Goal: Information Seeking & Learning: Learn about a topic

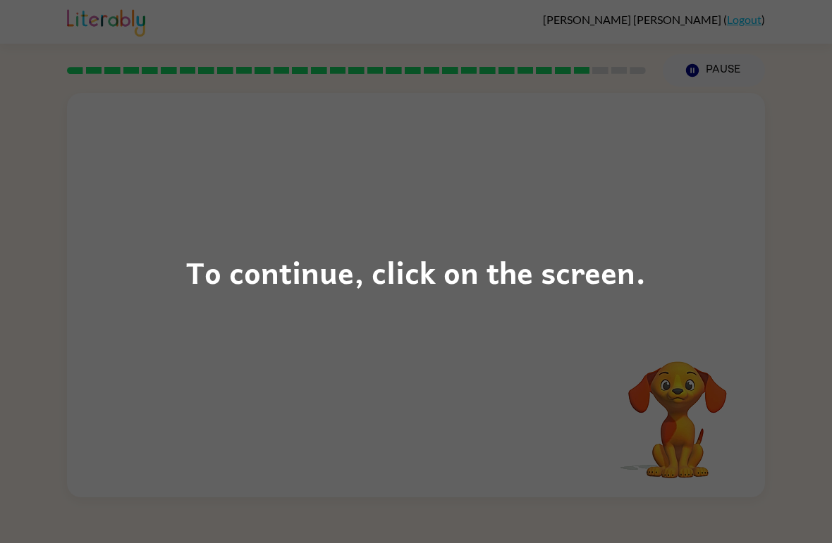
click at [503, 288] on div "To continue, click on the screen." at bounding box center [416, 272] width 460 height 48
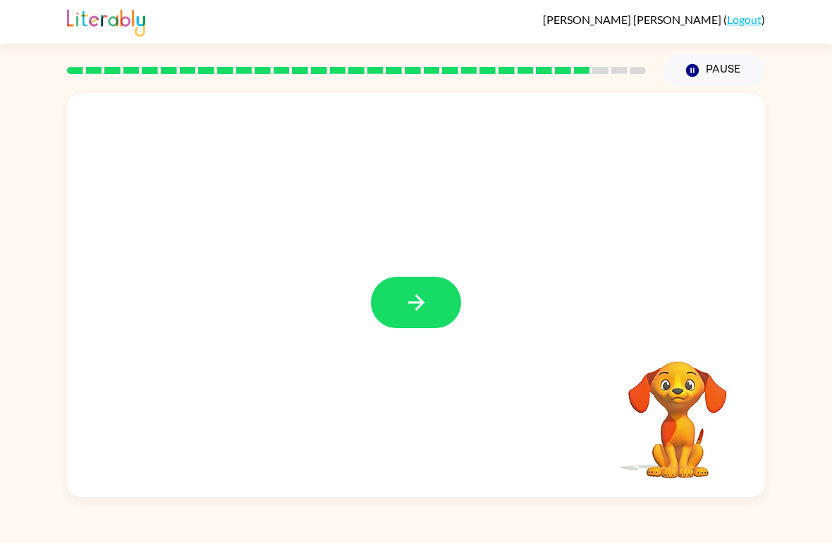
click at [414, 308] on icon "button" at bounding box center [416, 302] width 25 height 25
click at [414, 308] on div at bounding box center [416, 212] width 698 height 239
click at [416, 307] on div at bounding box center [416, 212] width 698 height 239
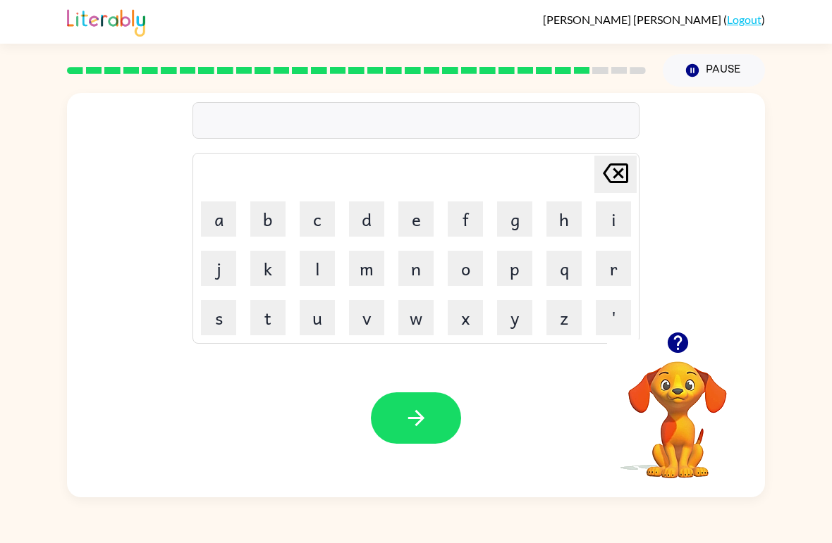
click at [268, 316] on button "t" at bounding box center [267, 317] width 35 height 35
click at [569, 216] on button "h" at bounding box center [563, 219] width 35 height 35
click at [609, 216] on button "i" at bounding box center [613, 219] width 35 height 35
click at [422, 269] on button "n" at bounding box center [415, 268] width 35 height 35
click at [412, 414] on icon "button" at bounding box center [416, 418] width 25 height 25
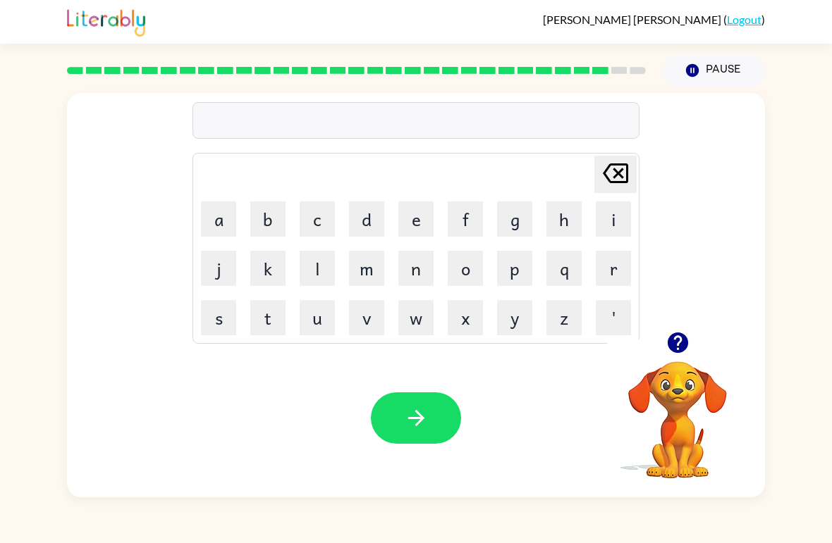
click at [419, 309] on button "w" at bounding box center [415, 317] width 35 height 35
click at [419, 211] on button "e" at bounding box center [415, 219] width 35 height 35
click at [271, 321] on button "t" at bounding box center [267, 317] width 35 height 35
click at [418, 422] on icon "button" at bounding box center [416, 418] width 25 height 25
click at [418, 271] on button "n" at bounding box center [415, 268] width 35 height 35
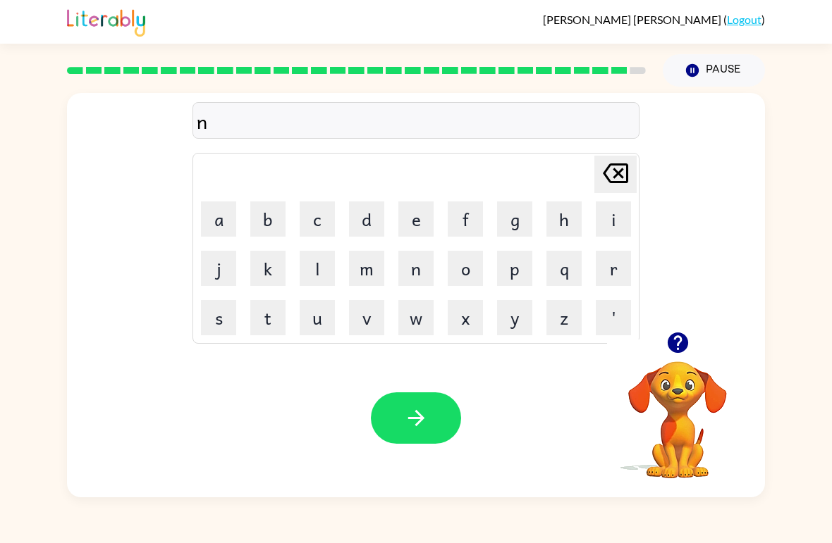
click at [470, 270] on button "o" at bounding box center [465, 268] width 35 height 35
click at [267, 318] on button "t" at bounding box center [267, 317] width 35 height 35
click at [421, 217] on button "e" at bounding box center [415, 219] width 35 height 35
click at [426, 421] on icon "button" at bounding box center [416, 418] width 25 height 25
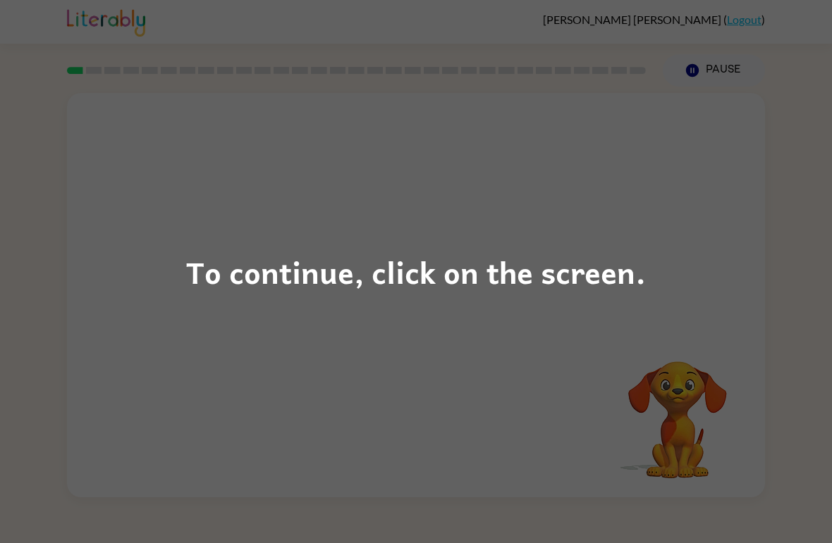
click at [577, 290] on div "To continue, click on the screen." at bounding box center [416, 272] width 460 height 48
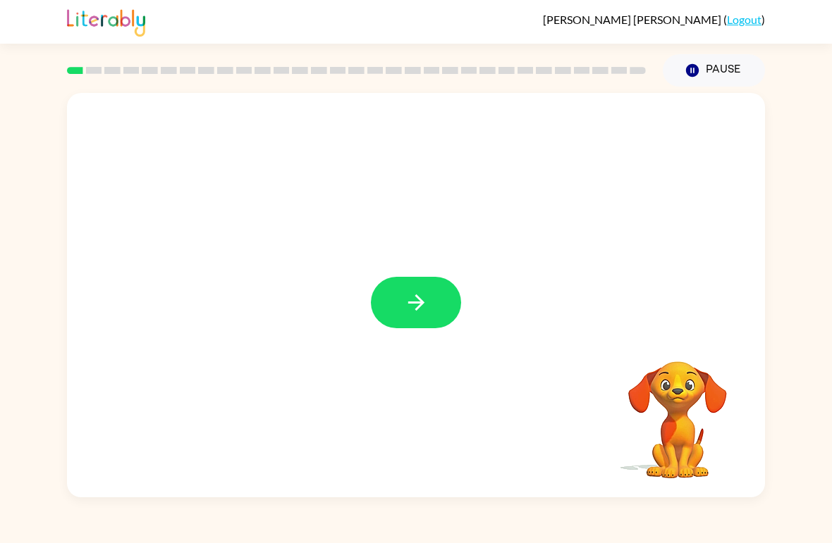
click at [422, 308] on icon "button" at bounding box center [416, 302] width 25 height 25
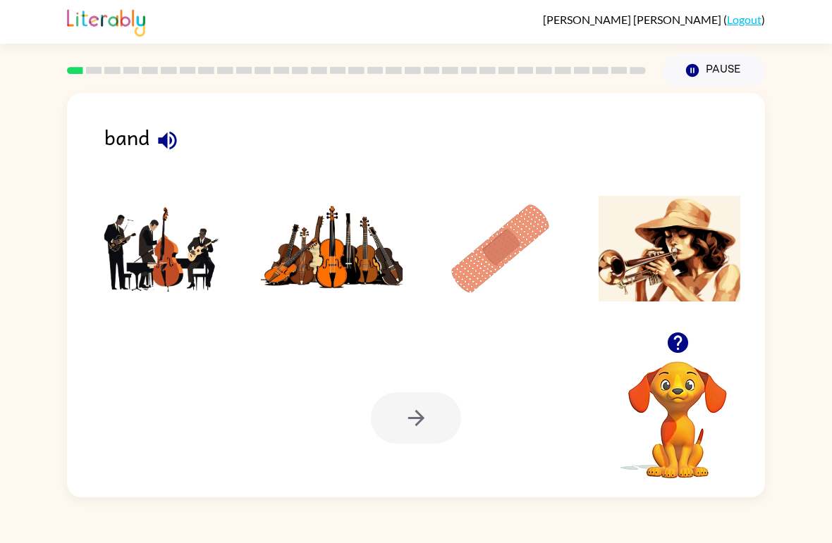
click at [185, 261] on img at bounding box center [163, 249] width 142 height 106
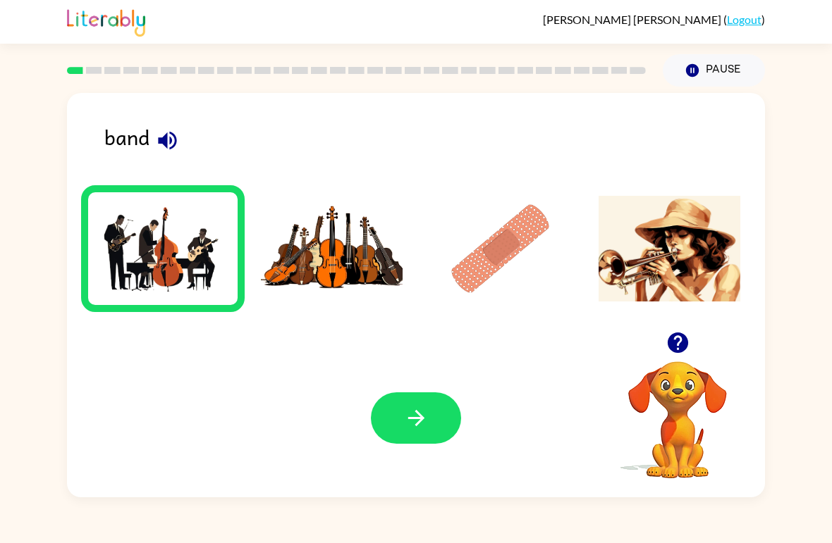
click at [433, 417] on button "button" at bounding box center [416, 418] width 90 height 51
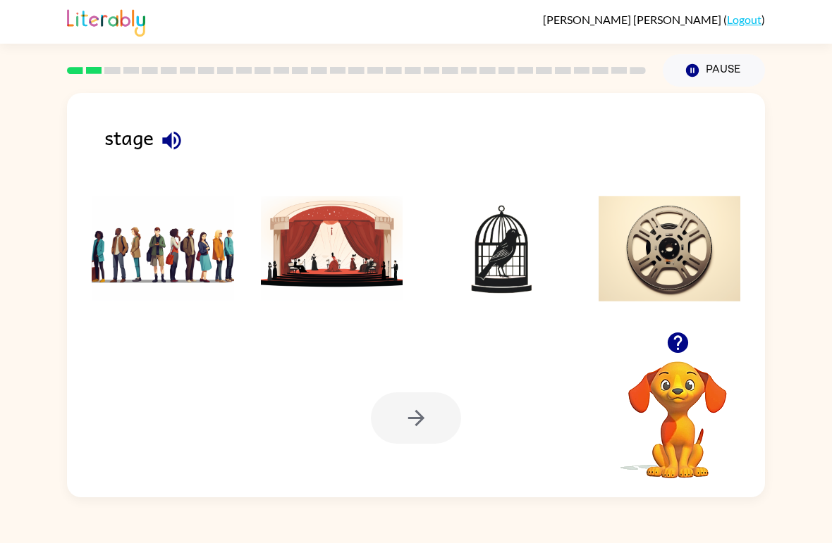
click at [342, 264] on img at bounding box center [332, 249] width 142 height 106
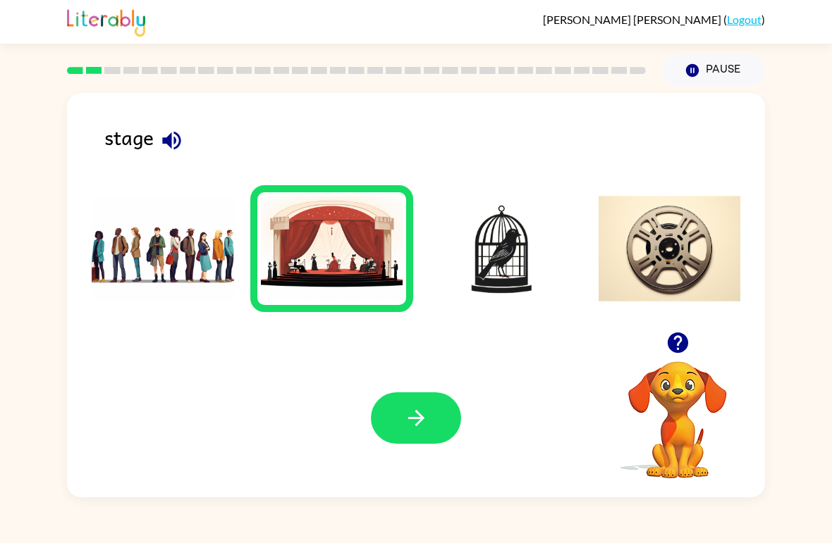
click at [424, 430] on icon "button" at bounding box center [416, 418] width 25 height 25
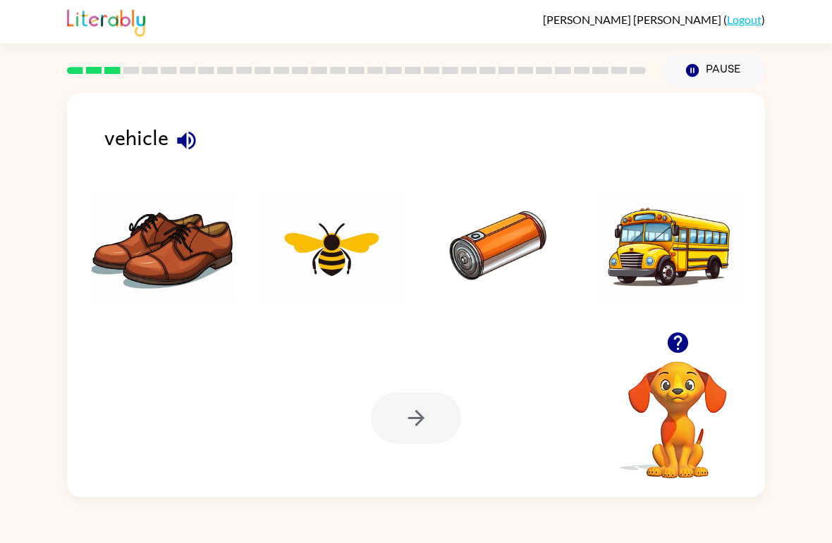
click at [691, 228] on img at bounding box center [669, 249] width 142 height 106
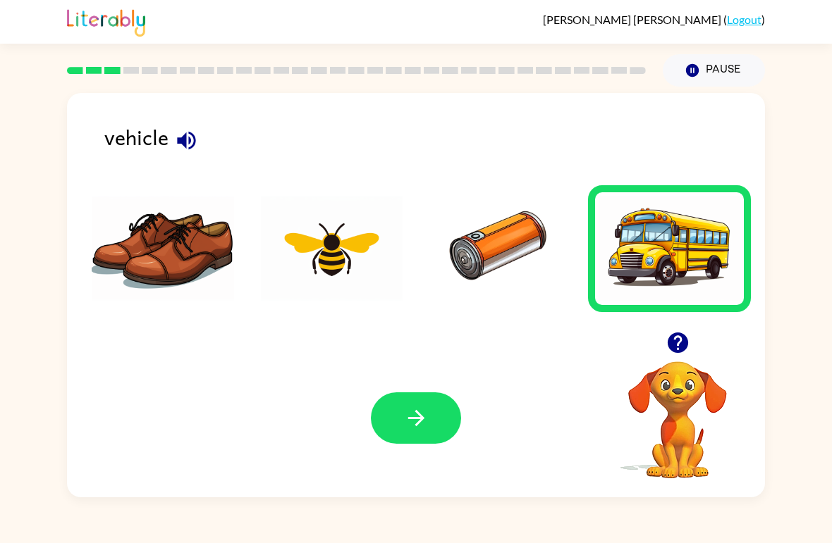
click at [417, 431] on button "button" at bounding box center [416, 418] width 90 height 51
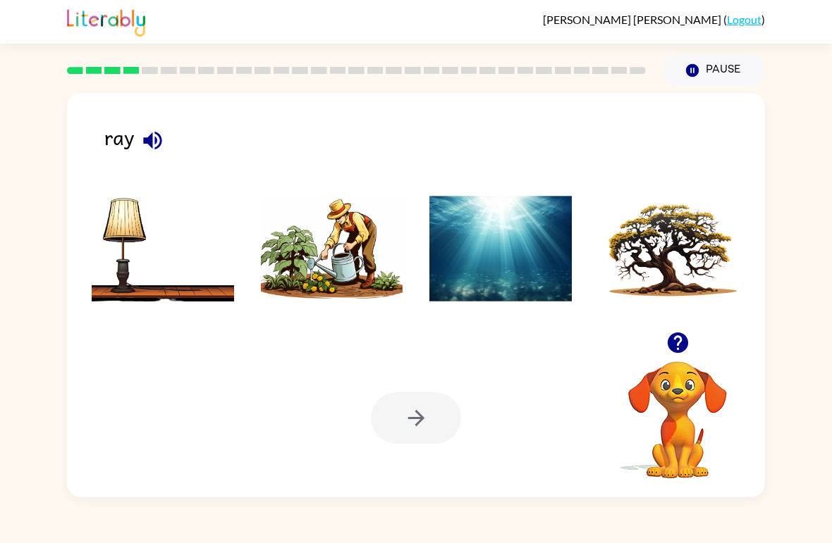
click at [377, 240] on img at bounding box center [332, 249] width 142 height 106
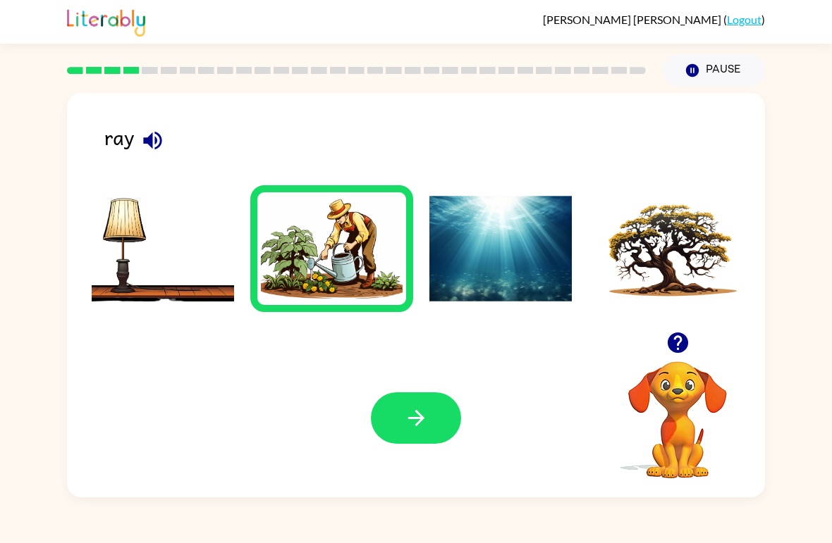
click at [423, 443] on button "button" at bounding box center [416, 418] width 90 height 51
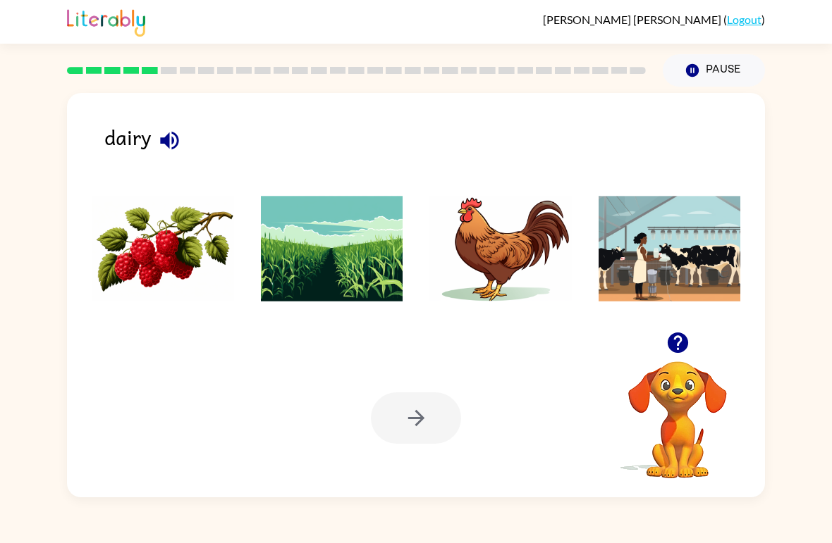
click at [524, 264] on img at bounding box center [500, 249] width 142 height 106
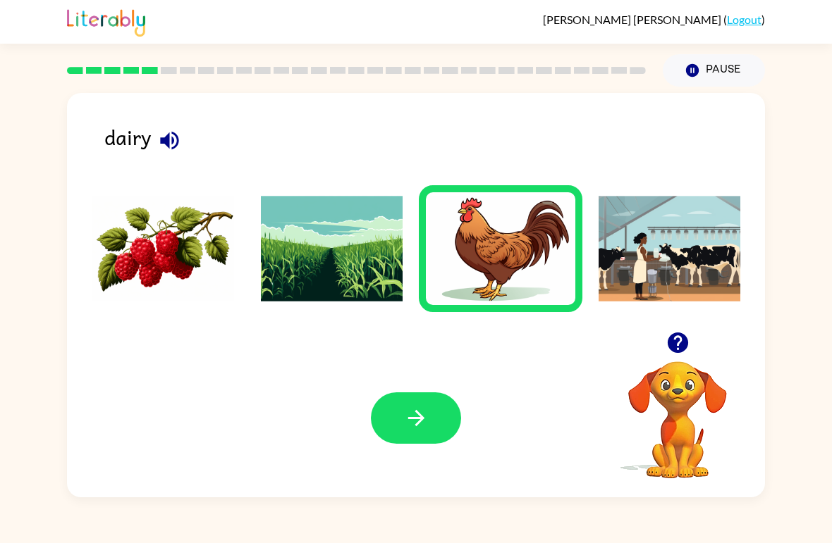
click at [407, 411] on icon "button" at bounding box center [416, 418] width 25 height 25
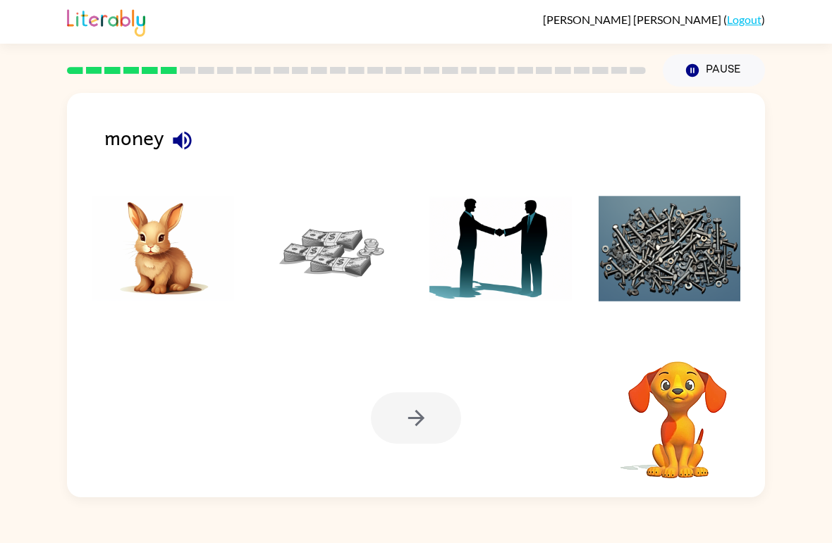
click at [355, 248] on img at bounding box center [332, 249] width 142 height 106
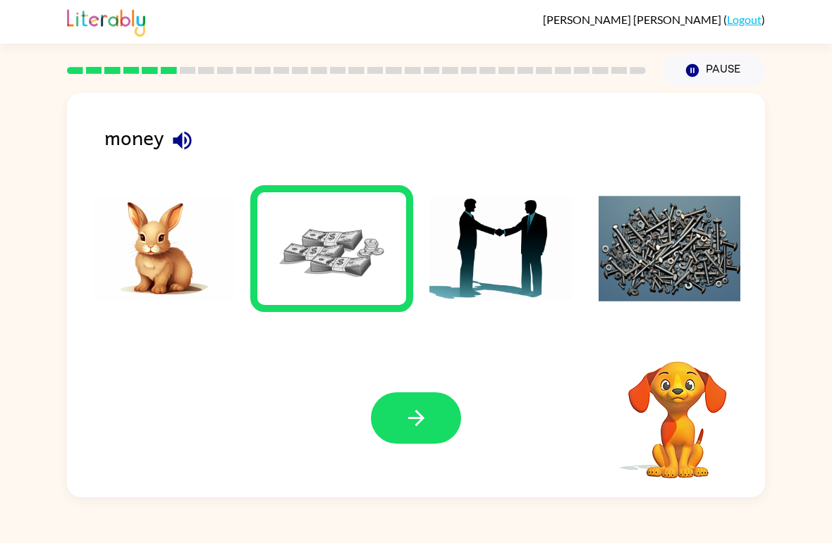
click at [436, 412] on button "button" at bounding box center [416, 418] width 90 height 51
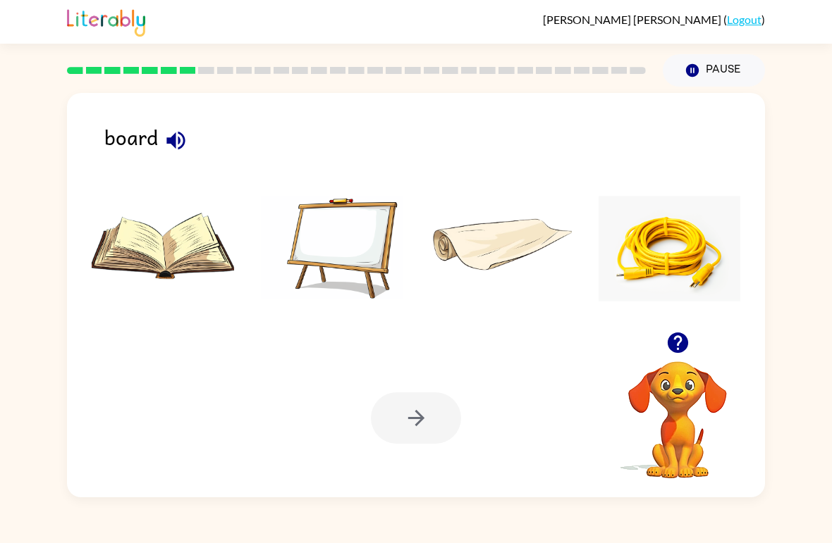
click at [431, 419] on div at bounding box center [416, 418] width 90 height 51
click at [366, 256] on img at bounding box center [332, 249] width 142 height 106
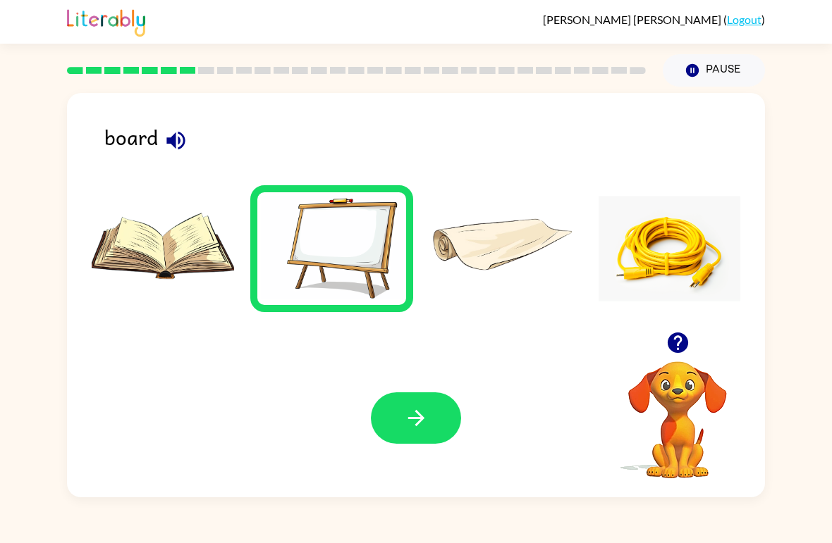
click at [424, 422] on icon "button" at bounding box center [416, 418] width 25 height 25
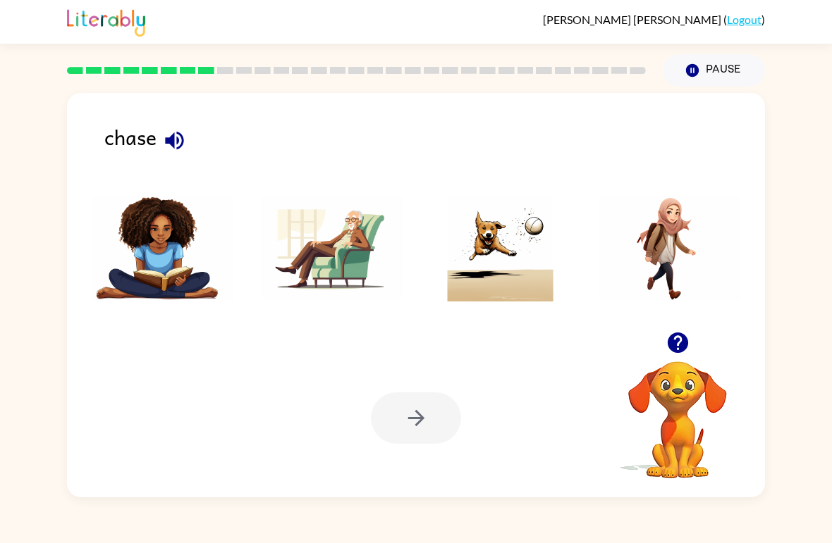
click at [511, 255] on img at bounding box center [500, 249] width 142 height 106
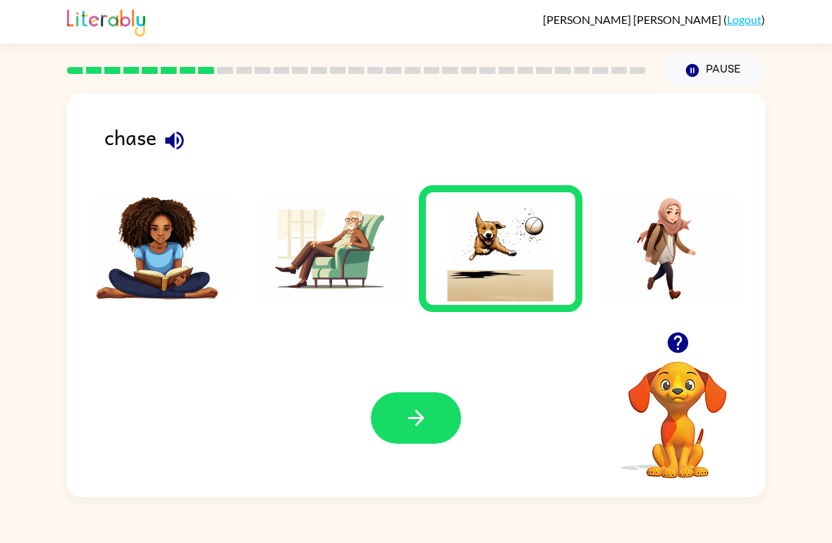
click at [411, 402] on button "button" at bounding box center [416, 418] width 90 height 51
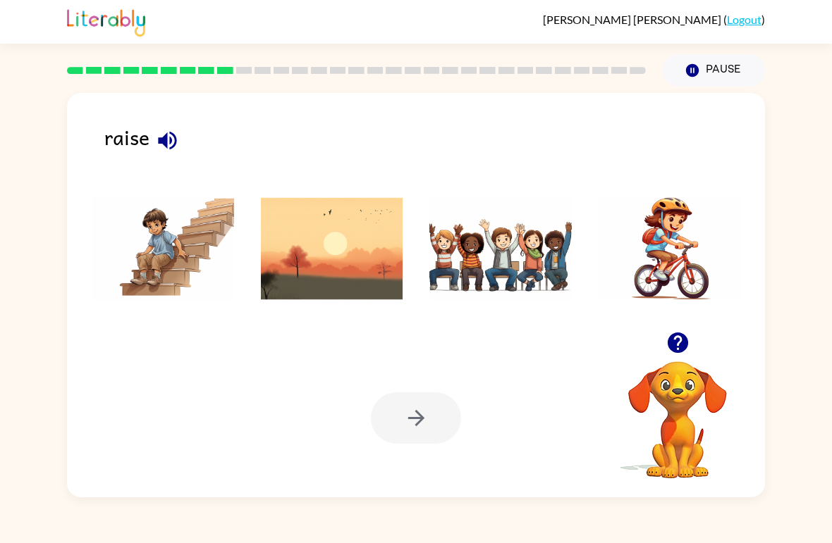
click at [524, 252] on img at bounding box center [500, 249] width 142 height 106
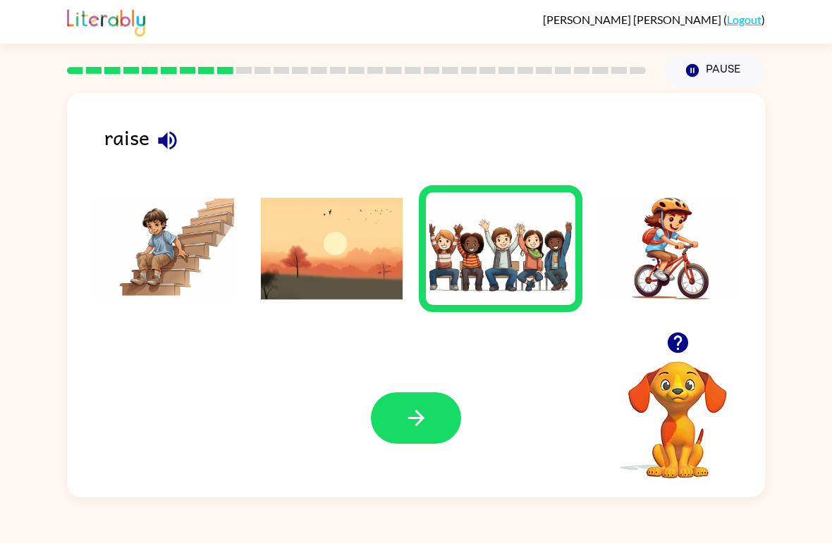
click at [399, 437] on button "button" at bounding box center [416, 418] width 90 height 51
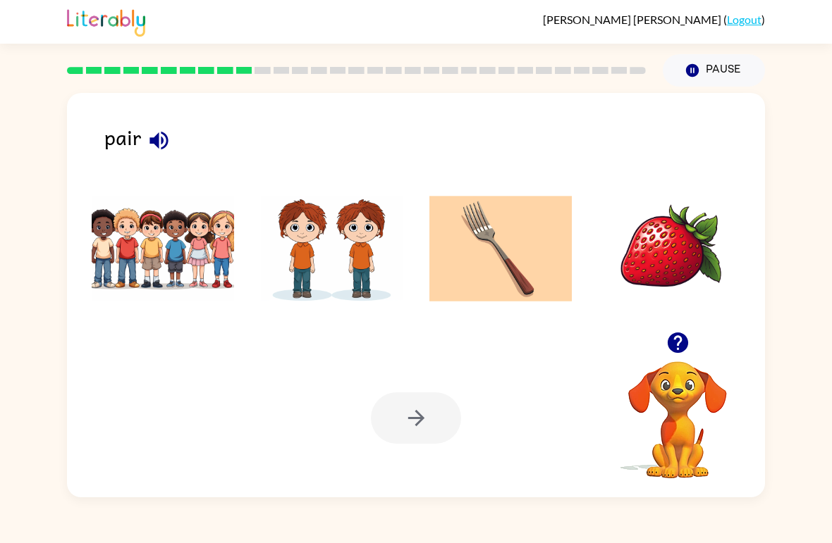
click at [347, 267] on img at bounding box center [332, 249] width 142 height 106
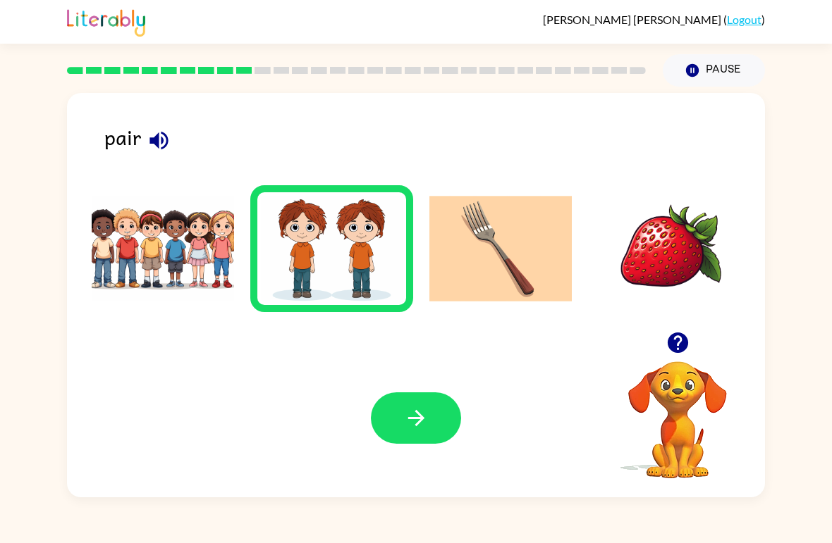
click at [419, 438] on button "button" at bounding box center [416, 418] width 90 height 51
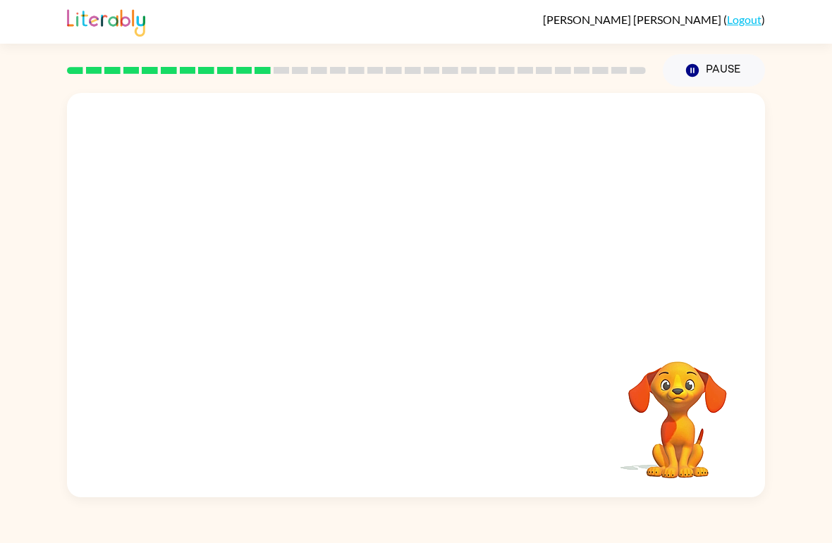
click at [256, 272] on video "Your browser must support playing .mp4 files to use Literably. Please try using…" at bounding box center [416, 212] width 698 height 239
click at [412, 294] on icon "button" at bounding box center [416, 302] width 25 height 25
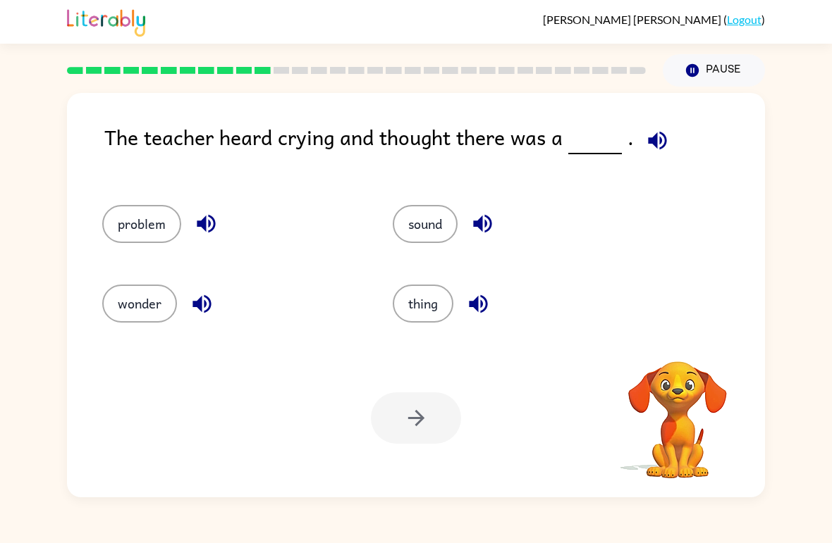
click at [663, 142] on icon "button" at bounding box center [657, 140] width 25 height 25
click at [653, 145] on icon "button" at bounding box center [657, 140] width 18 height 18
click at [151, 230] on button "problem" at bounding box center [141, 224] width 79 height 38
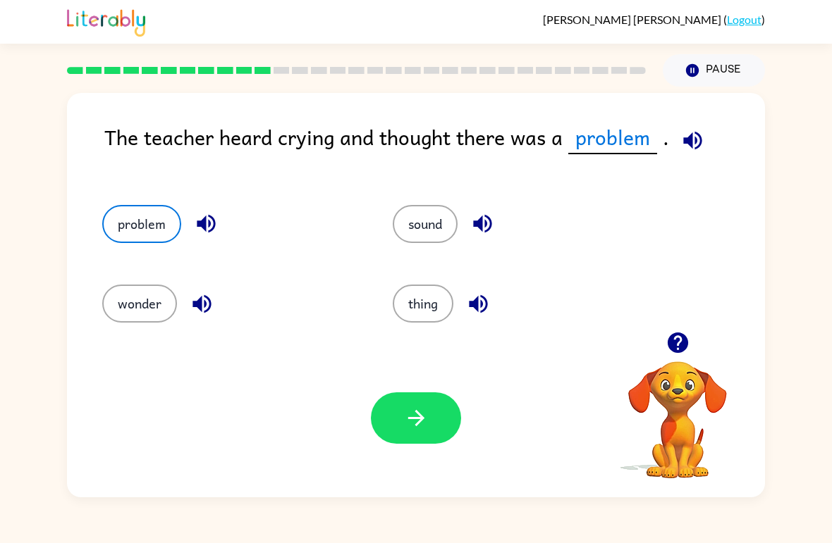
click at [702, 137] on icon "button" at bounding box center [692, 140] width 25 height 25
click at [429, 414] on button "button" at bounding box center [416, 418] width 90 height 51
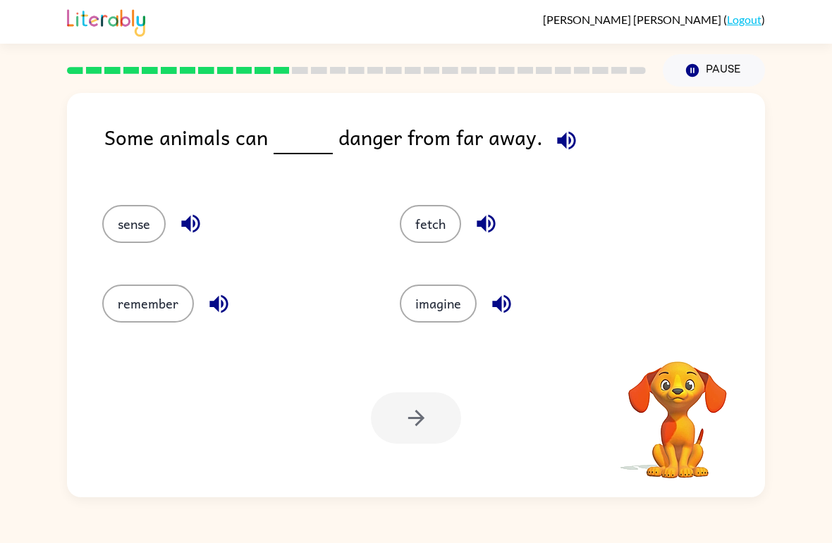
click at [579, 122] on div "Some animals can danger from far away." at bounding box center [434, 149] width 660 height 56
click at [592, 132] on div "Some animals can danger from far away." at bounding box center [434, 149] width 660 height 56
click at [591, 144] on div "Some animals can danger from far away." at bounding box center [434, 149] width 660 height 56
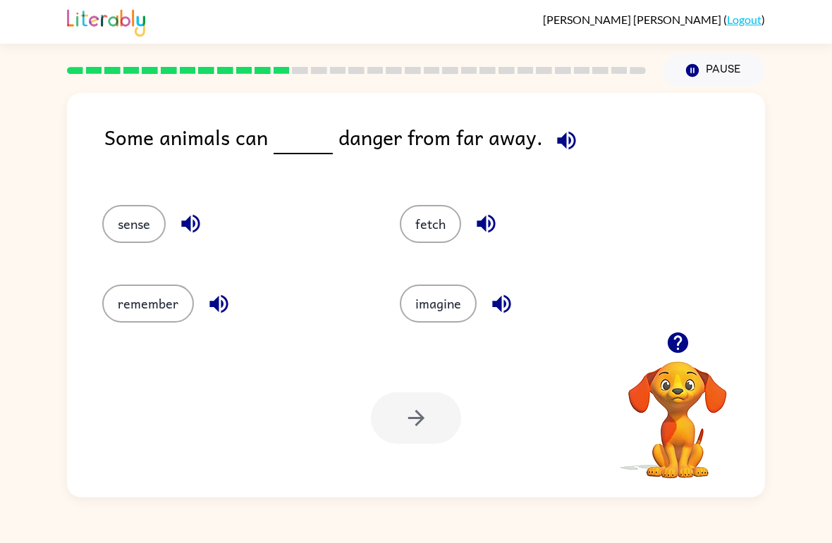
click at [558, 137] on icon "button" at bounding box center [566, 140] width 18 height 18
click at [560, 144] on icon "button" at bounding box center [566, 140] width 18 height 18
click at [561, 141] on icon "button" at bounding box center [566, 140] width 25 height 25
click at [570, 141] on icon "button" at bounding box center [566, 140] width 25 height 25
click at [147, 209] on button "sense" at bounding box center [133, 224] width 63 height 38
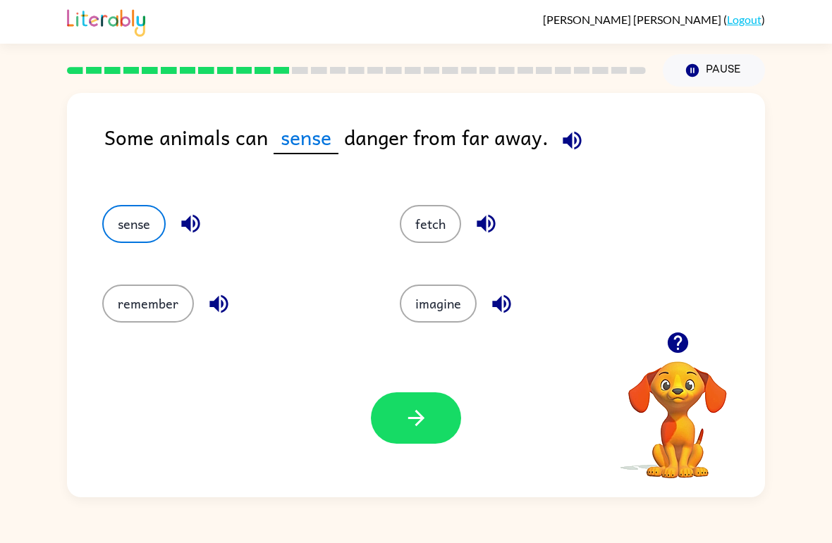
click at [434, 422] on button "button" at bounding box center [416, 418] width 90 height 51
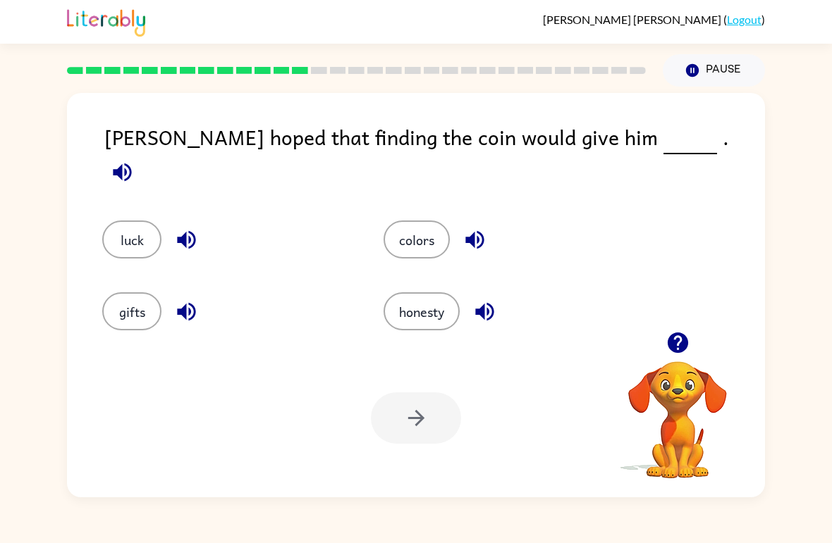
click at [131, 163] on icon "button" at bounding box center [122, 172] width 18 height 18
click at [149, 235] on button "luck" at bounding box center [131, 240] width 59 height 38
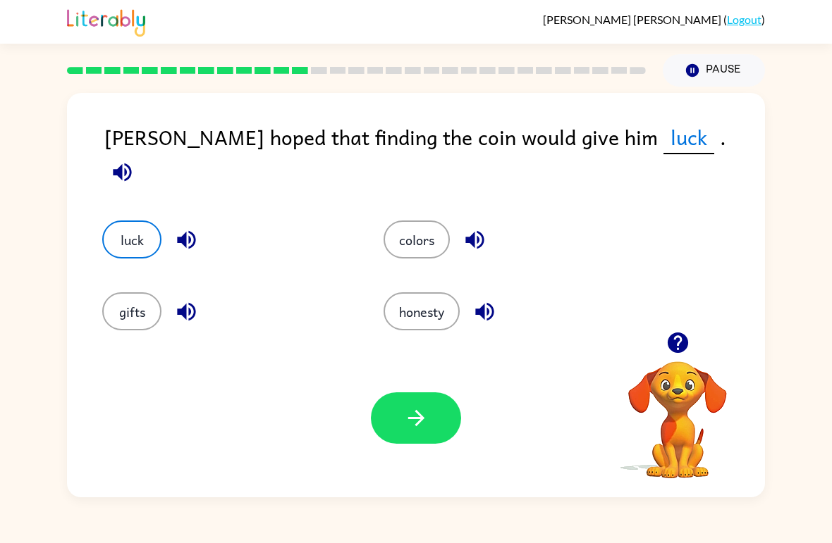
click at [423, 421] on icon "button" at bounding box center [416, 418] width 25 height 25
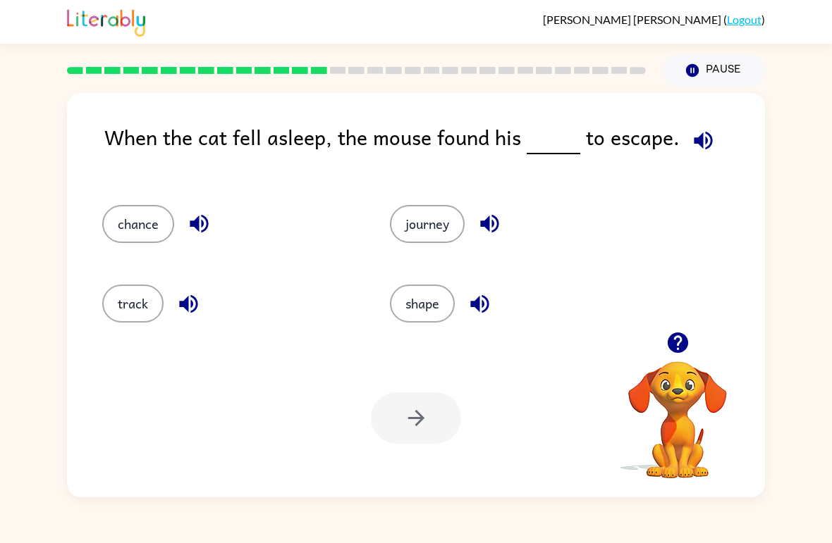
click at [680, 156] on div "When the cat fell asleep, the mouse found his to escape." at bounding box center [434, 149] width 660 height 56
click at [697, 151] on icon "button" at bounding box center [703, 140] width 25 height 25
click at [437, 230] on button "journey" at bounding box center [427, 224] width 75 height 38
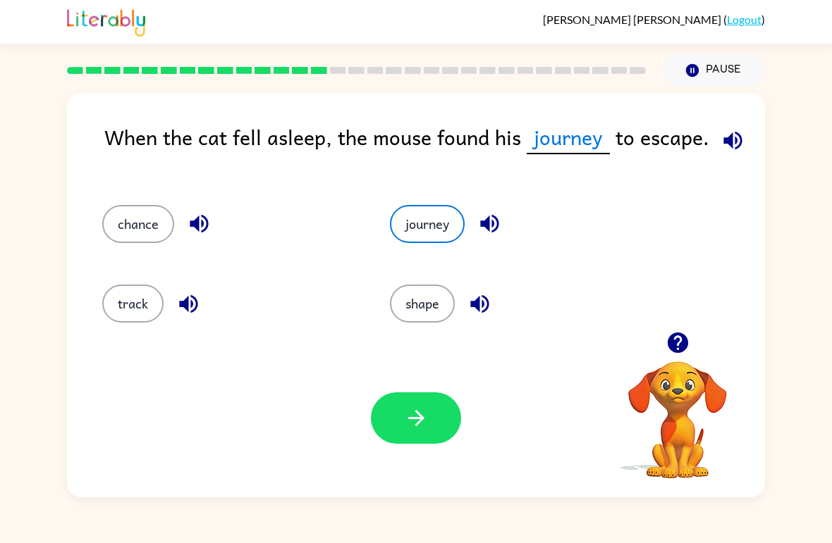
click at [420, 405] on button "button" at bounding box center [416, 418] width 90 height 51
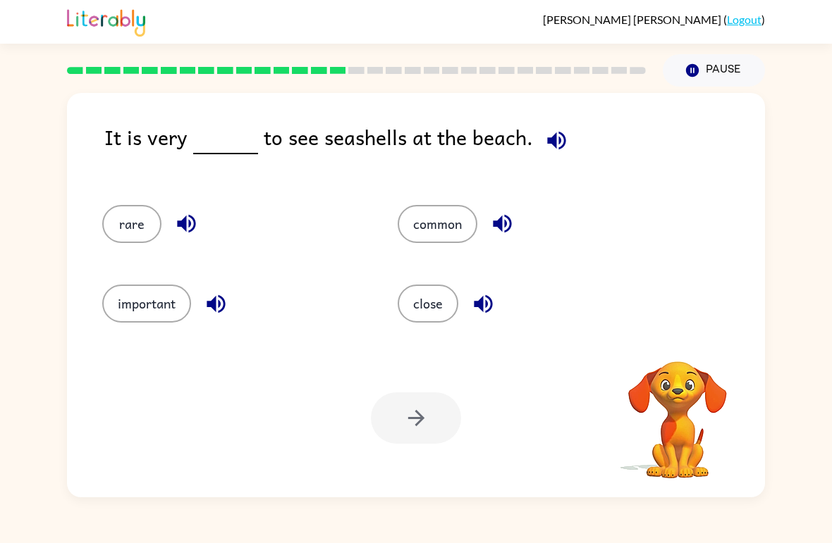
click at [553, 142] on icon "button" at bounding box center [556, 140] width 18 height 18
click at [134, 230] on button "rare" at bounding box center [131, 224] width 59 height 38
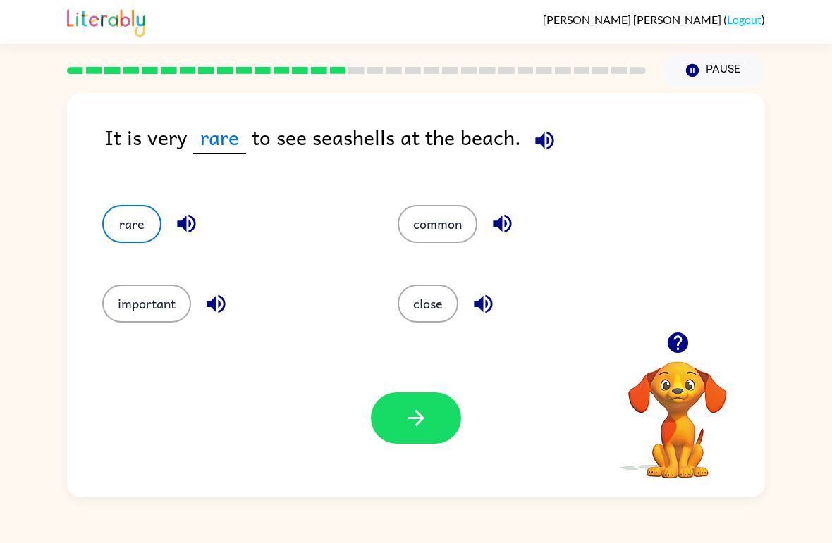
click at [426, 418] on icon "button" at bounding box center [416, 418] width 25 height 25
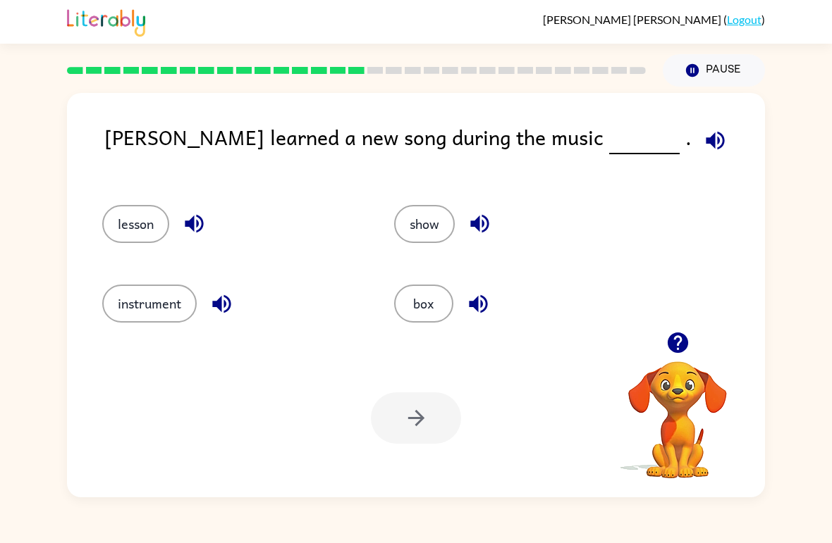
click at [705, 139] on icon "button" at bounding box center [714, 140] width 18 height 18
click at [141, 223] on button "lesson" at bounding box center [135, 224] width 67 height 38
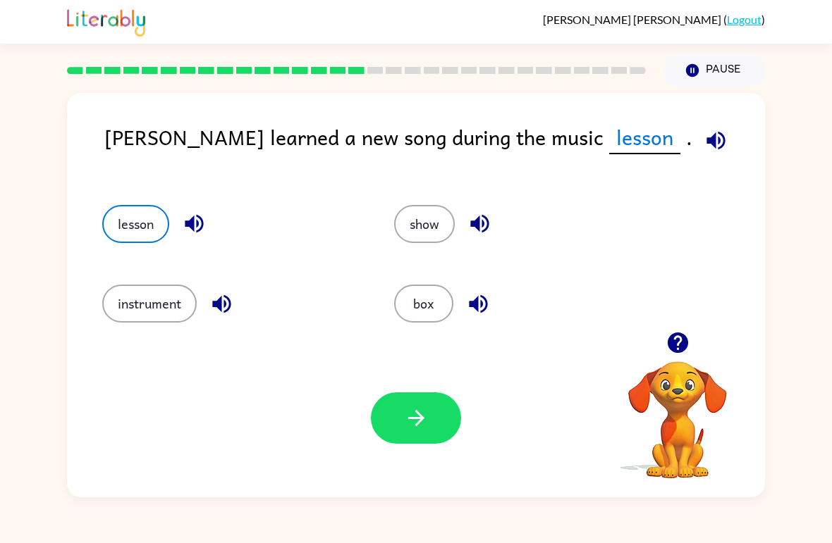
click at [411, 403] on button "button" at bounding box center [416, 418] width 90 height 51
click at [411, 402] on div at bounding box center [416, 418] width 90 height 51
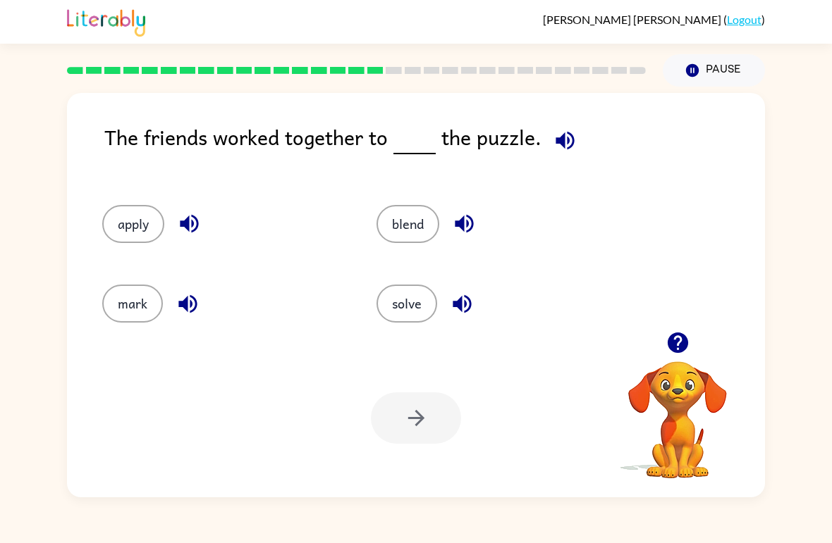
click at [562, 144] on icon "button" at bounding box center [564, 140] width 18 height 18
click at [395, 316] on button "solve" at bounding box center [406, 304] width 61 height 38
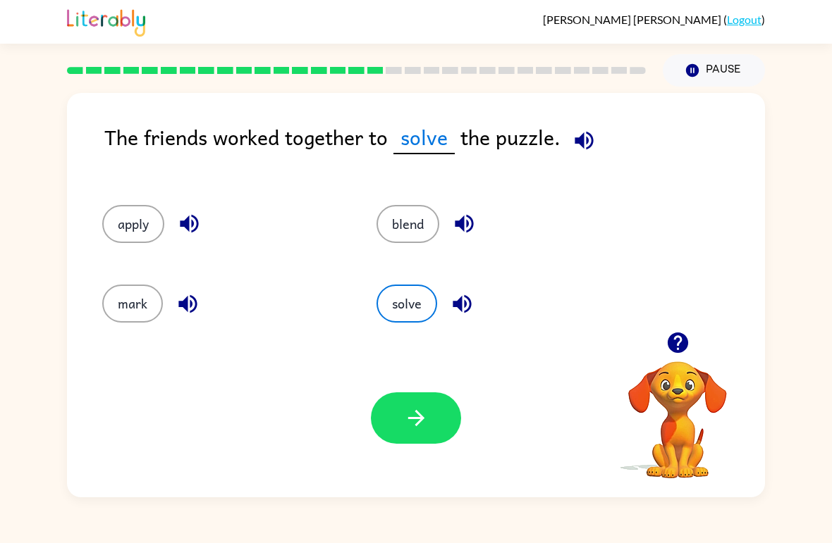
click at [440, 420] on button "button" at bounding box center [416, 418] width 90 height 51
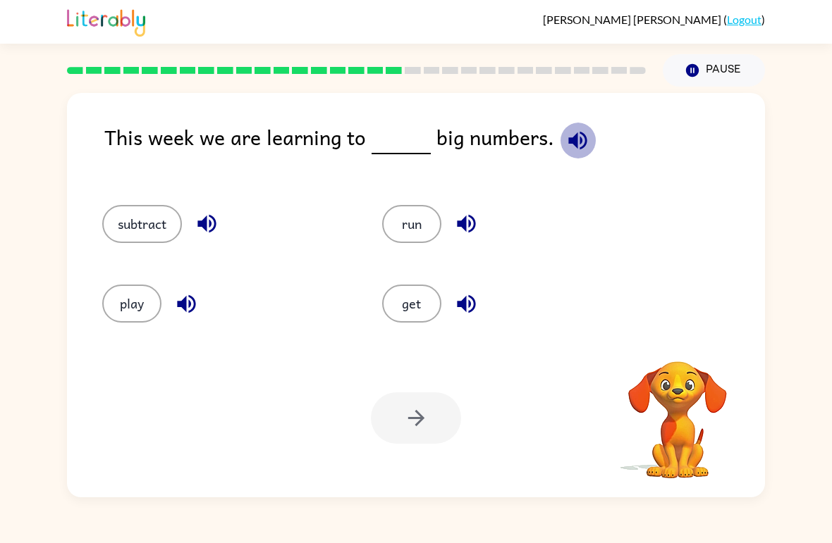
click at [572, 137] on icon "button" at bounding box center [577, 140] width 18 height 18
click at [147, 231] on button "subtract" at bounding box center [142, 224] width 80 height 38
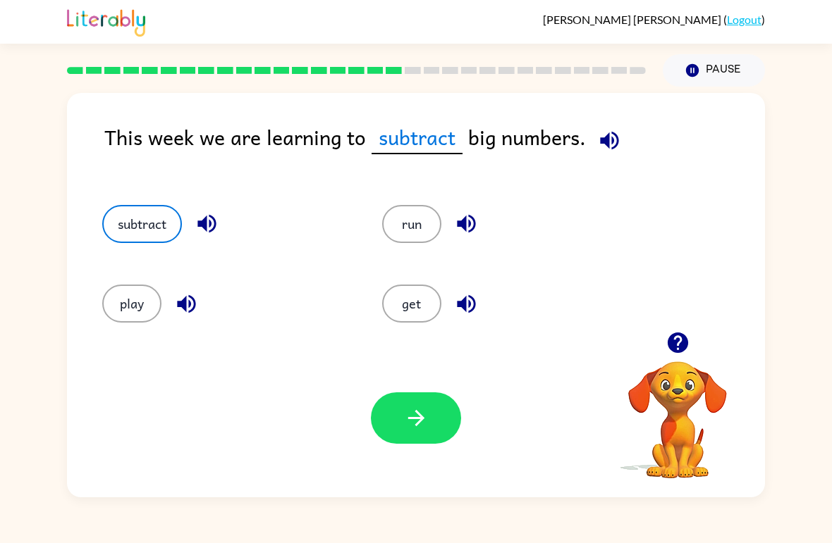
click at [399, 419] on button "button" at bounding box center [416, 418] width 90 height 51
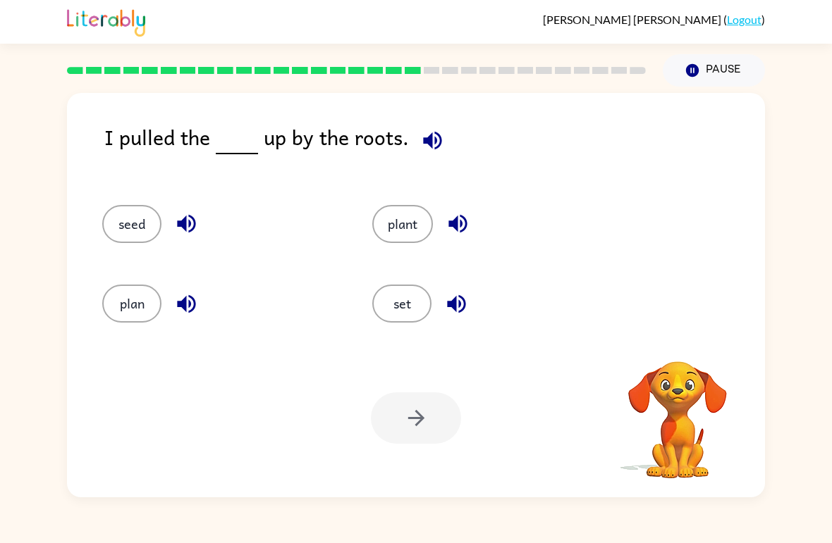
click at [409, 149] on span at bounding box center [430, 137] width 42 height 32
click at [433, 133] on icon "button" at bounding box center [432, 140] width 25 height 25
click at [416, 224] on button "plant" at bounding box center [402, 224] width 61 height 38
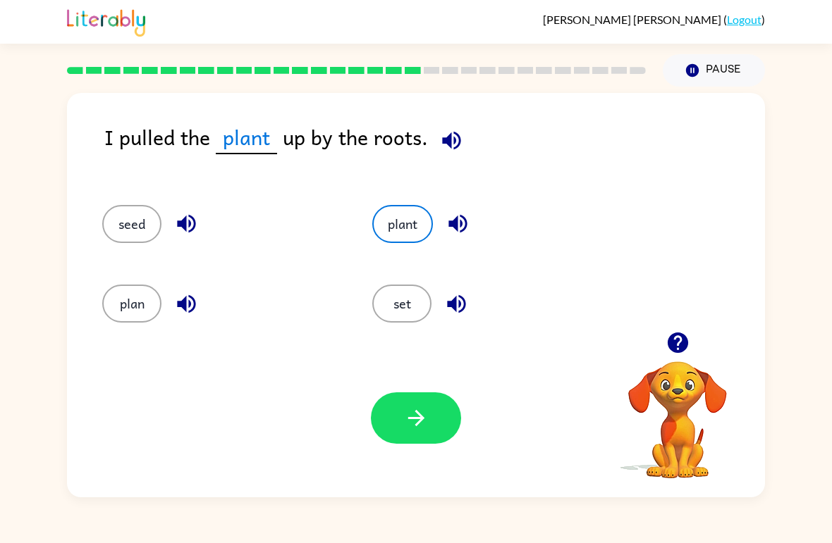
click at [417, 406] on button "button" at bounding box center [416, 418] width 90 height 51
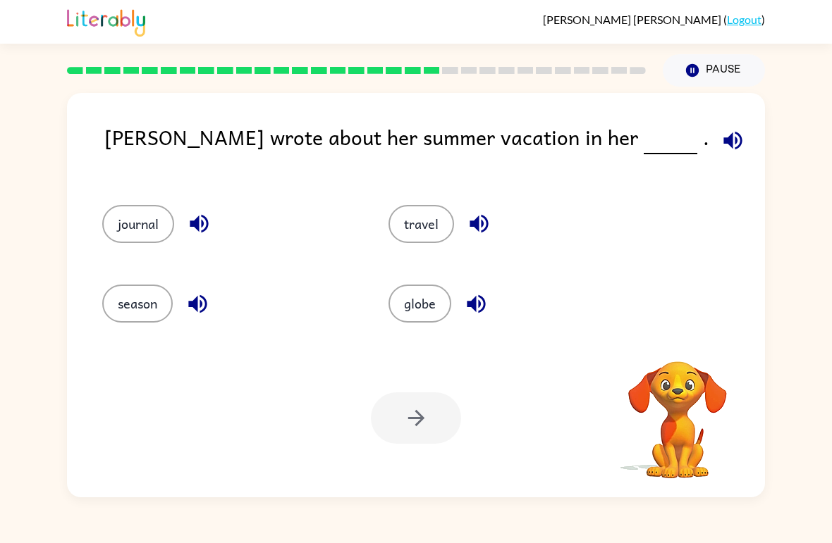
click at [723, 145] on icon "button" at bounding box center [732, 140] width 18 height 18
click at [723, 144] on icon "button" at bounding box center [732, 140] width 18 height 18
click at [137, 225] on button "journal" at bounding box center [138, 224] width 72 height 38
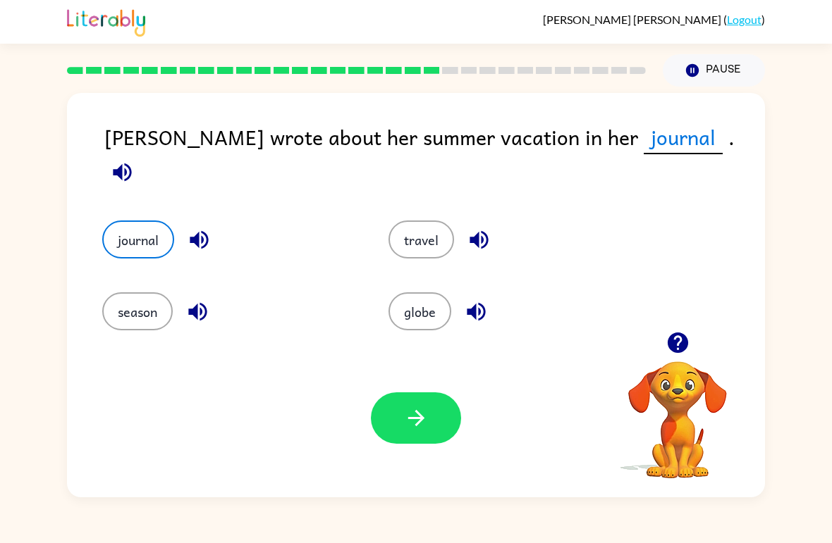
click at [422, 420] on icon "button" at bounding box center [415, 418] width 16 height 16
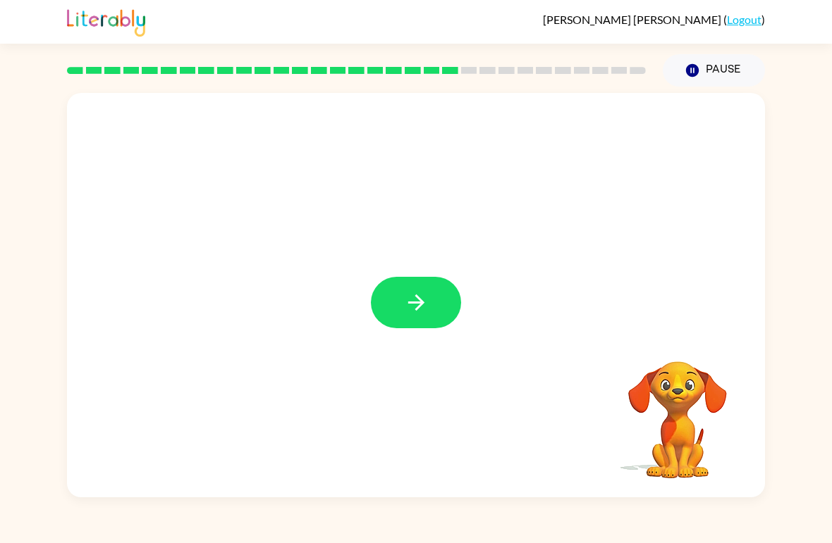
click at [411, 316] on button "button" at bounding box center [416, 302] width 90 height 51
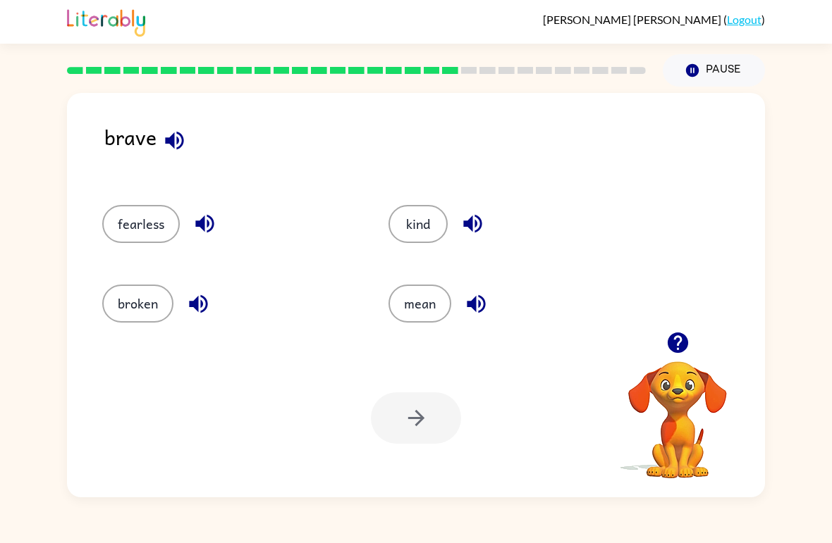
click at [161, 229] on button "fearless" at bounding box center [141, 224] width 78 height 38
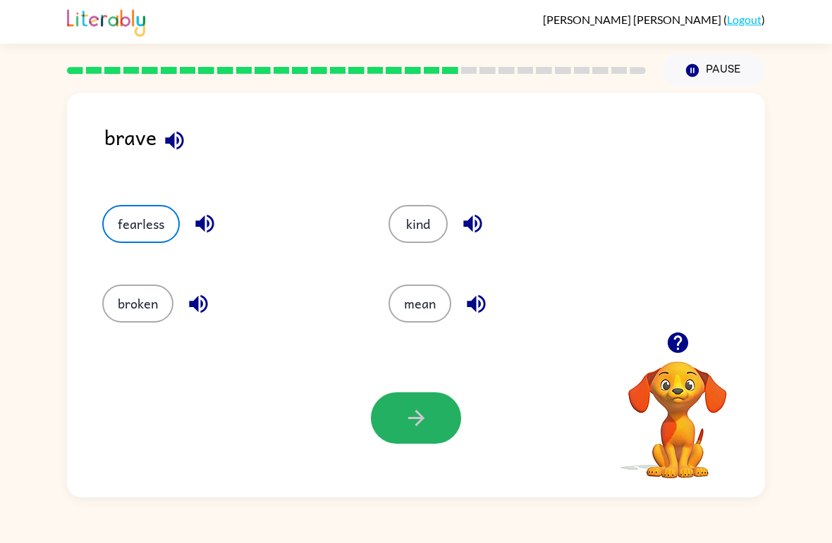
click at [419, 429] on icon "button" at bounding box center [416, 418] width 25 height 25
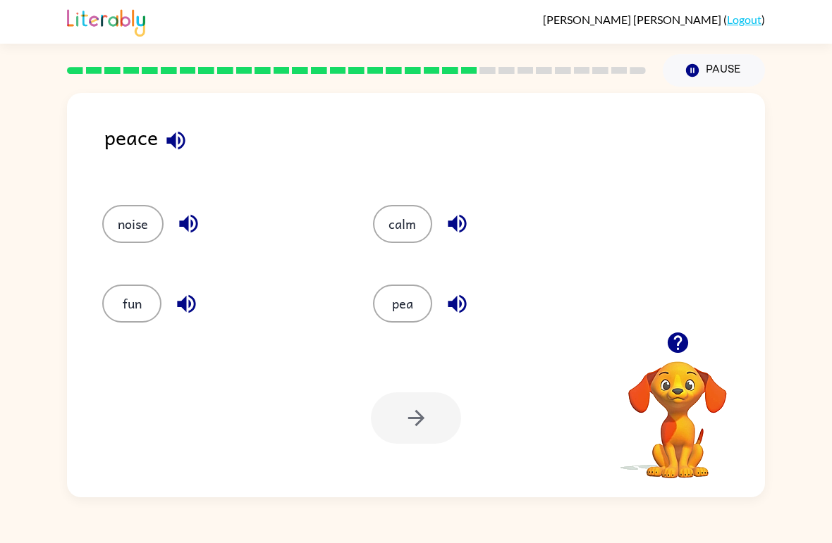
click at [430, 228] on button "calm" at bounding box center [402, 224] width 59 height 38
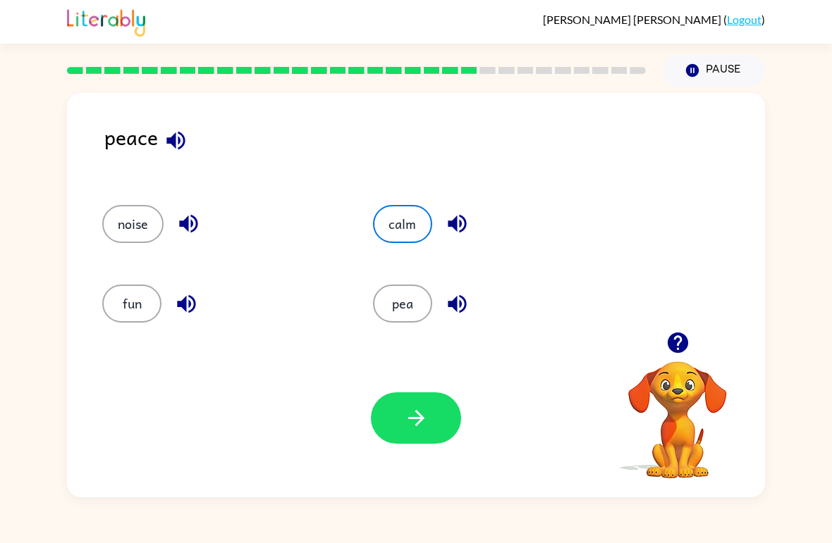
click at [428, 433] on button "button" at bounding box center [416, 418] width 90 height 51
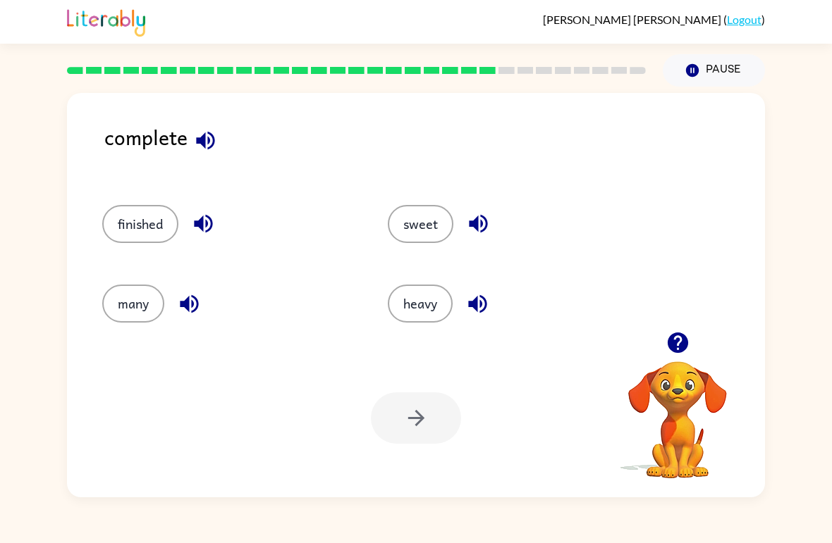
click at [130, 233] on button "finished" at bounding box center [140, 224] width 76 height 38
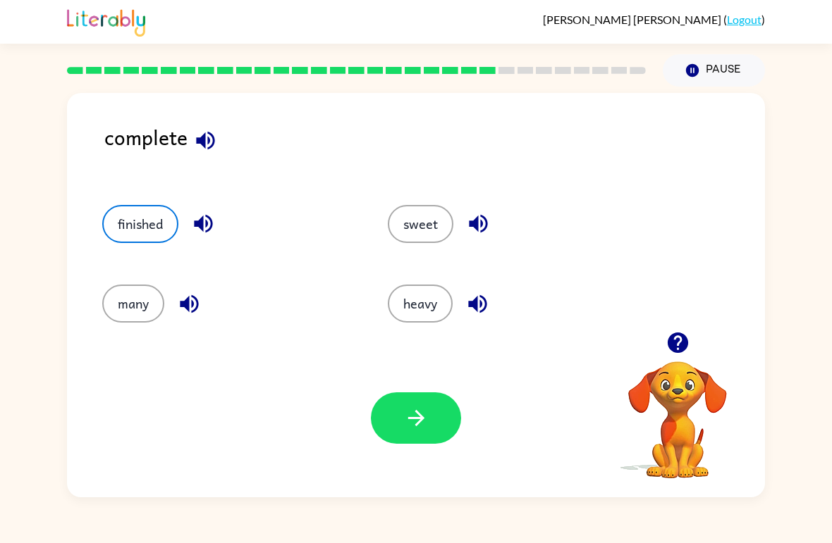
click at [445, 443] on button "button" at bounding box center [416, 418] width 90 height 51
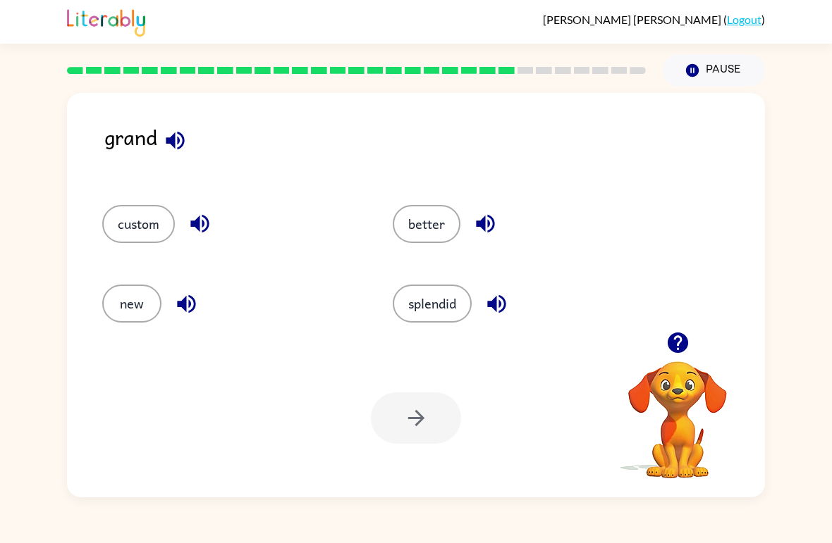
click at [137, 309] on button "new" at bounding box center [131, 304] width 59 height 38
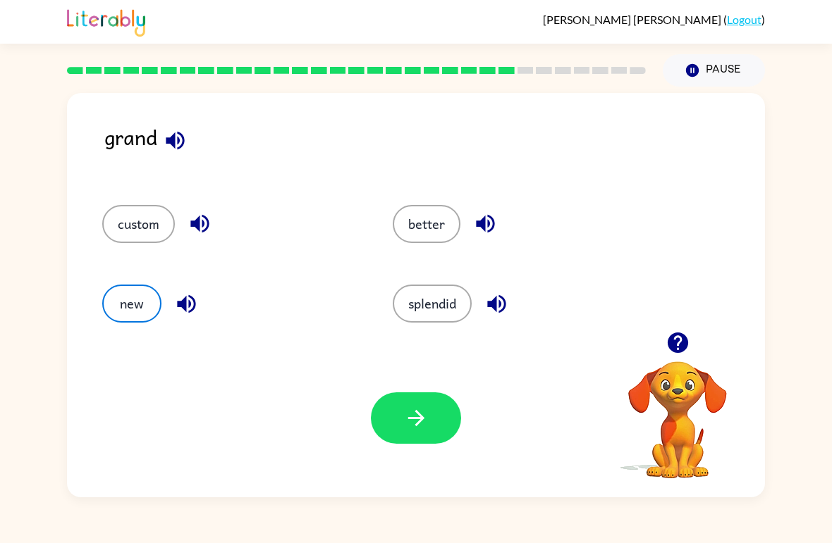
click at [416, 425] on icon "button" at bounding box center [415, 418] width 16 height 16
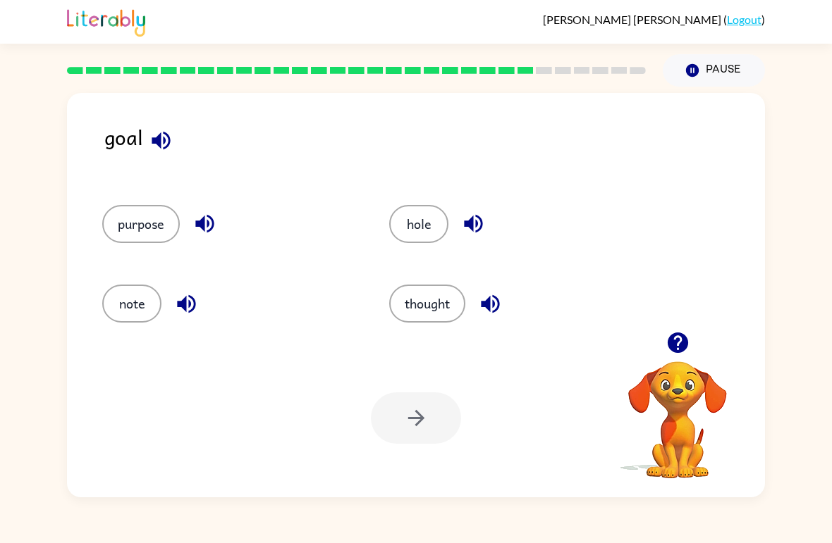
click at [149, 221] on button "purpose" at bounding box center [141, 224] width 78 height 38
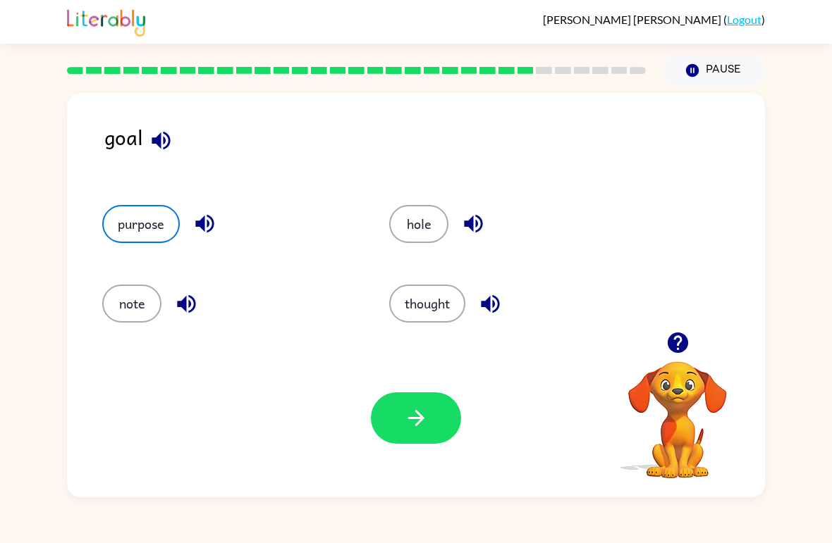
click at [427, 402] on button "button" at bounding box center [416, 418] width 90 height 51
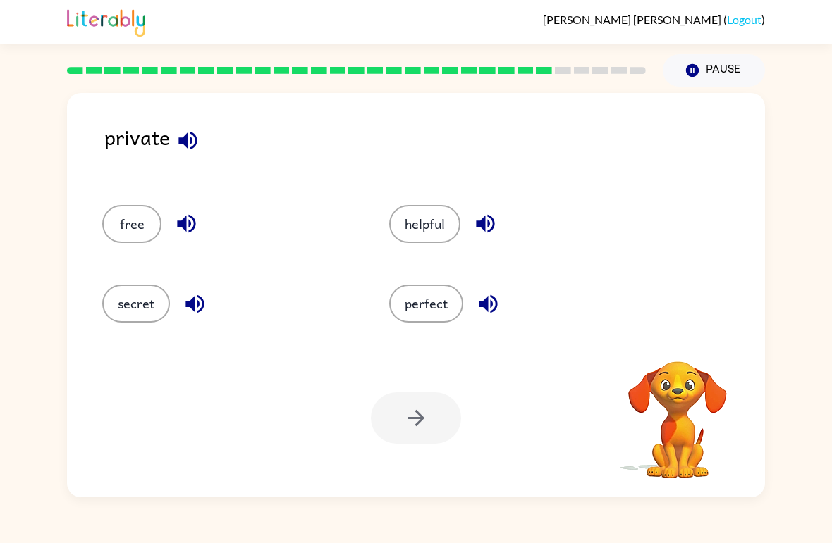
click at [141, 303] on button "secret" at bounding box center [136, 304] width 68 height 38
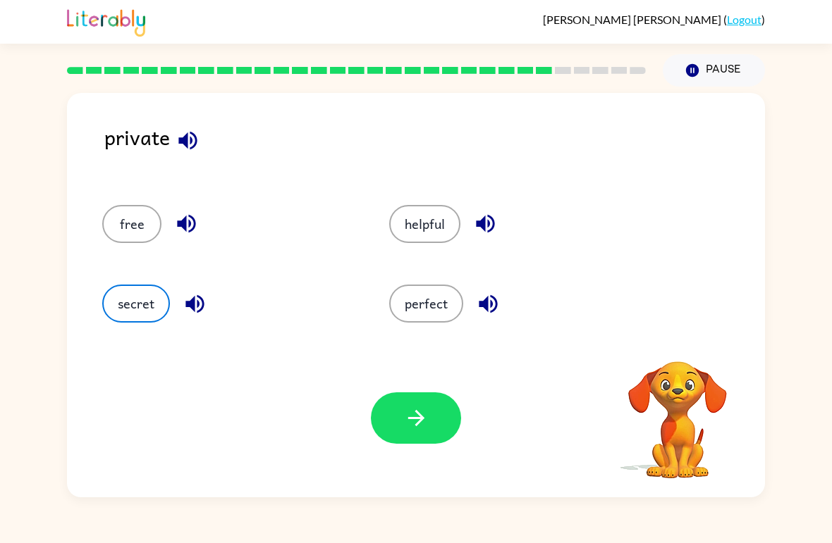
click at [421, 422] on icon "button" at bounding box center [416, 418] width 25 height 25
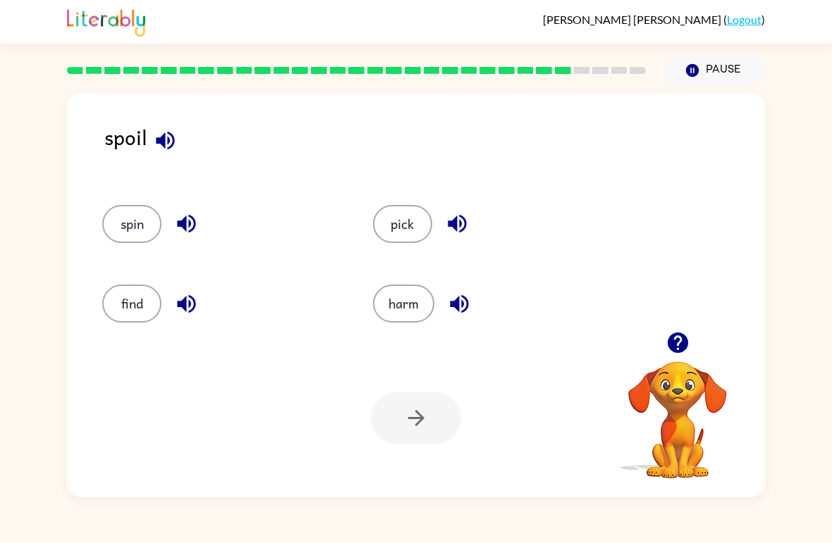
click at [405, 321] on button "harm" at bounding box center [403, 304] width 61 height 38
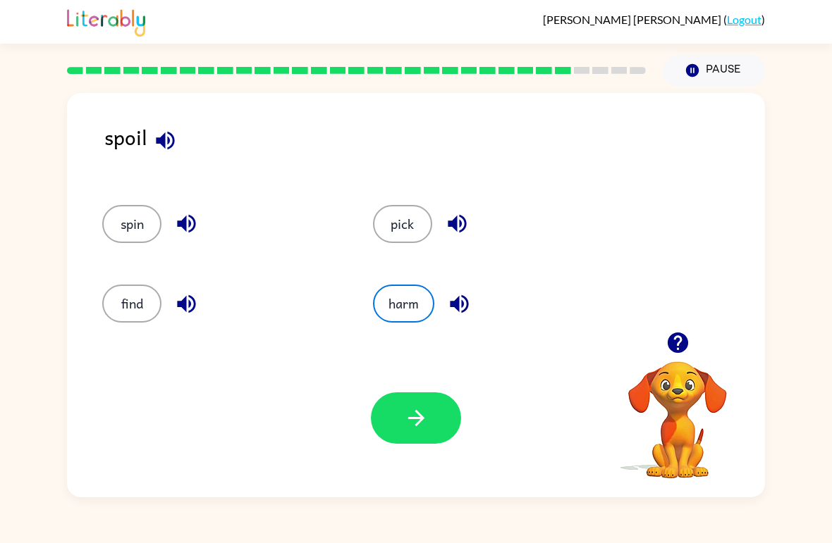
click at [428, 426] on icon "button" at bounding box center [416, 418] width 25 height 25
click at [425, 429] on div at bounding box center [416, 418] width 90 height 51
click at [419, 315] on button "harm" at bounding box center [403, 304] width 61 height 38
click at [463, 306] on icon "button" at bounding box center [459, 304] width 18 height 18
click at [115, 238] on button "spin" at bounding box center [131, 224] width 59 height 38
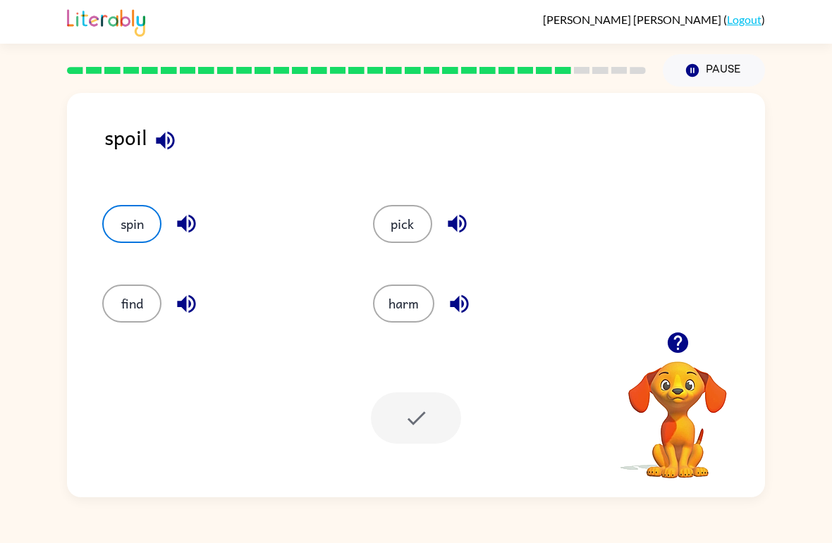
click at [443, 412] on div at bounding box center [416, 418] width 90 height 51
click at [425, 426] on div at bounding box center [416, 418] width 90 height 51
click at [417, 431] on div at bounding box center [416, 418] width 90 height 51
click at [414, 211] on button "pick" at bounding box center [402, 224] width 59 height 38
click at [426, 412] on div at bounding box center [416, 418] width 90 height 51
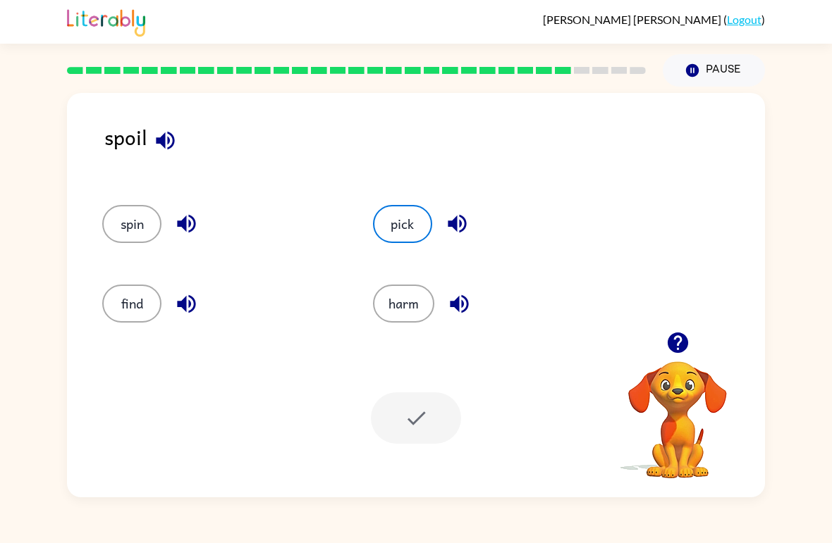
click at [443, 419] on div at bounding box center [416, 418] width 90 height 51
click at [672, 361] on button "button" at bounding box center [678, 343] width 36 height 36
click at [728, 74] on button "Pause Pause" at bounding box center [713, 70] width 102 height 32
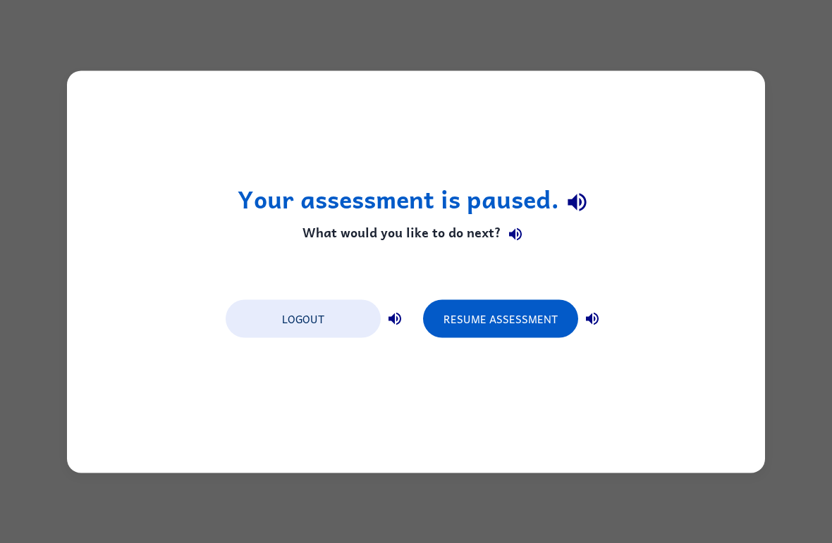
click at [483, 337] on button "Resume Assessment" at bounding box center [500, 319] width 155 height 38
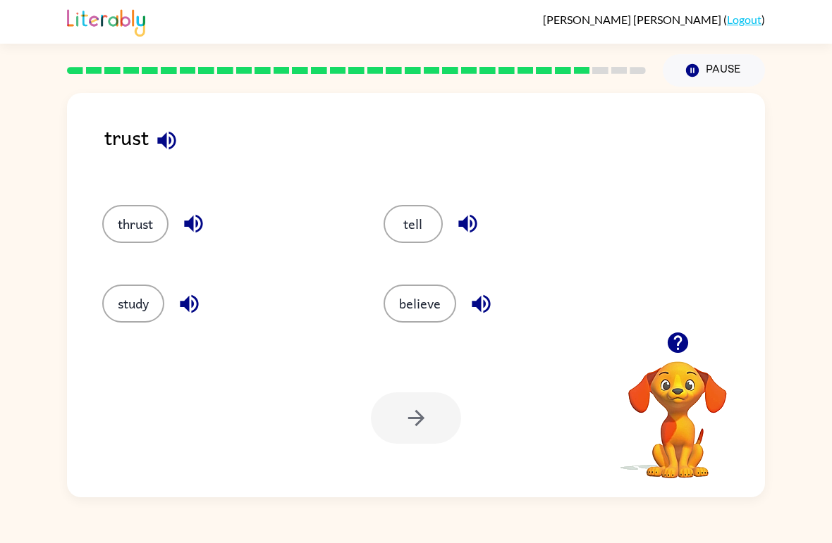
click at [144, 223] on button "thrust" at bounding box center [135, 224] width 66 height 38
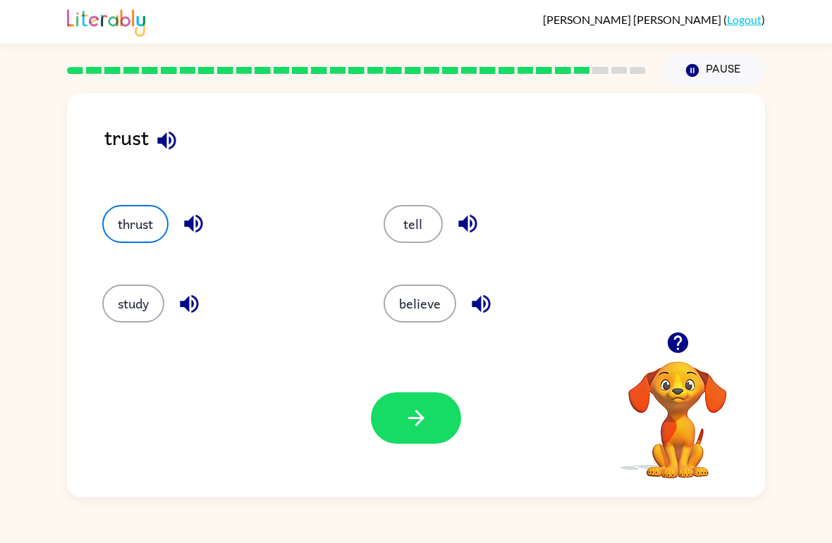
click at [392, 442] on button "button" at bounding box center [416, 418] width 90 height 51
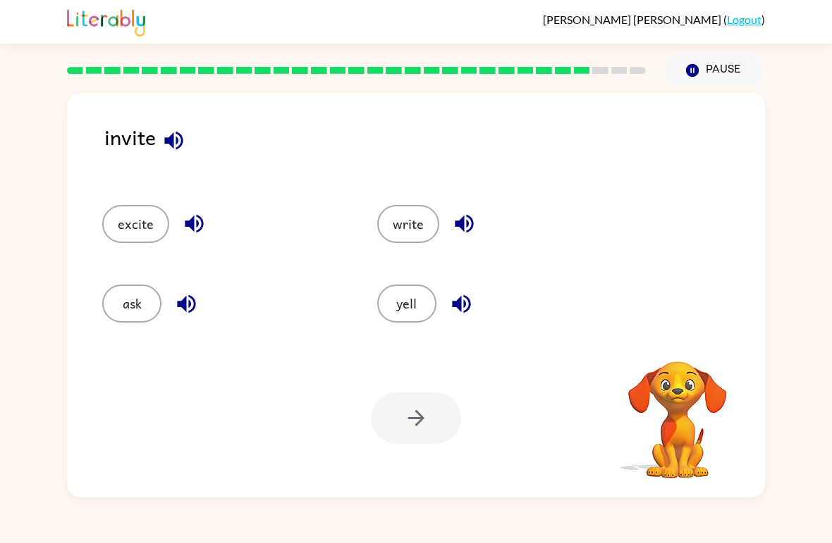
click at [439, 418] on div at bounding box center [416, 418] width 90 height 51
click at [146, 225] on button "excite" at bounding box center [135, 224] width 67 height 38
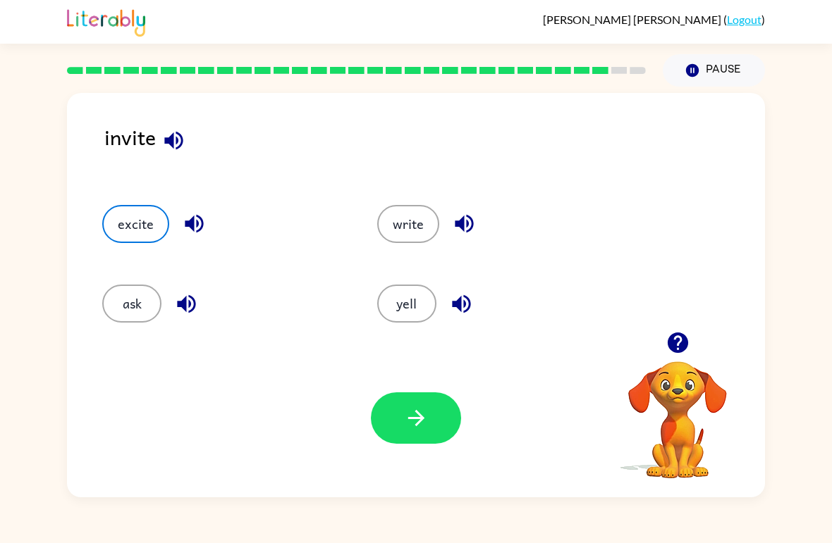
click at [427, 436] on button "button" at bounding box center [416, 418] width 90 height 51
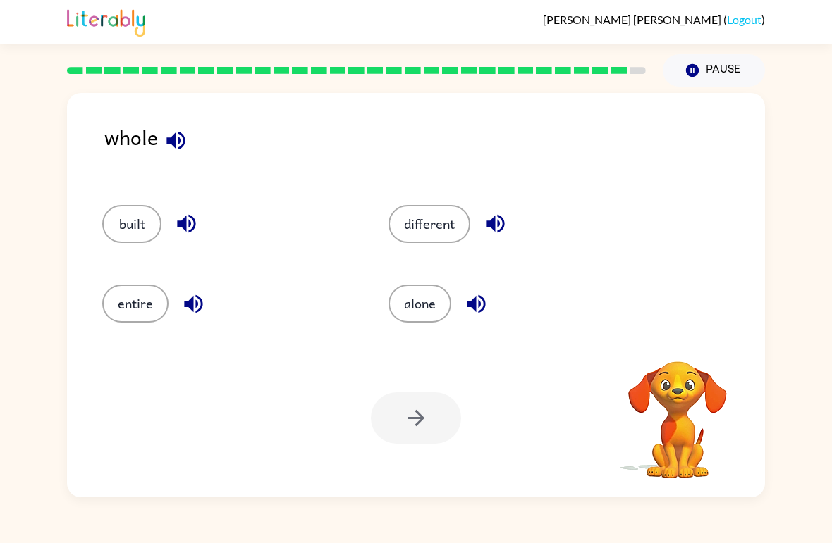
click at [434, 216] on button "different" at bounding box center [429, 224] width 82 height 38
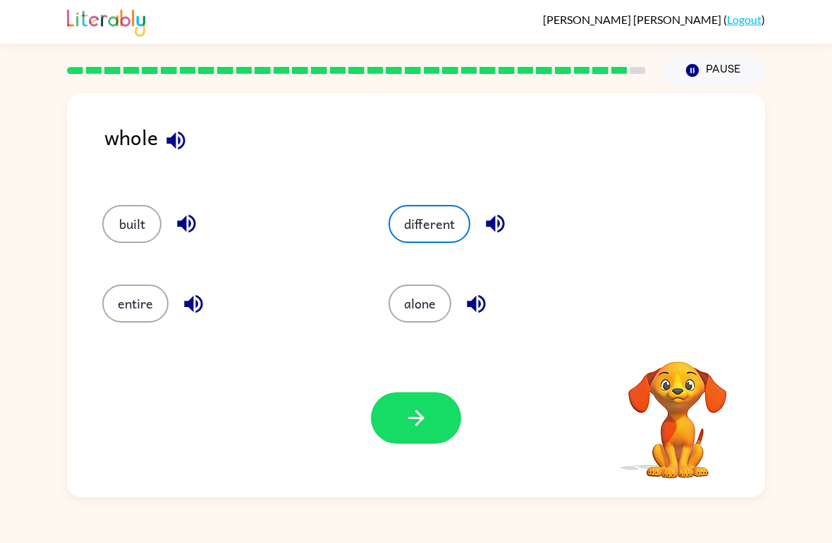
click at [411, 426] on icon "button" at bounding box center [416, 418] width 25 height 25
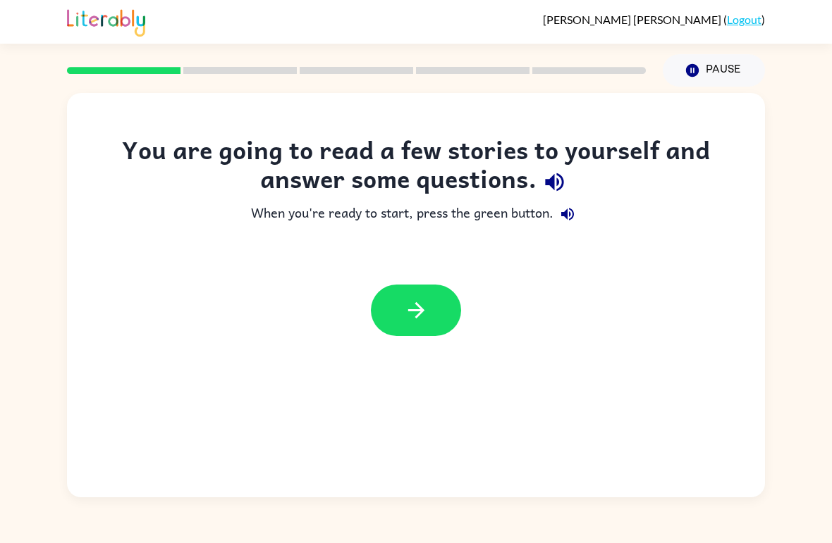
click at [424, 301] on icon "button" at bounding box center [416, 310] width 25 height 25
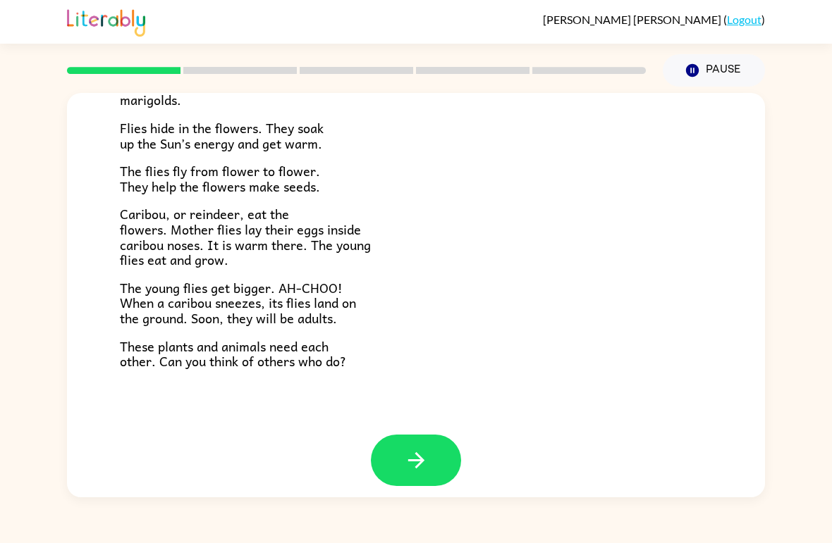
scroll to position [278, 0]
click at [431, 455] on button "button" at bounding box center [416, 461] width 90 height 51
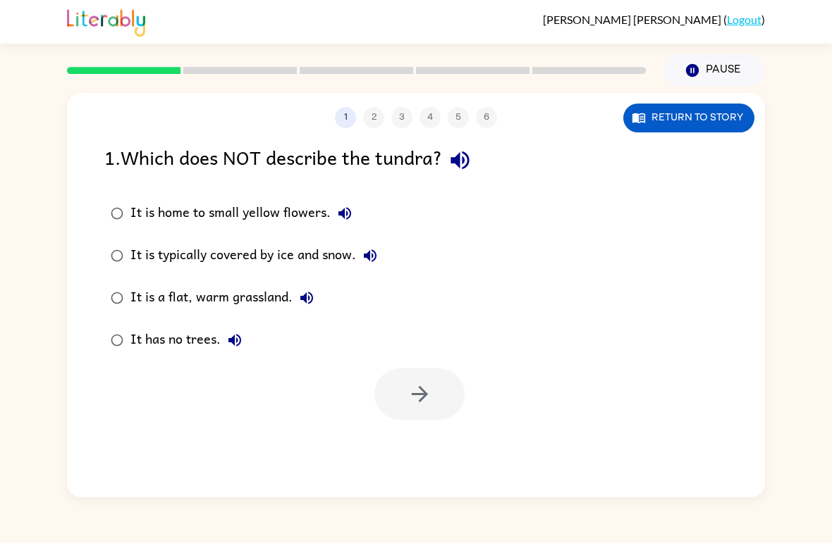
scroll to position [0, 0]
click at [472, 149] on icon "button" at bounding box center [460, 160] width 25 height 25
click at [705, 132] on button "Return to story" at bounding box center [688, 118] width 131 height 29
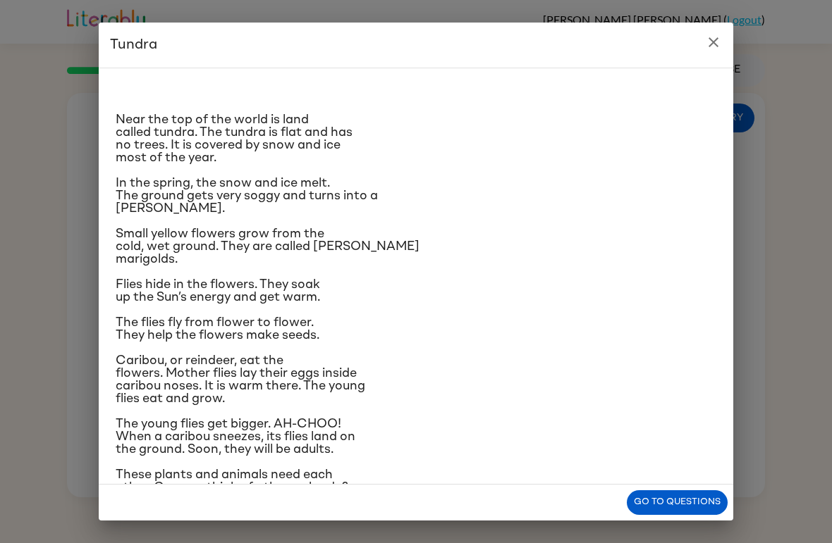
click at [680, 505] on button "Go to questions" at bounding box center [677, 503] width 101 height 25
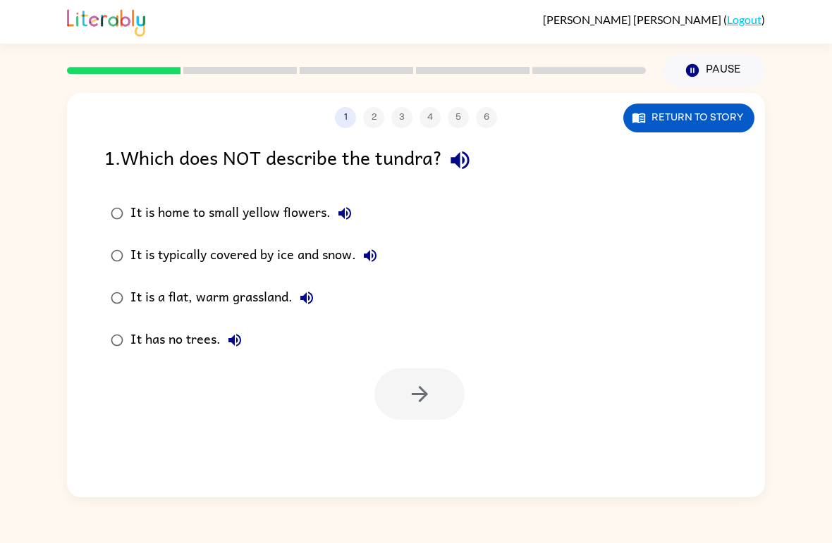
click at [460, 164] on icon "button" at bounding box center [459, 161] width 18 height 18
click at [357, 214] on button "It is home to small yellow flowers." at bounding box center [345, 213] width 28 height 28
click at [369, 256] on icon "button" at bounding box center [370, 255] width 13 height 13
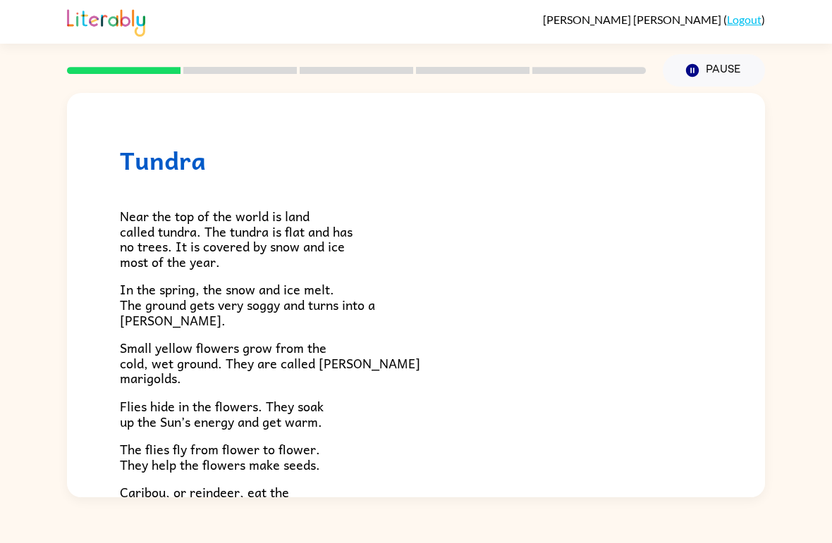
click at [737, 17] on link "Logout" at bounding box center [744, 19] width 35 height 13
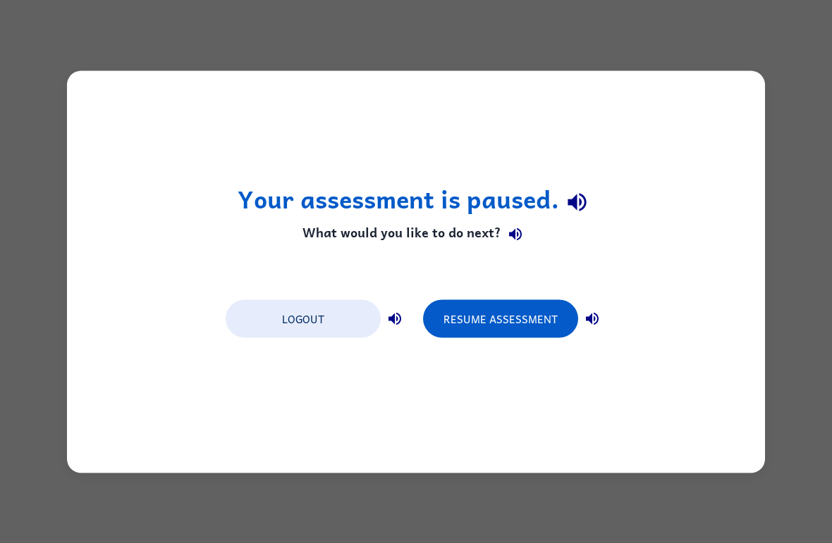
click at [351, 300] on button "Logout" at bounding box center [303, 319] width 155 height 38
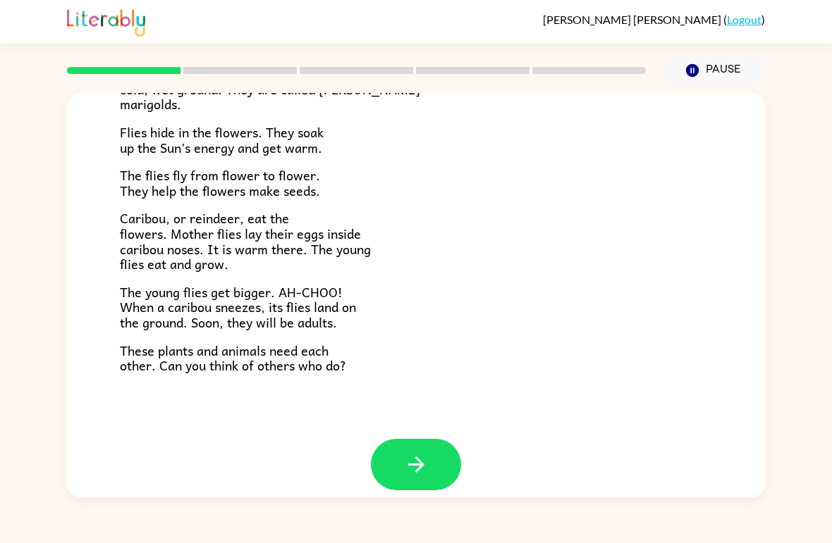
scroll to position [273, 0]
click at [395, 450] on button "button" at bounding box center [416, 465] width 90 height 51
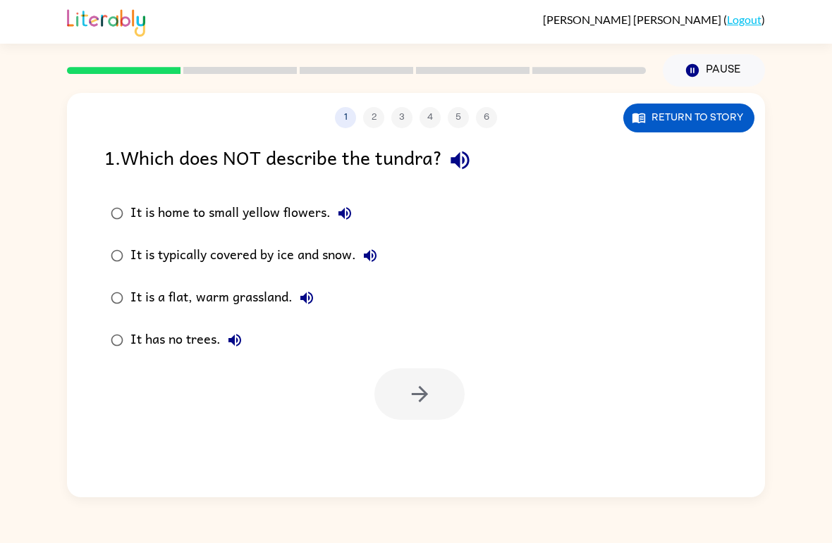
scroll to position [0, 0]
click at [395, 450] on div "1 2 3 4 5 6 Return to story 1 . Which does NOT describe the tundra? It is home …" at bounding box center [416, 295] width 698 height 405
click at [717, 125] on button "Return to story" at bounding box center [688, 118] width 131 height 29
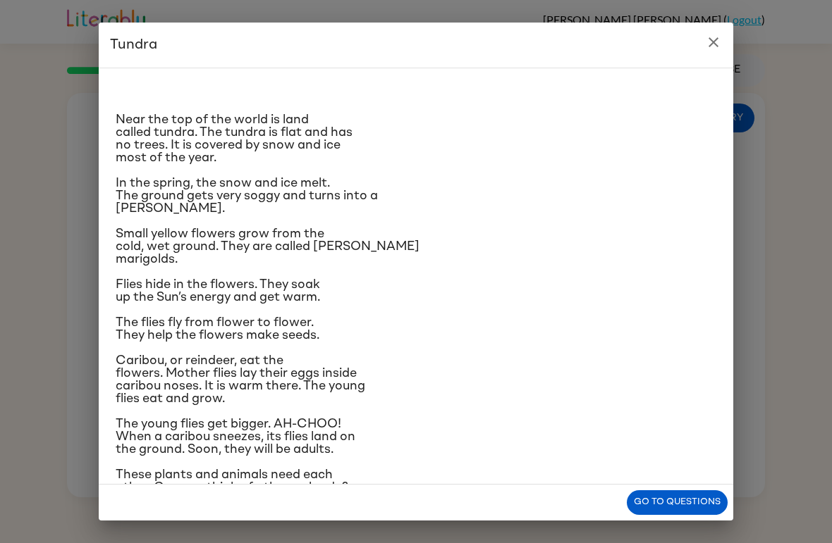
click at [689, 68] on div "Near the top of the world is land called tundra. The tundra is flat and has no …" at bounding box center [416, 276] width 634 height 417
click at [691, 42] on h2 "Tundra" at bounding box center [416, 45] width 634 height 45
click at [690, 41] on h2 "Tundra" at bounding box center [416, 45] width 634 height 45
click at [705, 53] on button "close" at bounding box center [713, 42] width 28 height 28
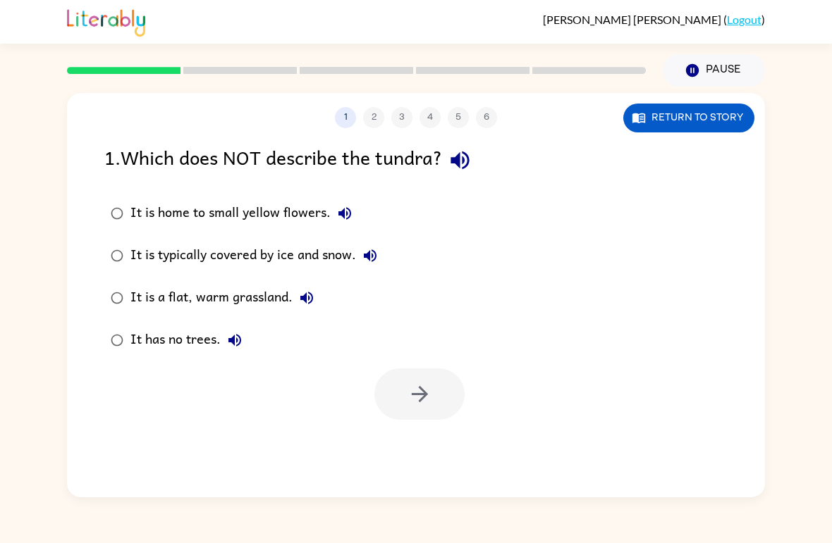
click at [137, 223] on div "It is home to small yellow flowers." at bounding box center [244, 213] width 228 height 28
click at [392, 395] on button "button" at bounding box center [419, 394] width 90 height 51
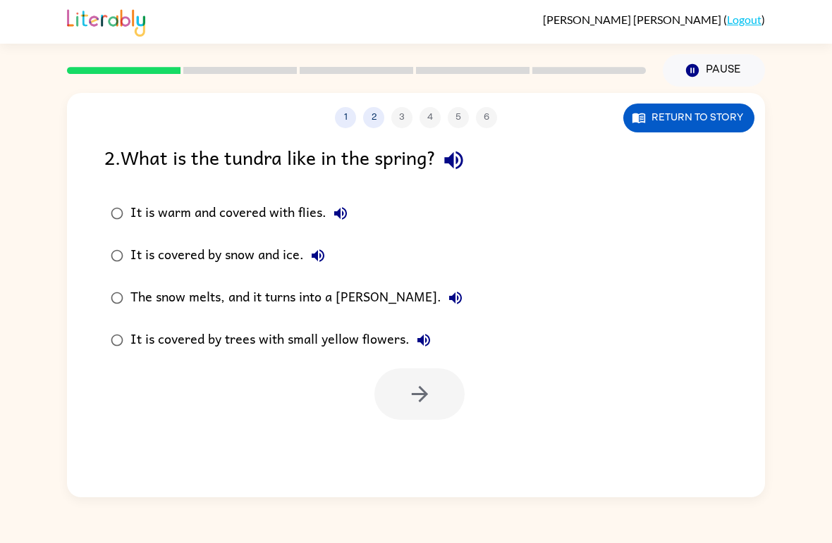
click at [114, 193] on label "It is warm and covered with flies." at bounding box center [287, 213] width 380 height 42
click at [381, 385] on button "button" at bounding box center [419, 394] width 90 height 51
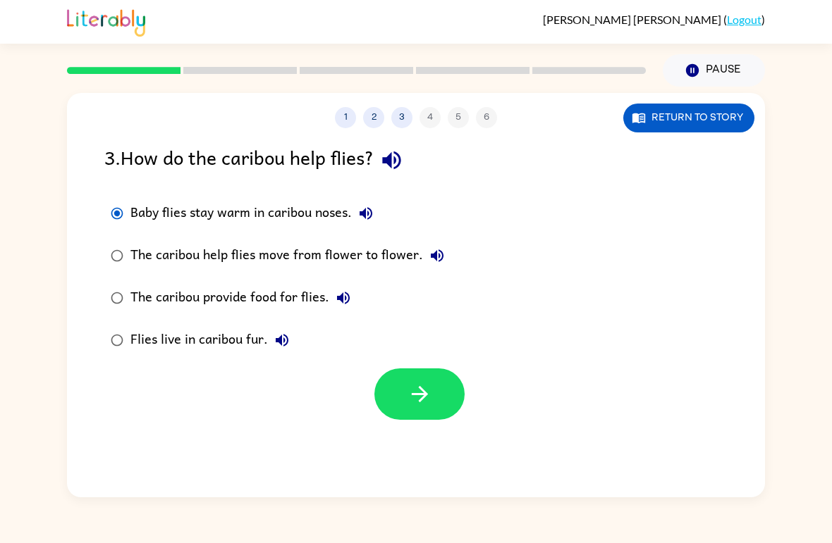
click at [463, 390] on button "button" at bounding box center [419, 394] width 90 height 51
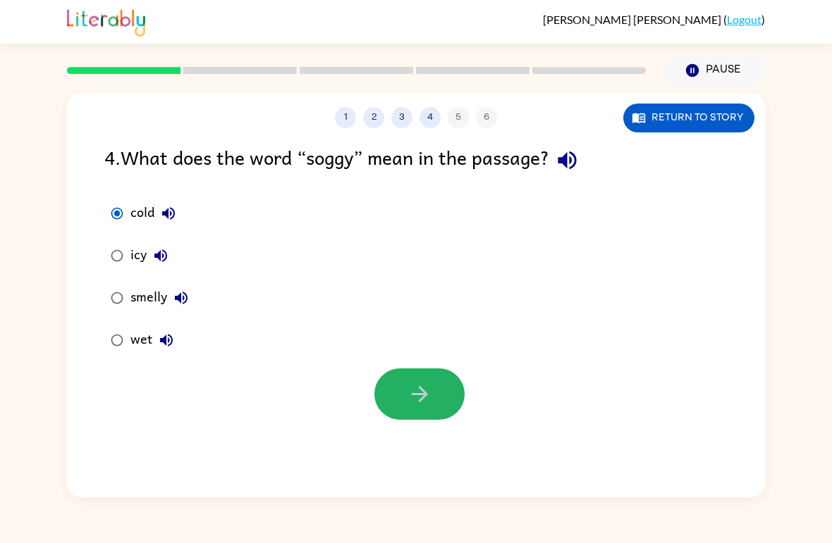
click at [427, 400] on icon "button" at bounding box center [419, 394] width 25 height 25
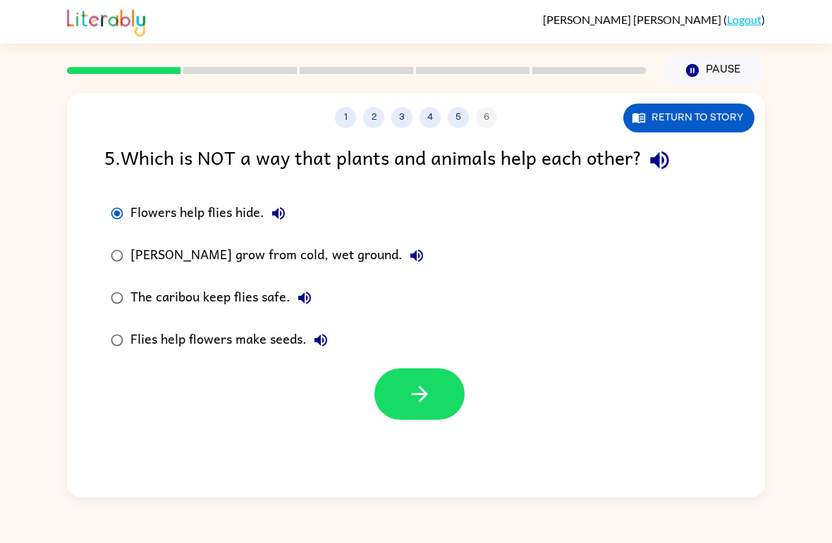
click at [431, 408] on button "button" at bounding box center [419, 394] width 90 height 51
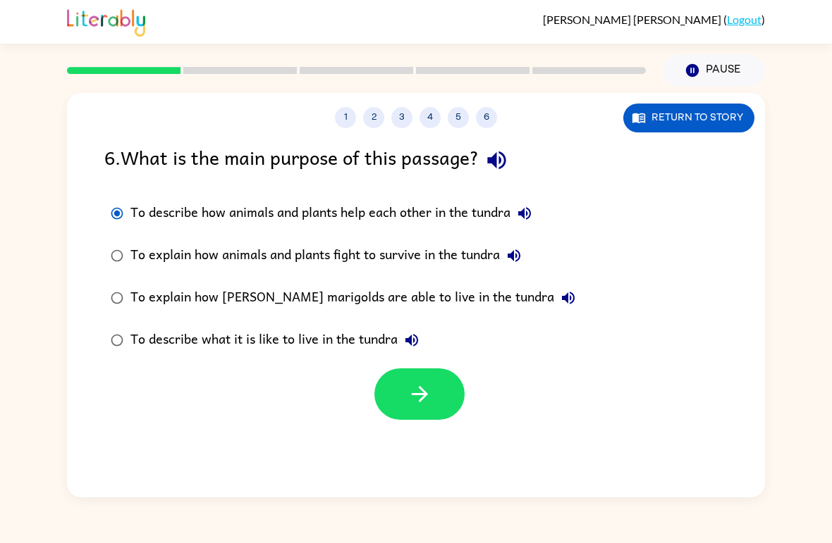
click at [440, 412] on button "button" at bounding box center [419, 394] width 90 height 51
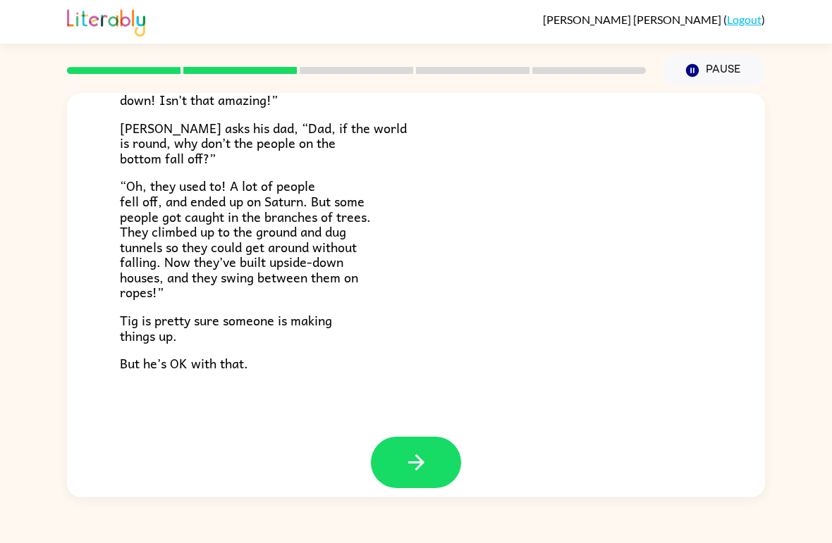
scroll to position [394, 0]
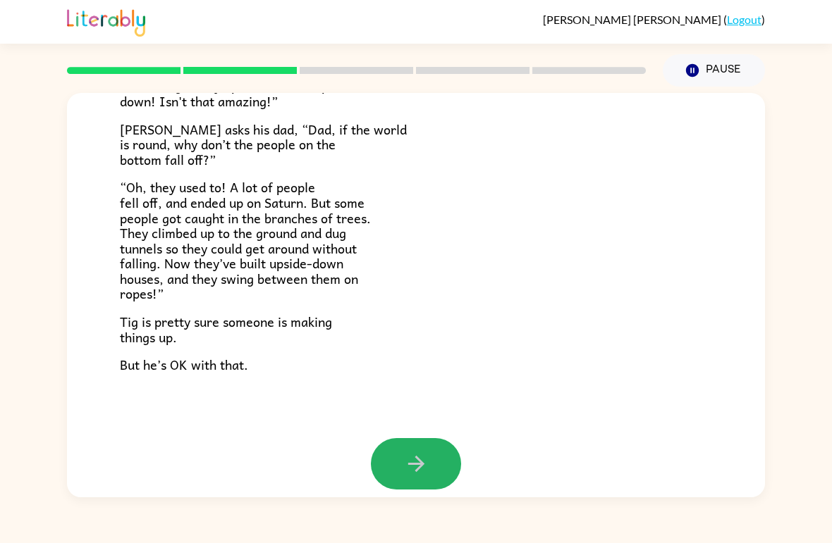
click at [443, 465] on button "button" at bounding box center [416, 463] width 90 height 51
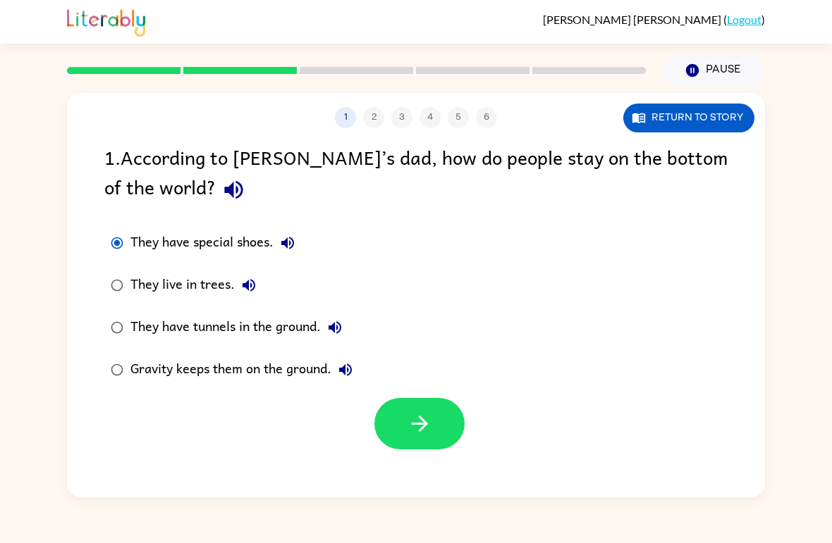
click at [423, 400] on button "button" at bounding box center [419, 423] width 90 height 51
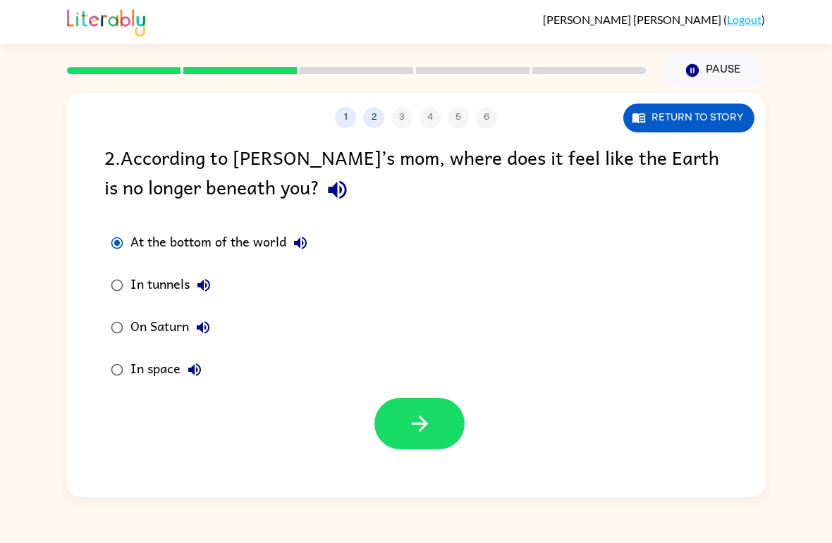
click at [420, 402] on button "button" at bounding box center [419, 423] width 90 height 51
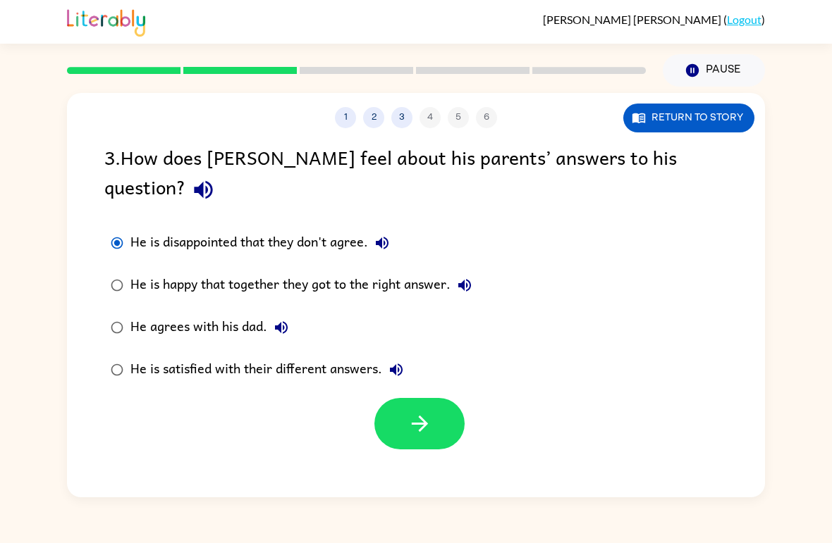
click at [412, 412] on icon "button" at bounding box center [419, 424] width 25 height 25
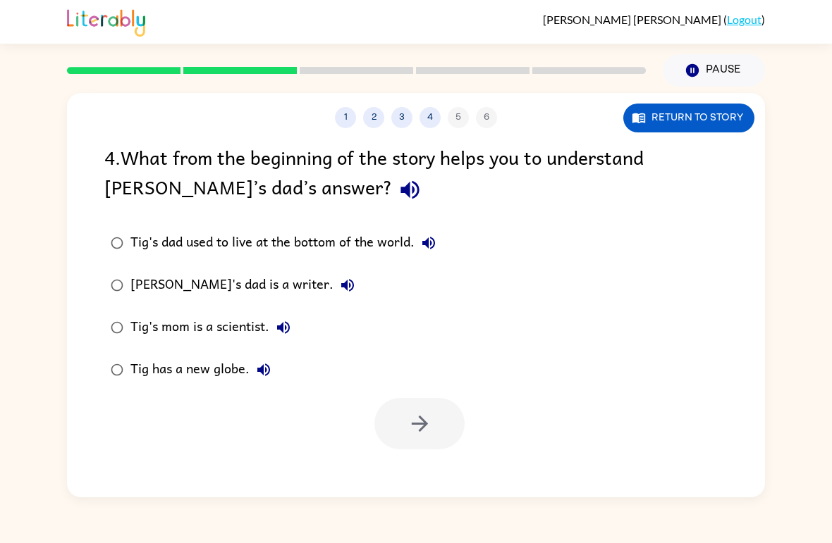
click at [132, 237] on div "Tig's dad used to live at the bottom of the world." at bounding box center [286, 243] width 312 height 28
click at [405, 417] on button "button" at bounding box center [419, 423] width 90 height 51
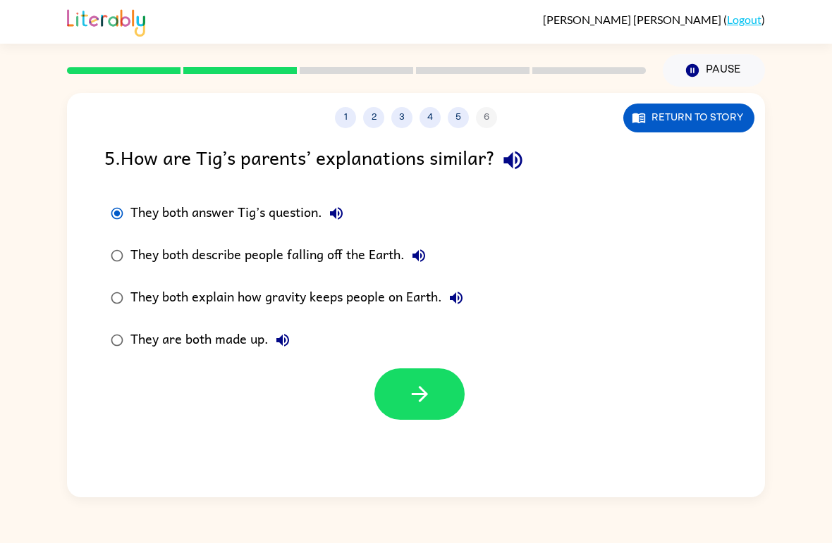
click at [411, 371] on button "button" at bounding box center [419, 394] width 90 height 51
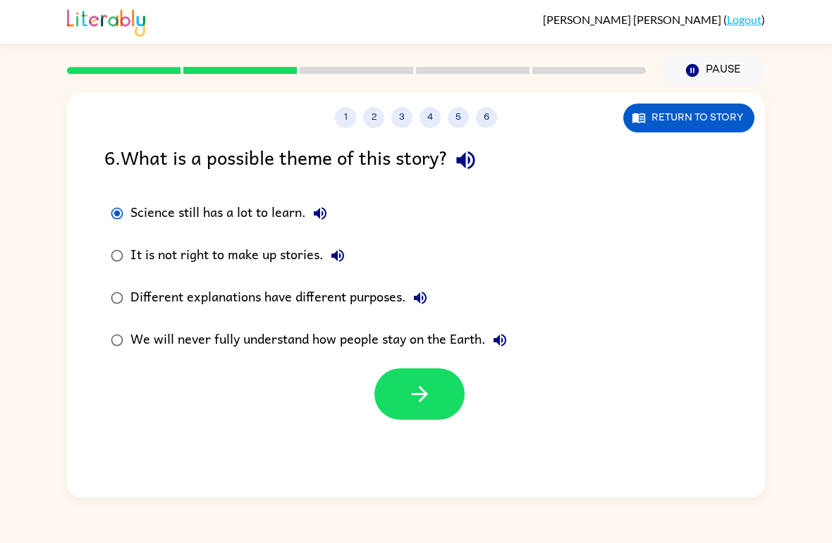
click at [431, 380] on button "button" at bounding box center [419, 394] width 90 height 51
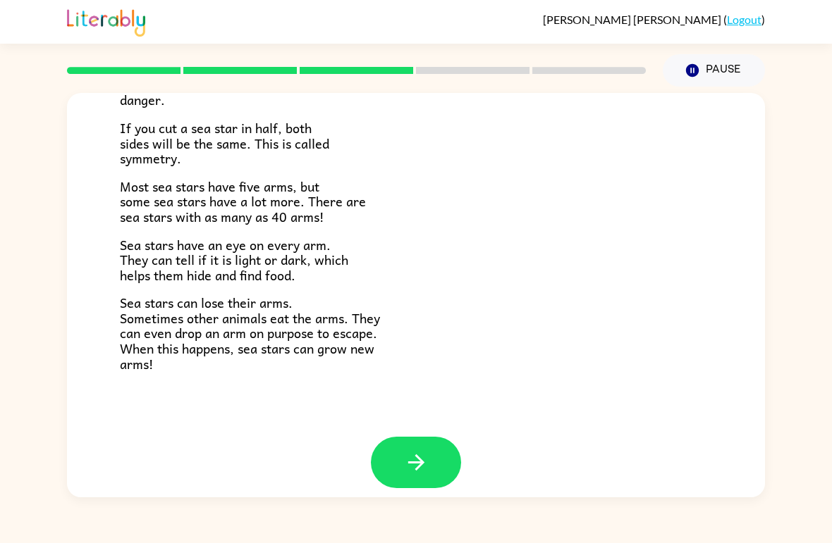
scroll to position [392, 0]
click at [417, 466] on button "button" at bounding box center [416, 463] width 90 height 51
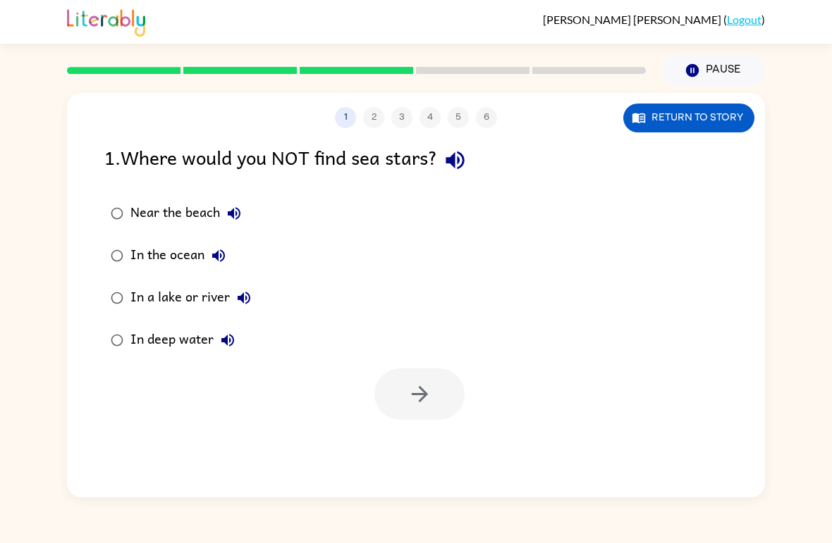
scroll to position [0, 0]
click at [415, 393] on icon "button" at bounding box center [419, 394] width 25 height 25
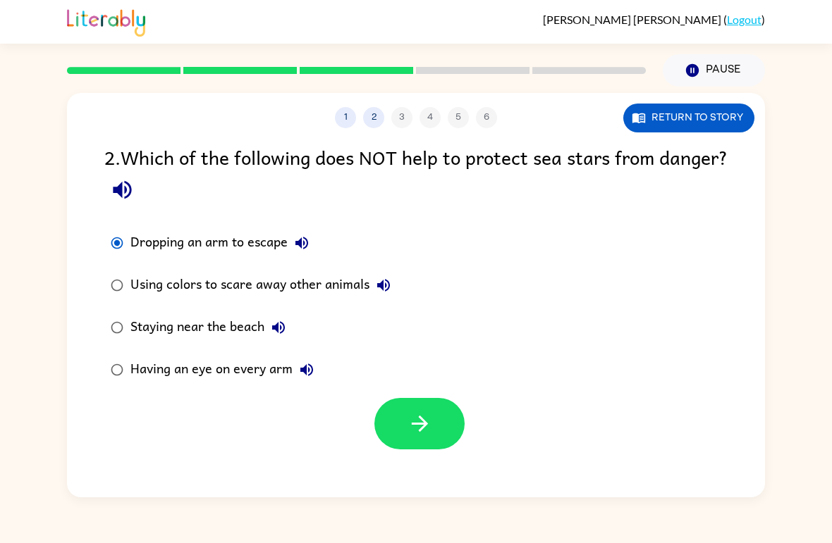
click at [432, 401] on button "button" at bounding box center [419, 423] width 90 height 51
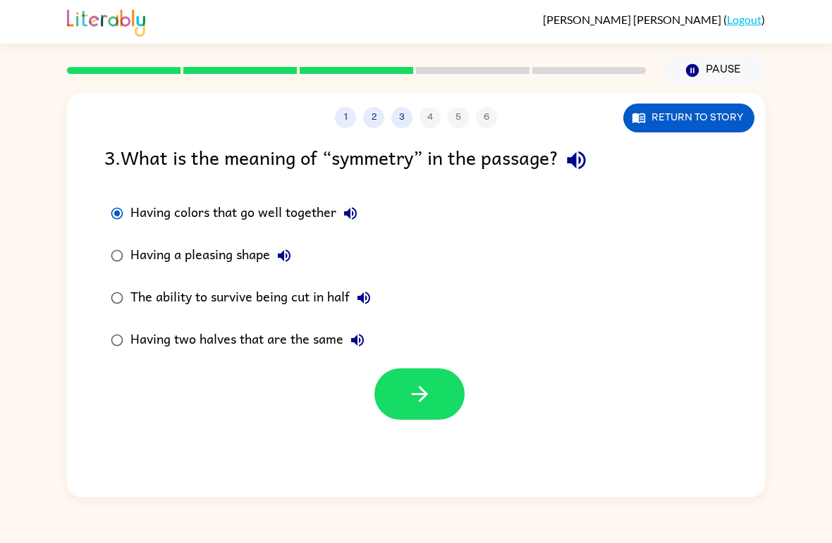
click at [424, 395] on icon "button" at bounding box center [419, 394] width 16 height 16
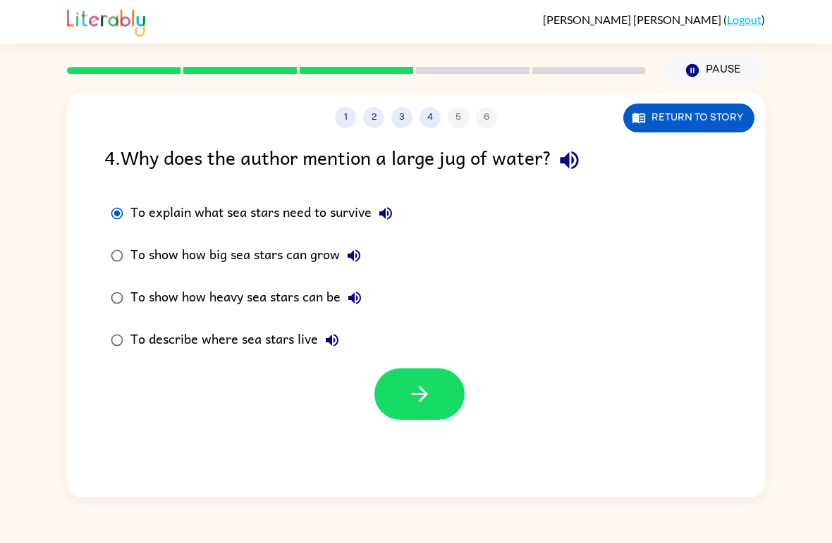
click at [430, 391] on icon "button" at bounding box center [419, 394] width 25 height 25
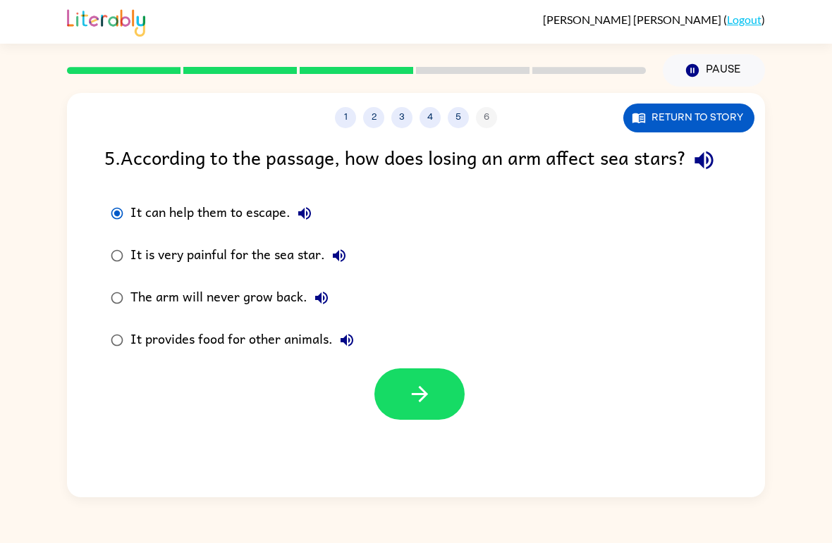
click at [440, 420] on button "button" at bounding box center [419, 394] width 90 height 51
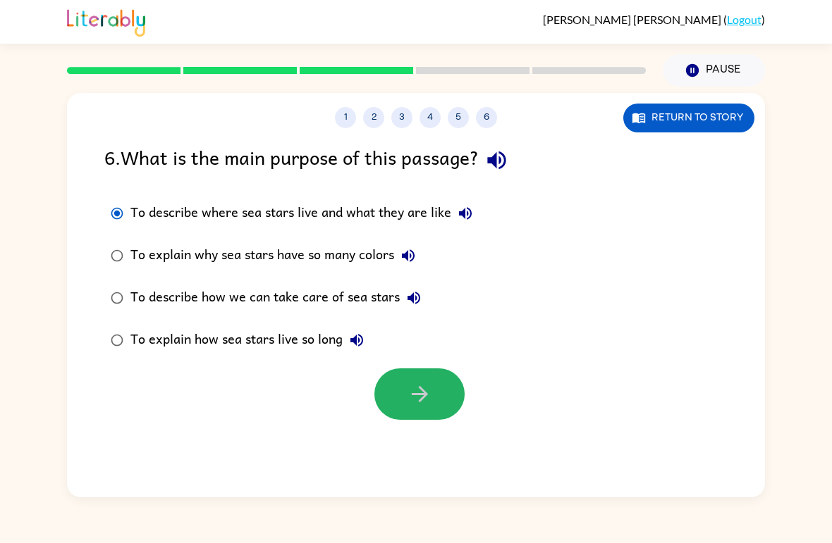
click at [440, 400] on button "button" at bounding box center [419, 394] width 90 height 51
click at [431, 379] on div at bounding box center [419, 394] width 90 height 51
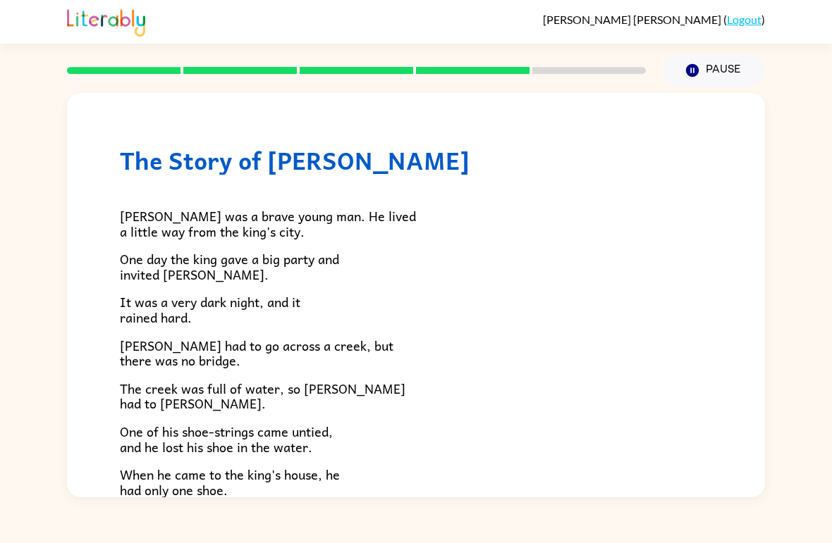
click at [127, 221] on span "Jason was a brave young man. He lived a little way from the king's city." at bounding box center [268, 224] width 296 height 36
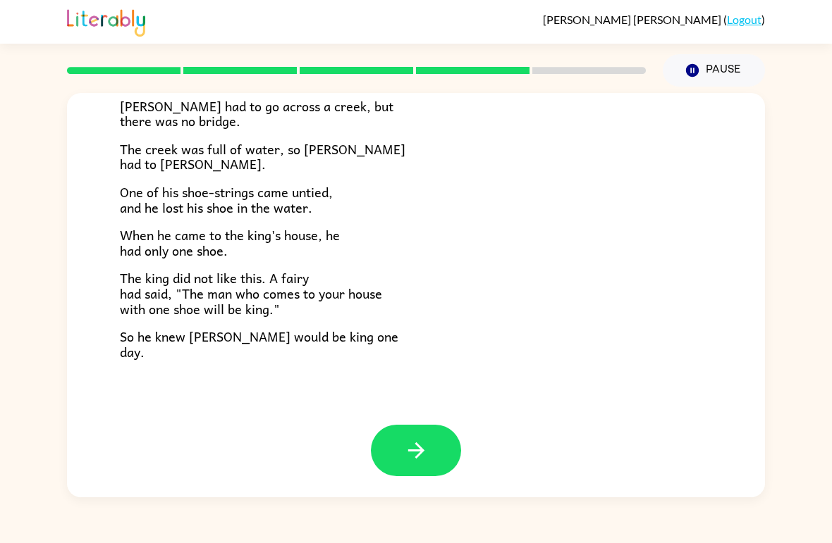
scroll to position [231, 0]
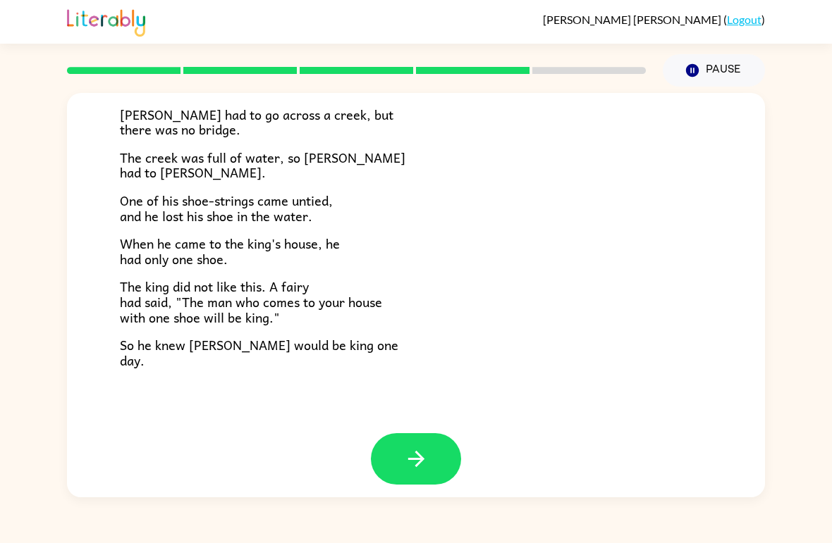
click at [347, 500] on div "Amir Harris ( Logout ) Pause Pause The Story of Jason Jason was a brave young m…" at bounding box center [416, 271] width 832 height 543
click at [414, 455] on icon "button" at bounding box center [416, 459] width 25 height 25
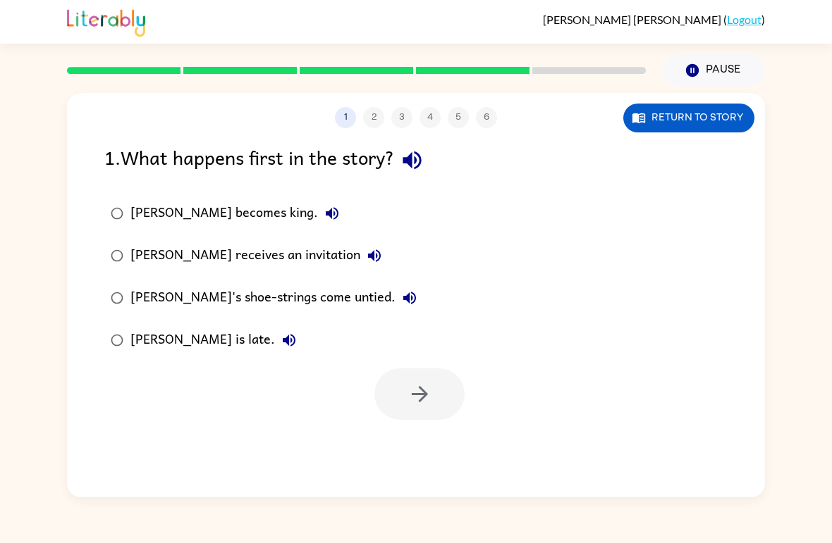
click at [438, 381] on div at bounding box center [419, 394] width 90 height 51
click at [424, 392] on icon "button" at bounding box center [419, 394] width 16 height 16
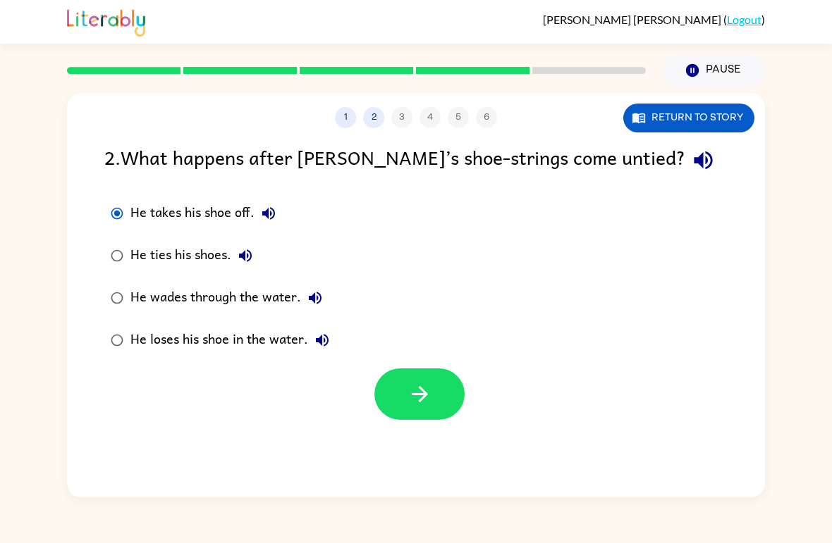
click at [414, 378] on button "button" at bounding box center [419, 394] width 90 height 51
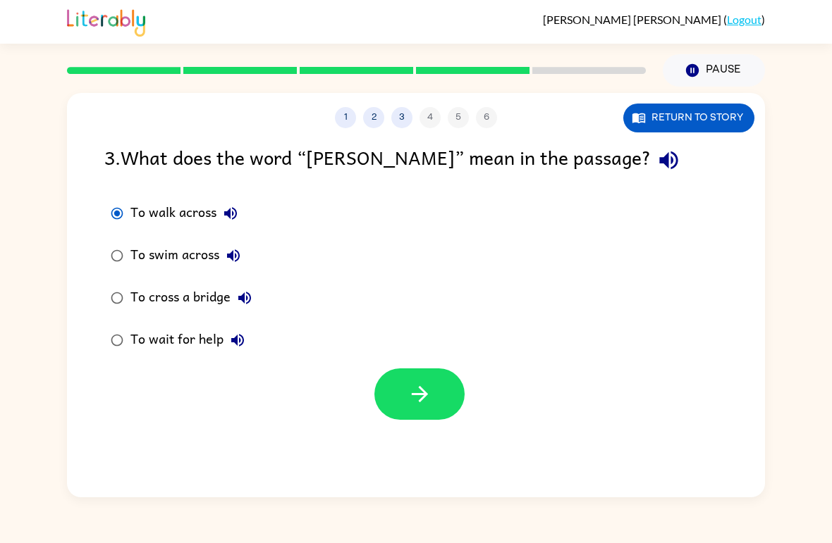
click at [435, 405] on button "button" at bounding box center [419, 394] width 90 height 51
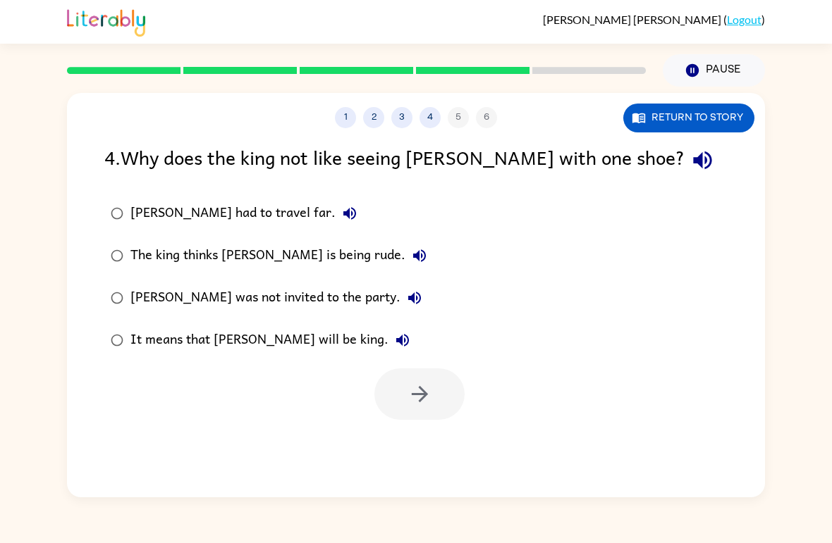
click at [140, 223] on div "Jason had to travel far." at bounding box center [246, 213] width 233 height 28
click at [417, 386] on icon "button" at bounding box center [419, 394] width 25 height 25
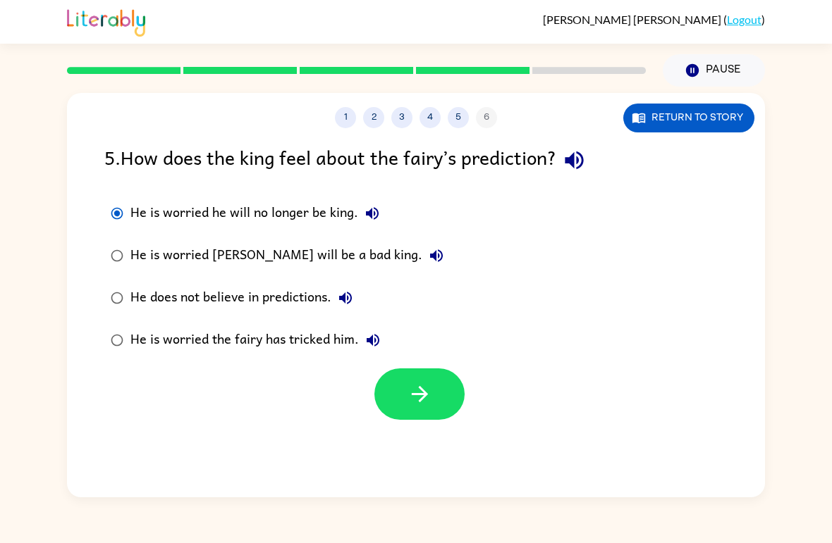
click at [424, 397] on icon "button" at bounding box center [419, 394] width 16 height 16
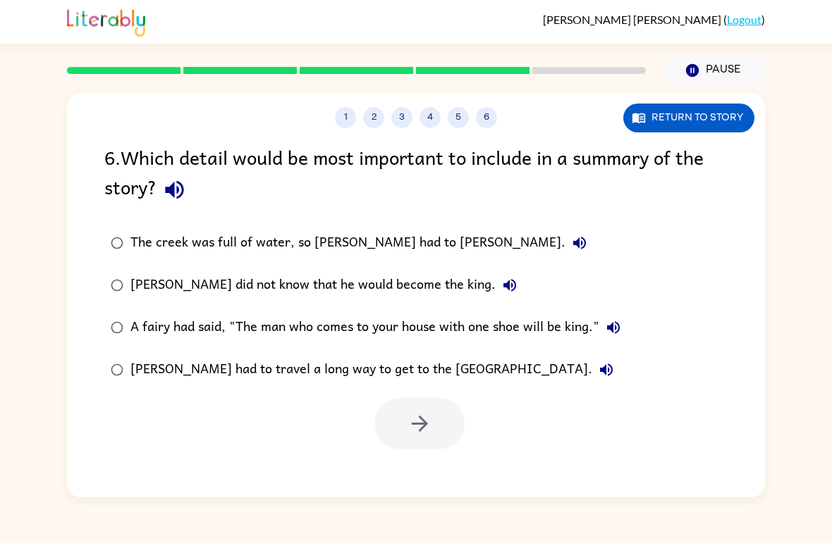
click at [414, 391] on label "Jason had to travel a long way to get to the king’s city." at bounding box center [366, 370] width 538 height 42
click at [442, 411] on button "button" at bounding box center [419, 423] width 90 height 51
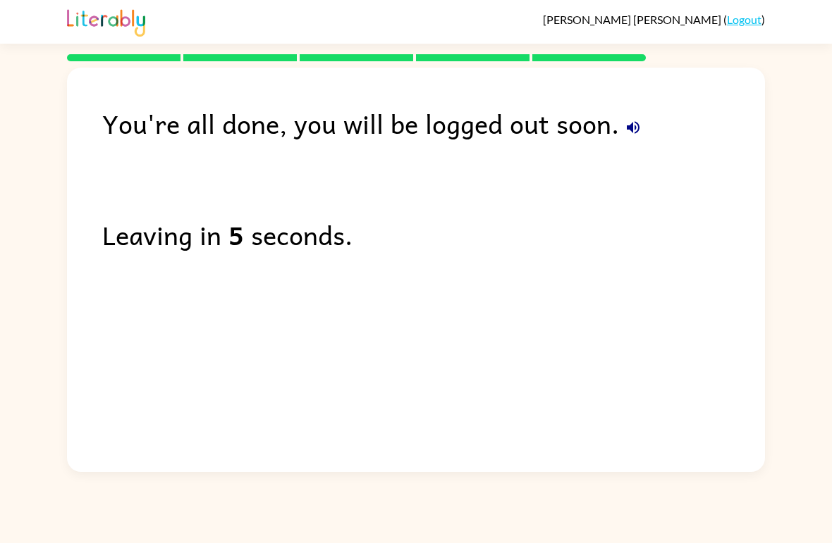
click at [112, 249] on div "Leaving in 5 seconds." at bounding box center [433, 234] width 662 height 41
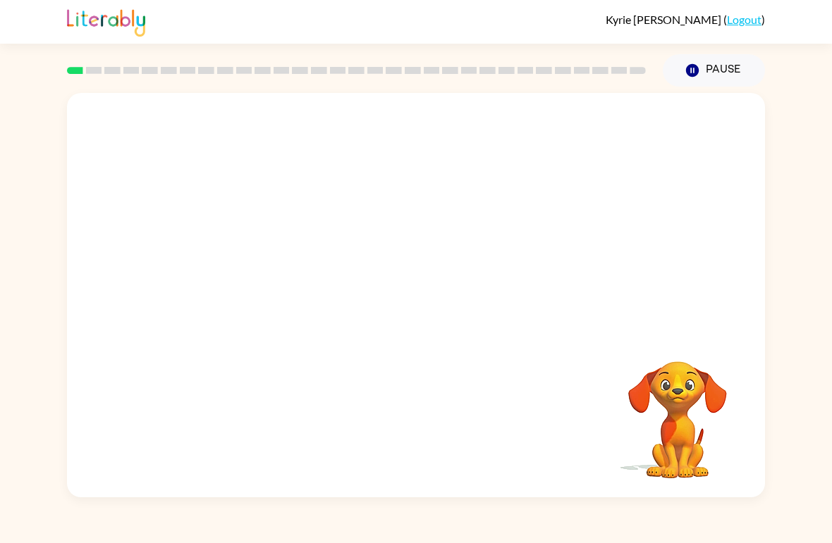
click at [755, 500] on div "[PERSON_NAME] ( Logout ) Pause Pause Your browser must support playing .mp4 fil…" at bounding box center [416, 271] width 832 height 543
click at [757, 501] on div "[PERSON_NAME] ( Logout ) Pause Pause Your browser must support playing .mp4 fil…" at bounding box center [416, 271] width 832 height 543
click at [359, 253] on video "Your browser must support playing .mp4 files to use Literably. Please try using…" at bounding box center [416, 212] width 698 height 239
click at [409, 211] on video "Your browser must support playing .mp4 files to use Literably. Please try using…" at bounding box center [416, 212] width 698 height 239
click at [372, 248] on video "Your browser must support playing .mp4 files to use Literably. Please try using…" at bounding box center [416, 212] width 698 height 239
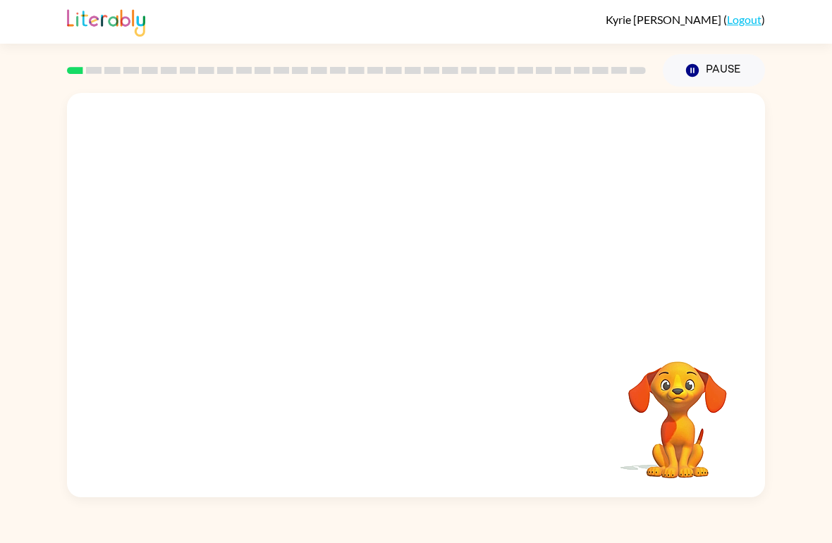
click at [372, 247] on video "Your browser must support playing .mp4 files to use Literably. Please try using…" at bounding box center [416, 212] width 698 height 239
click at [347, 274] on video "Your browser must support playing .mp4 files to use Literably. Please try using…" at bounding box center [416, 212] width 698 height 239
click at [364, 225] on video "Your browser must support playing .mp4 files to use Literably. Please try using…" at bounding box center [416, 212] width 698 height 239
click at [364, 224] on video "Your browser must support playing .mp4 files to use Literably. Please try using…" at bounding box center [416, 212] width 698 height 239
click at [344, 240] on video "Your browser must support playing .mp4 files to use Literably. Please try using…" at bounding box center [416, 212] width 698 height 239
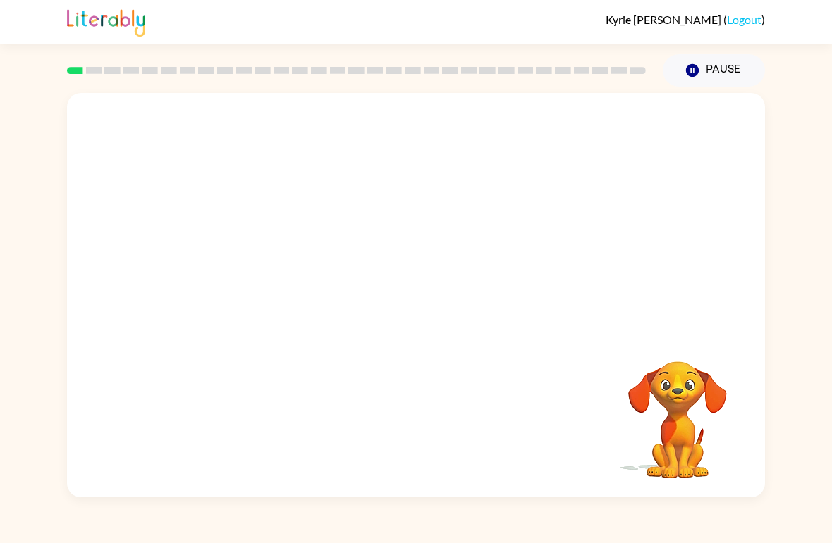
click at [344, 240] on video "Your browser must support playing .mp4 files to use Literably. Please try using…" at bounding box center [416, 212] width 698 height 239
click at [352, 250] on video "Your browser must support playing .mp4 files to use Literably. Please try using…" at bounding box center [416, 212] width 698 height 239
click at [362, 214] on video "Your browser must support playing .mp4 files to use Literably. Please try using…" at bounding box center [416, 212] width 698 height 239
click at [339, 255] on video "Your browser must support playing .mp4 files to use Literably. Please try using…" at bounding box center [416, 212] width 698 height 239
click at [433, 292] on div at bounding box center [416, 302] width 90 height 51
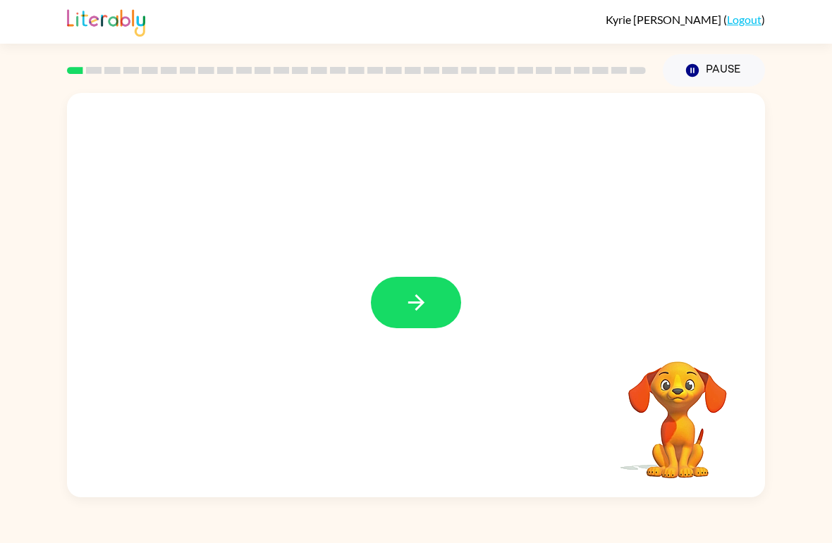
click at [431, 302] on button "button" at bounding box center [416, 302] width 90 height 51
click at [430, 302] on div at bounding box center [416, 302] width 90 height 51
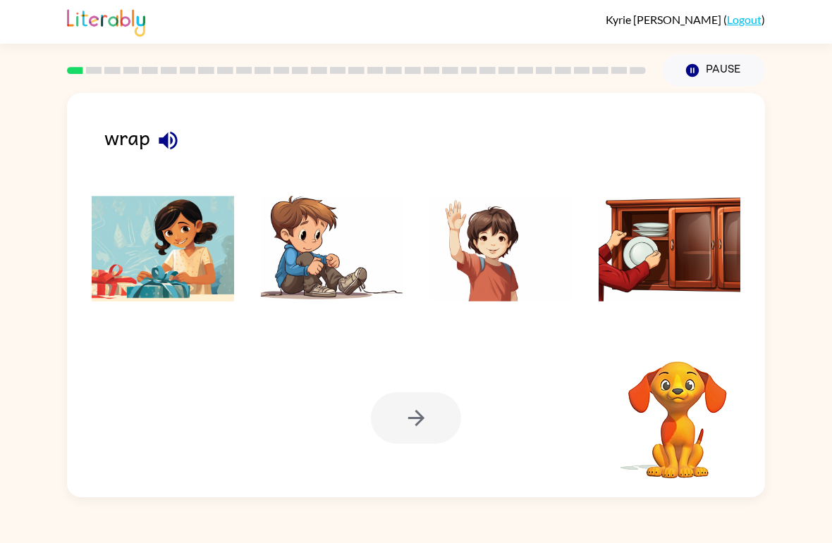
click at [414, 318] on div at bounding box center [416, 253] width 670 height 158
click at [686, 249] on img at bounding box center [669, 249] width 142 height 106
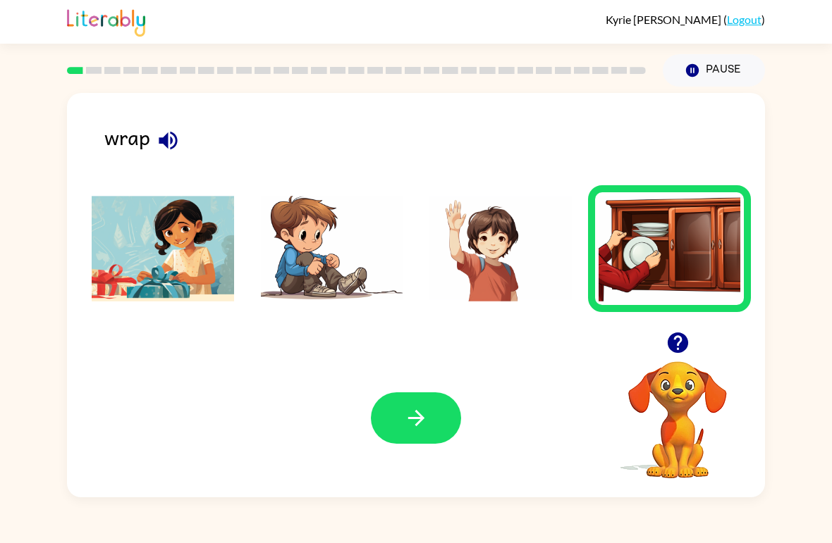
click at [431, 419] on button "button" at bounding box center [416, 418] width 90 height 51
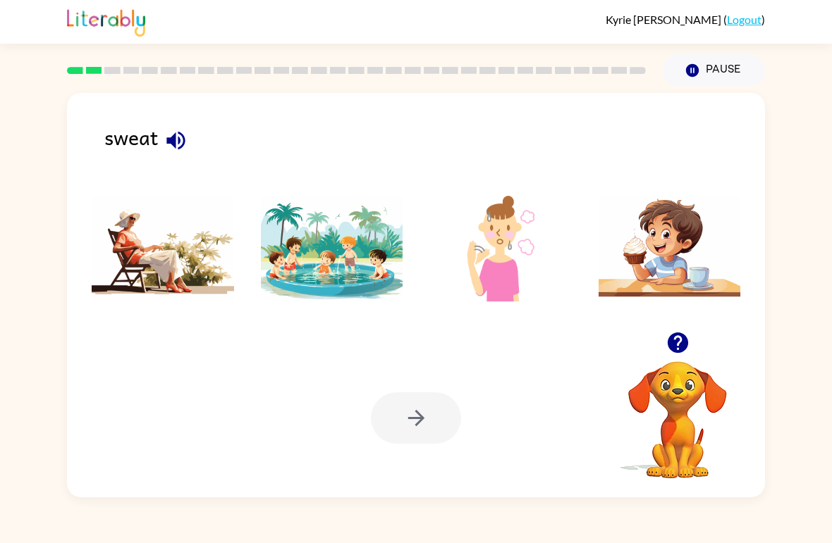
click at [303, 244] on img at bounding box center [332, 249] width 142 height 106
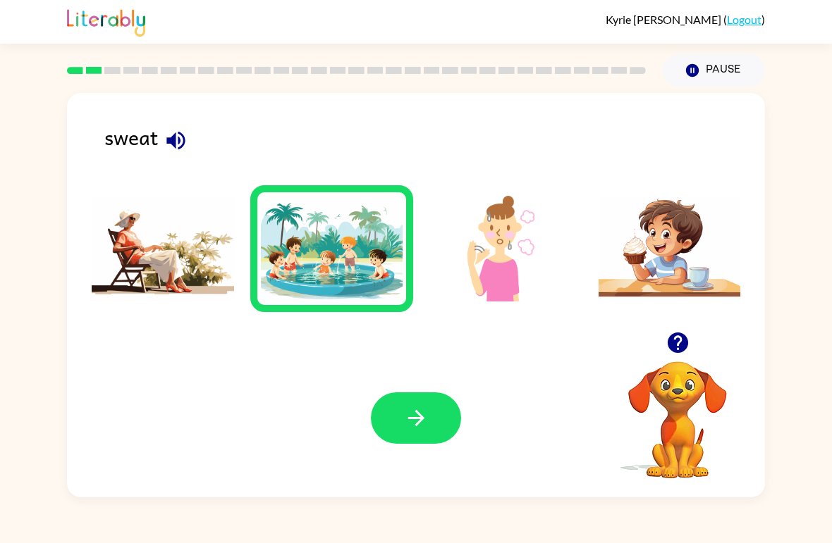
click at [418, 402] on button "button" at bounding box center [416, 418] width 90 height 51
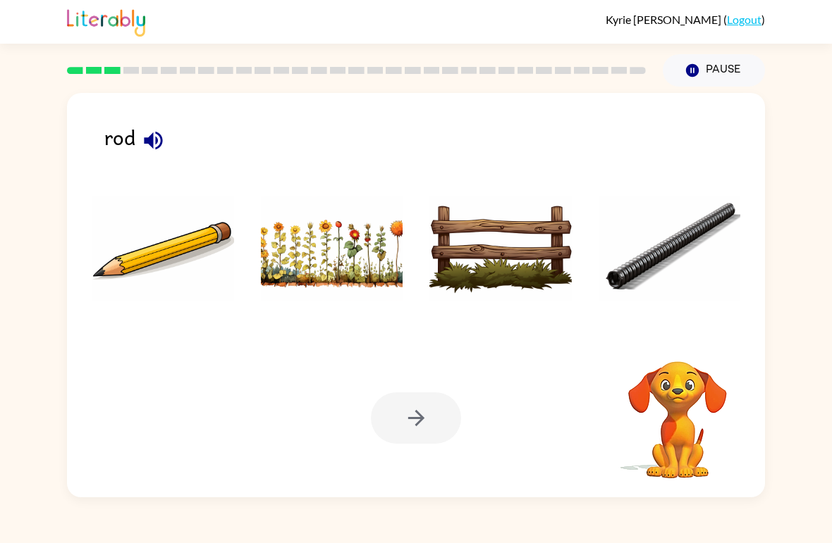
click at [416, 426] on div at bounding box center [416, 418] width 90 height 51
click at [691, 259] on img at bounding box center [669, 249] width 142 height 106
click at [690, 259] on img at bounding box center [669, 249] width 142 height 106
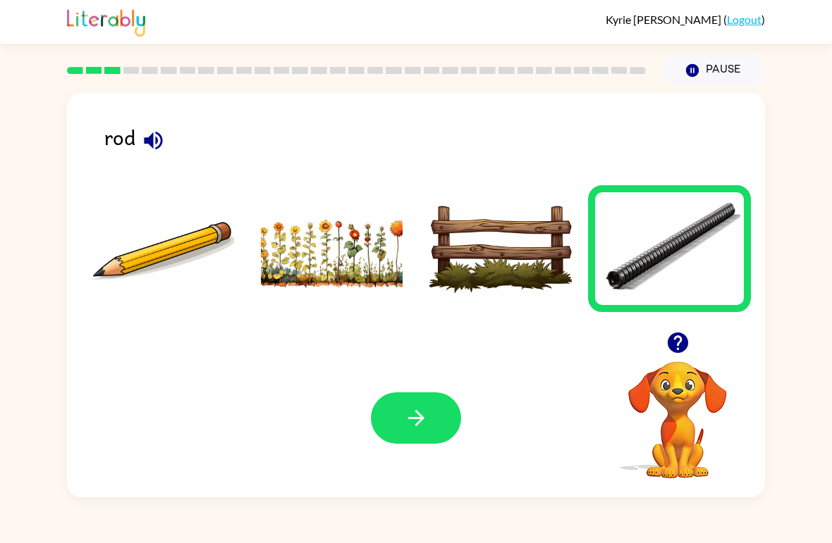
click at [429, 419] on button "button" at bounding box center [416, 418] width 90 height 51
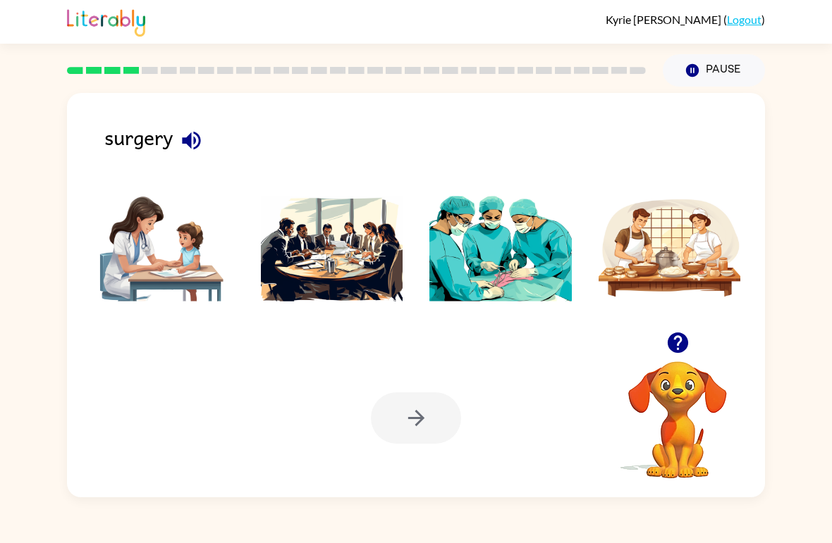
click at [531, 271] on img at bounding box center [500, 249] width 142 height 106
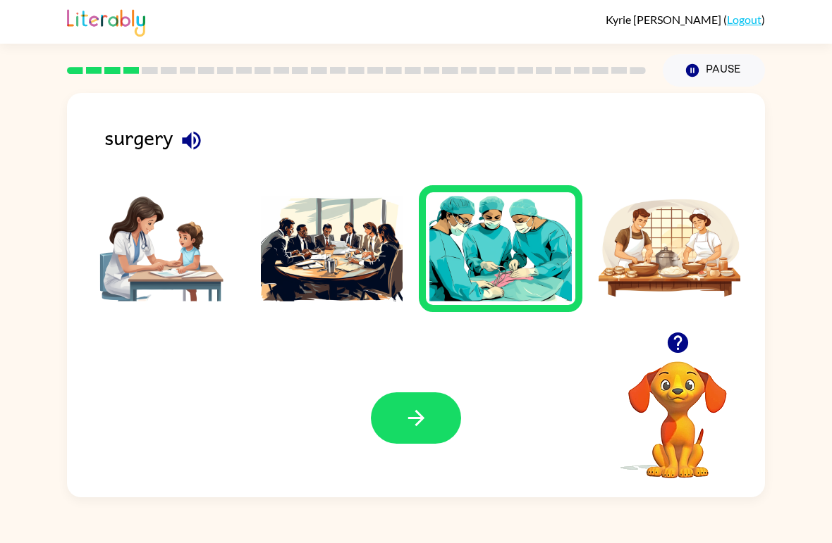
click at [419, 409] on icon "button" at bounding box center [416, 418] width 25 height 25
click at [419, 409] on div at bounding box center [416, 418] width 90 height 51
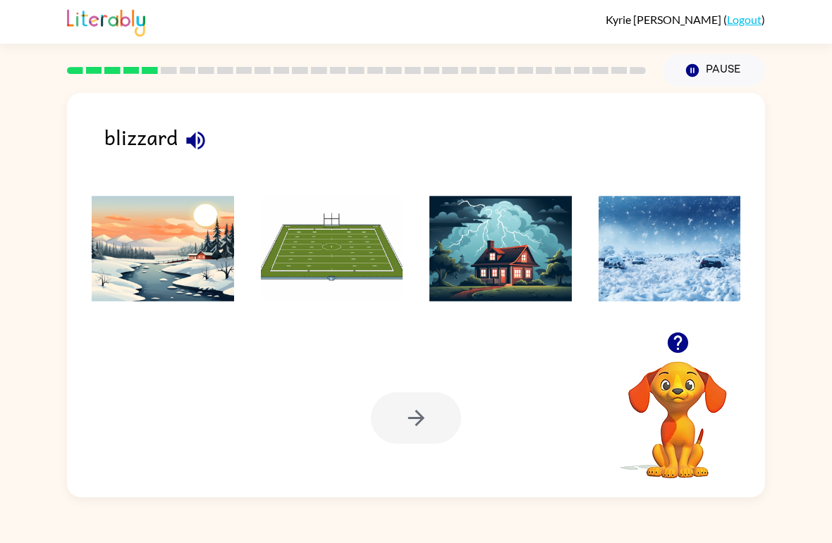
click at [308, 272] on img at bounding box center [332, 249] width 142 height 106
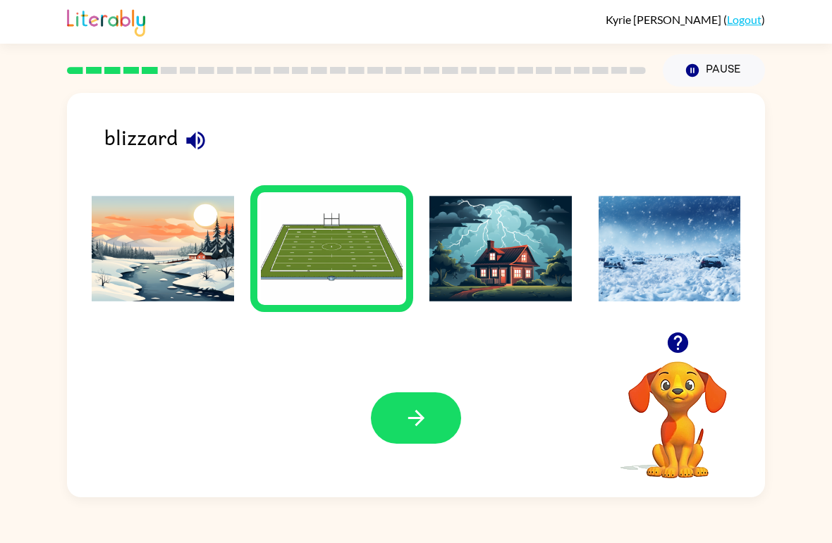
click at [440, 421] on button "button" at bounding box center [416, 418] width 90 height 51
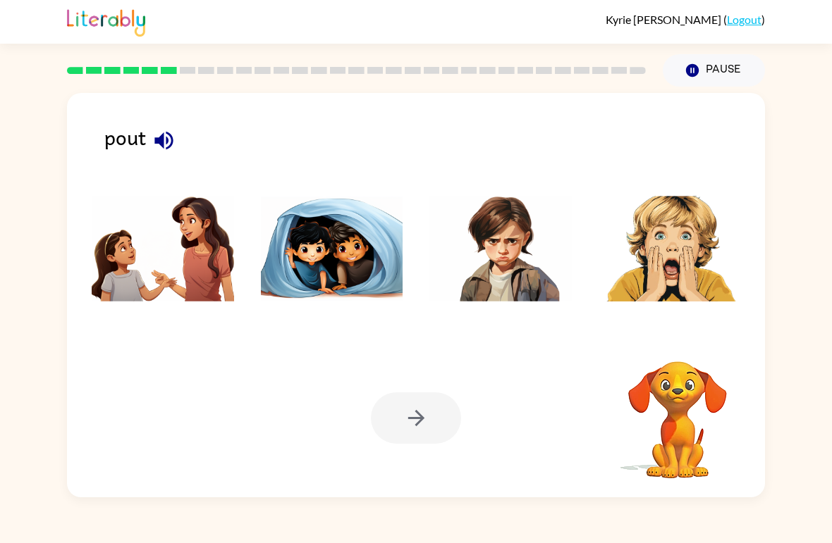
click at [437, 419] on div at bounding box center [416, 418] width 90 height 51
click at [197, 302] on img at bounding box center [163, 249] width 142 height 106
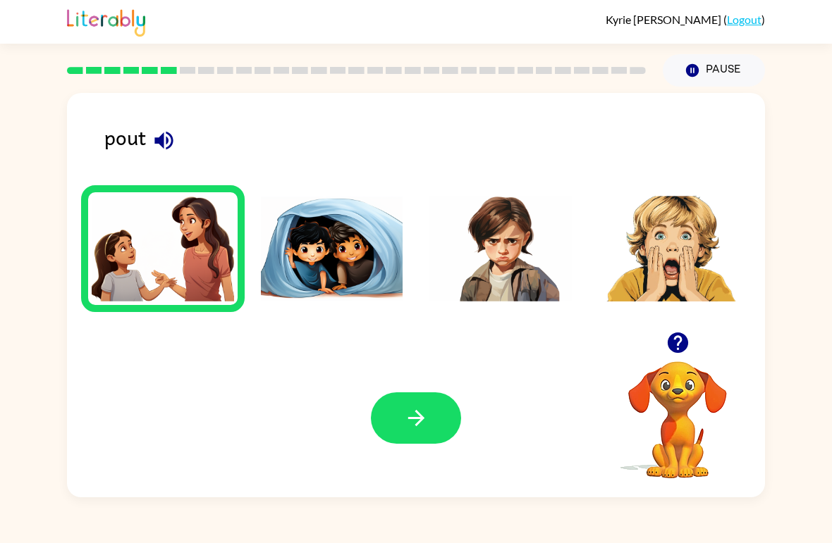
click at [417, 409] on icon "button" at bounding box center [416, 418] width 25 height 25
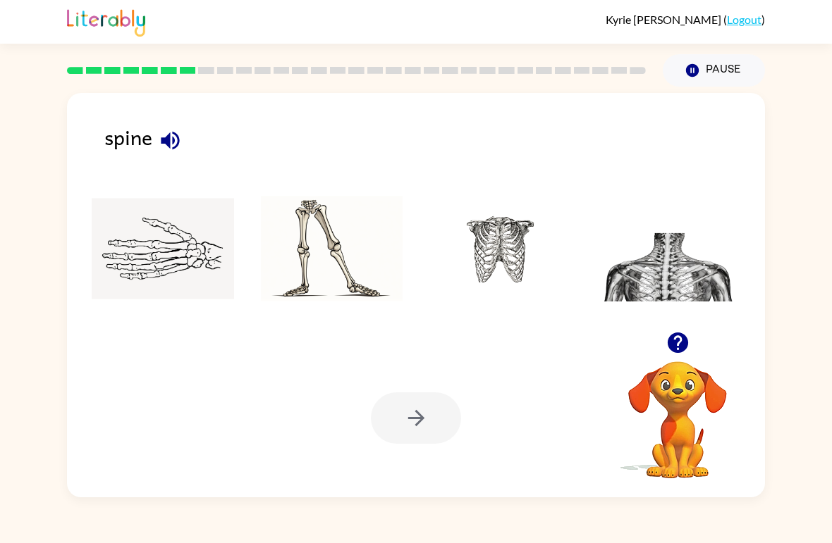
click at [636, 311] on li at bounding box center [670, 248] width 164 height 127
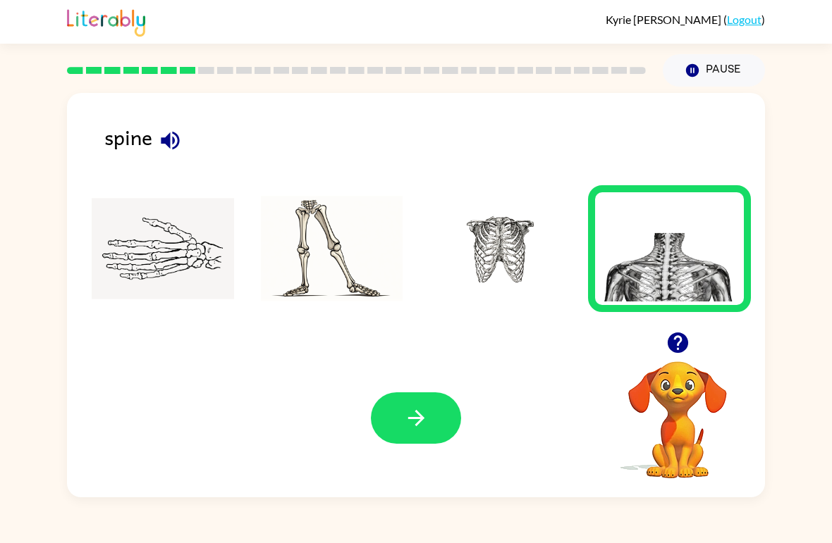
click at [455, 369] on div "Your browser must support playing .mp4 files to use Literably. Please try using…" at bounding box center [416, 418] width 698 height 159
click at [395, 397] on button "button" at bounding box center [416, 418] width 90 height 51
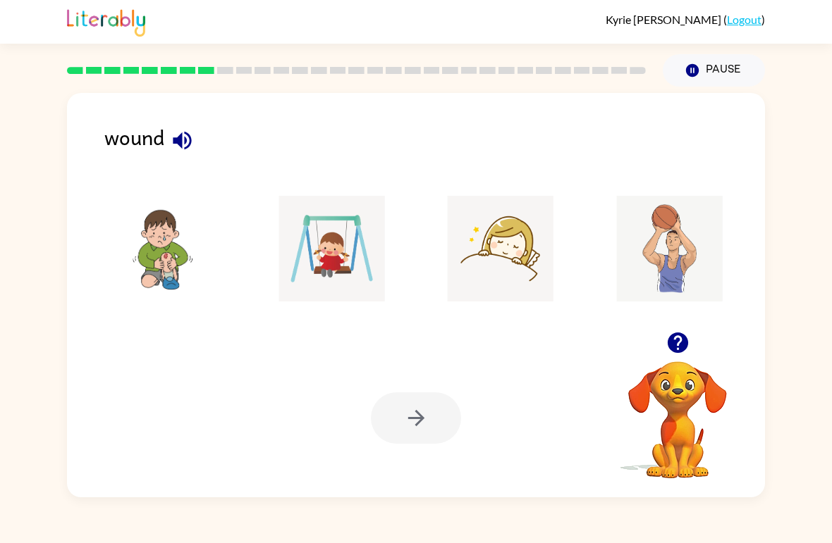
click at [150, 243] on img at bounding box center [163, 249] width 142 height 106
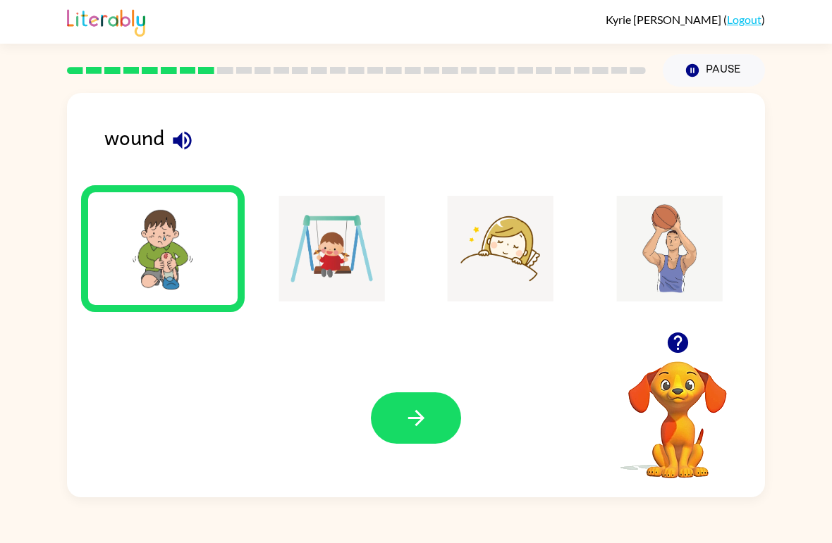
click at [321, 292] on img at bounding box center [332, 249] width 142 height 106
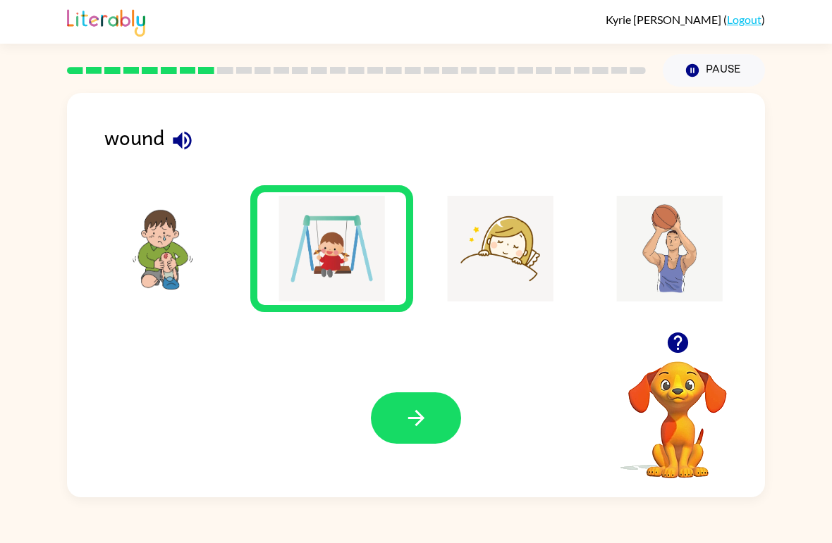
click at [443, 283] on img at bounding box center [500, 249] width 142 height 106
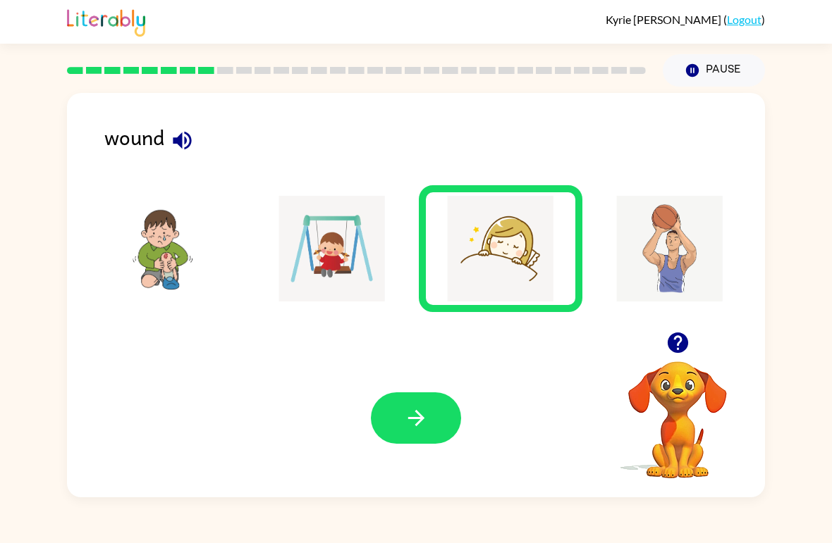
click at [654, 249] on img at bounding box center [669, 249] width 142 height 106
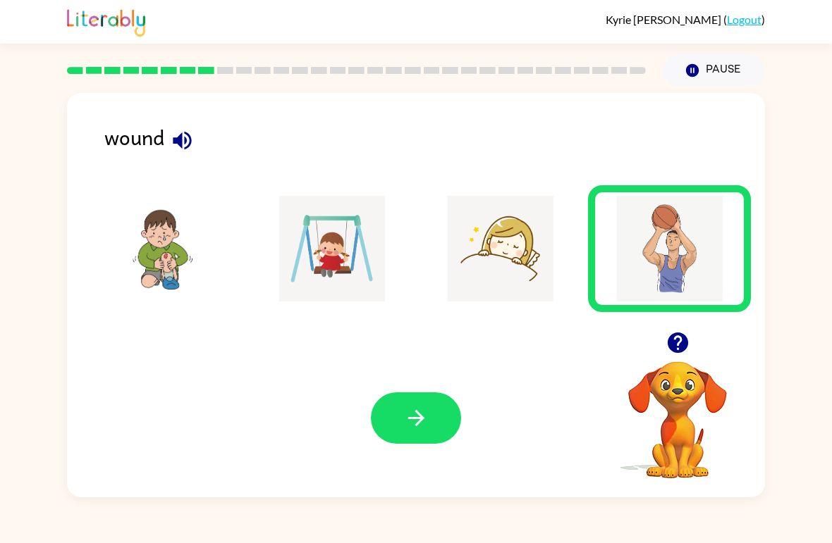
click at [479, 397] on div "Your browser must support playing .mp4 files to use Literably. Please try using…" at bounding box center [416, 418] width 698 height 159
click at [476, 429] on div "Your browser must support playing .mp4 files to use Literably. Please try using…" at bounding box center [416, 418] width 698 height 159
click at [424, 433] on button "button" at bounding box center [416, 418] width 90 height 51
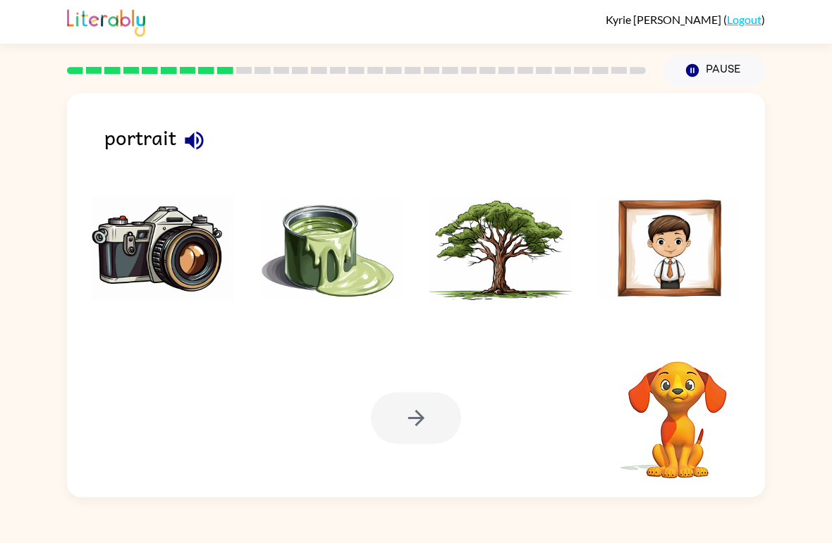
click at [415, 407] on div at bounding box center [416, 418] width 90 height 51
click at [330, 238] on img at bounding box center [332, 249] width 142 height 106
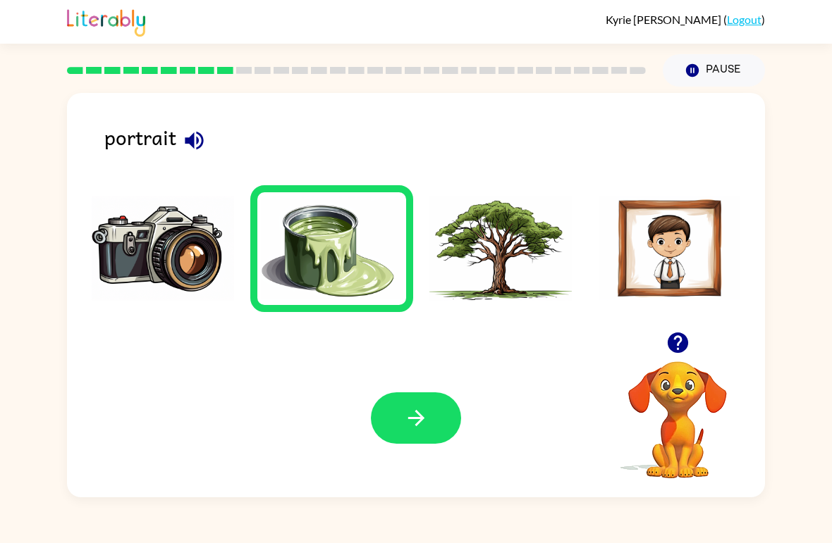
click at [414, 432] on button "button" at bounding box center [416, 418] width 90 height 51
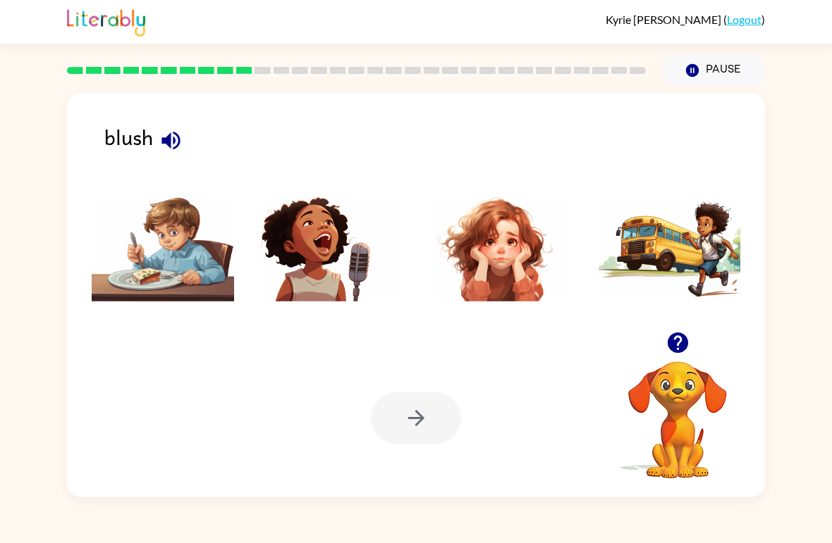
click at [647, 234] on img at bounding box center [669, 249] width 142 height 106
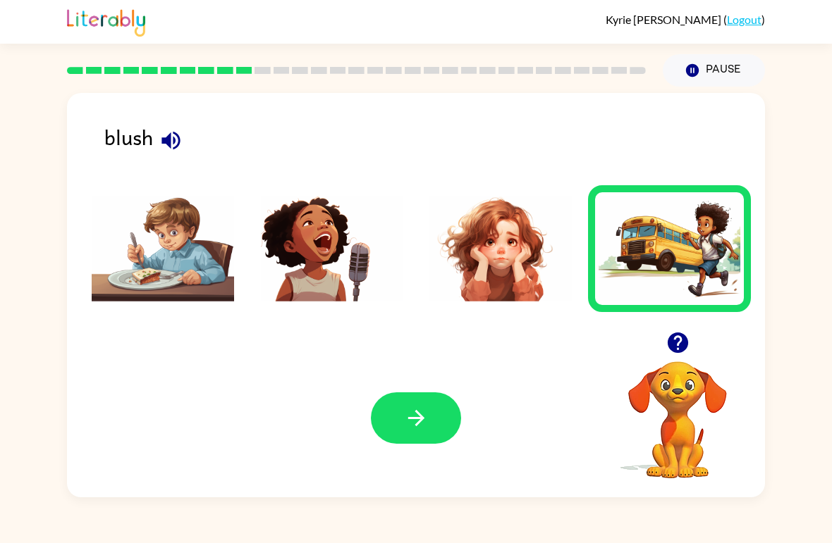
click at [395, 427] on button "button" at bounding box center [416, 418] width 90 height 51
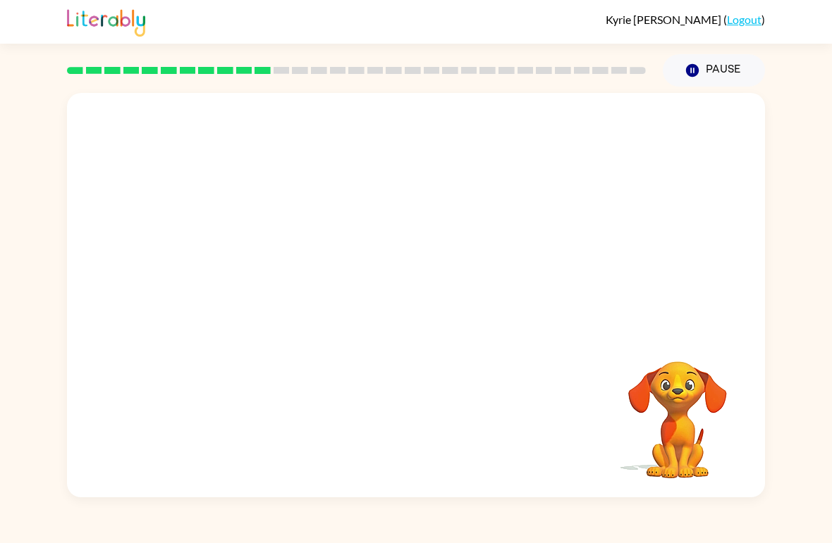
click at [235, 187] on video "Your browser must support playing .mp4 files to use Literably. Please try using…" at bounding box center [416, 212] width 698 height 239
click at [271, 183] on video "Your browser must support playing .mp4 files to use Literably. Please try using…" at bounding box center [416, 212] width 698 height 239
click at [302, 178] on video "Your browser must support playing .mp4 files to use Literably. Please try using…" at bounding box center [416, 212] width 698 height 239
click at [267, 180] on video "Your browser must support playing .mp4 files to use Literably. Please try using…" at bounding box center [416, 212] width 698 height 239
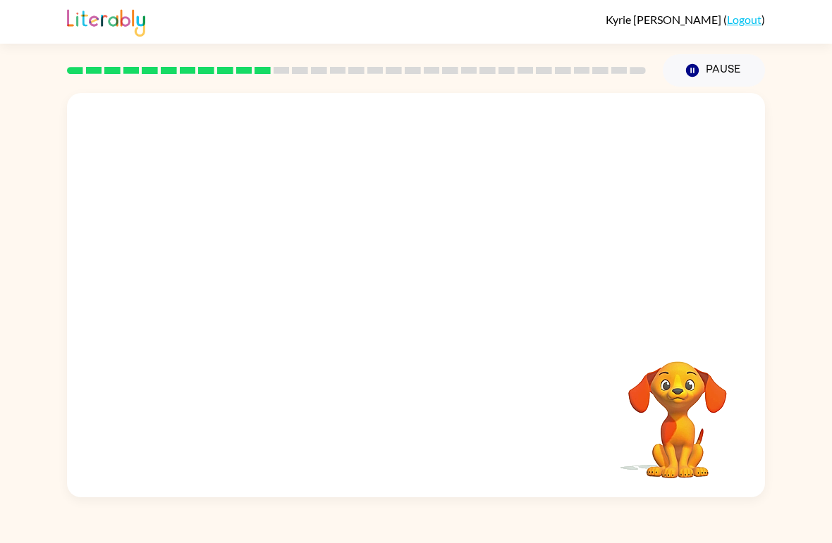
click at [251, 270] on video "Your browser must support playing .mp4 files to use Literably. Please try using…" at bounding box center [416, 212] width 698 height 239
click at [828, 92] on div "Your browser must support playing .mp4 files to use Literably. Please try using…" at bounding box center [416, 292] width 832 height 411
click at [829, 76] on div "Kyrie Agard ( Logout ) Pause Pause Your browser must support playing .mp4 files…" at bounding box center [416, 271] width 832 height 543
click at [459, 293] on button "button" at bounding box center [416, 302] width 90 height 51
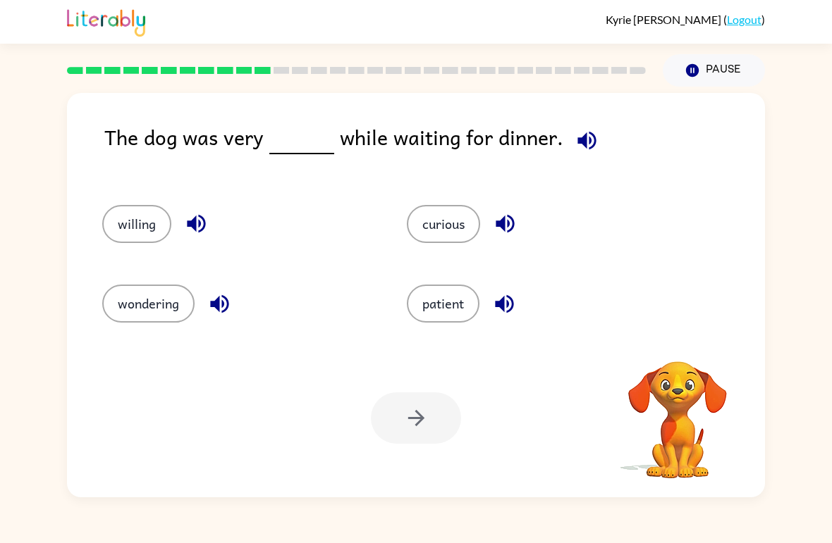
click at [507, 224] on icon "button" at bounding box center [505, 223] width 25 height 25
click at [500, 290] on button "button" at bounding box center [504, 304] width 36 height 36
click at [499, 289] on button "button" at bounding box center [504, 304] width 36 height 36
click at [513, 305] on icon "button" at bounding box center [504, 304] width 18 height 18
click at [196, 230] on icon "button" at bounding box center [196, 224] width 18 height 18
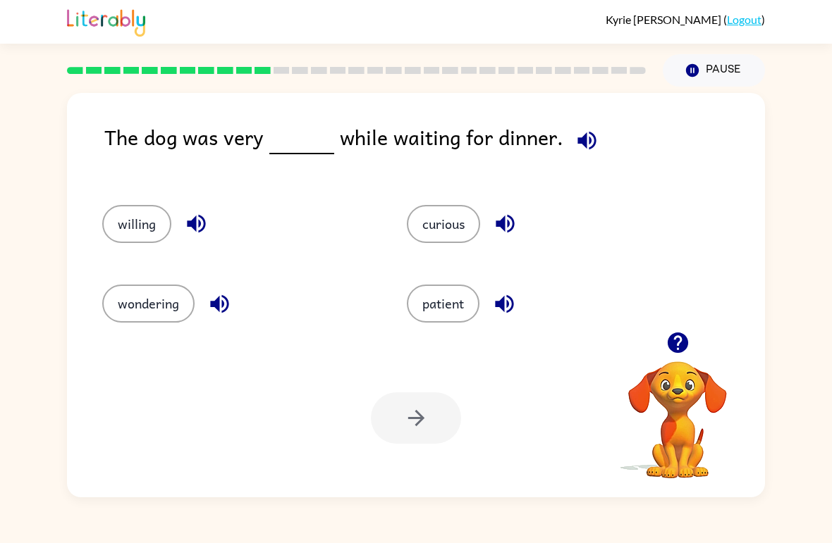
click at [222, 318] on button "button" at bounding box center [220, 304] width 36 height 36
click at [208, 297] on icon "button" at bounding box center [219, 304] width 25 height 25
click at [223, 307] on icon "button" at bounding box center [219, 304] width 18 height 18
click at [512, 291] on button "button" at bounding box center [504, 304] width 36 height 36
click at [511, 291] on button "button" at bounding box center [504, 304] width 36 height 36
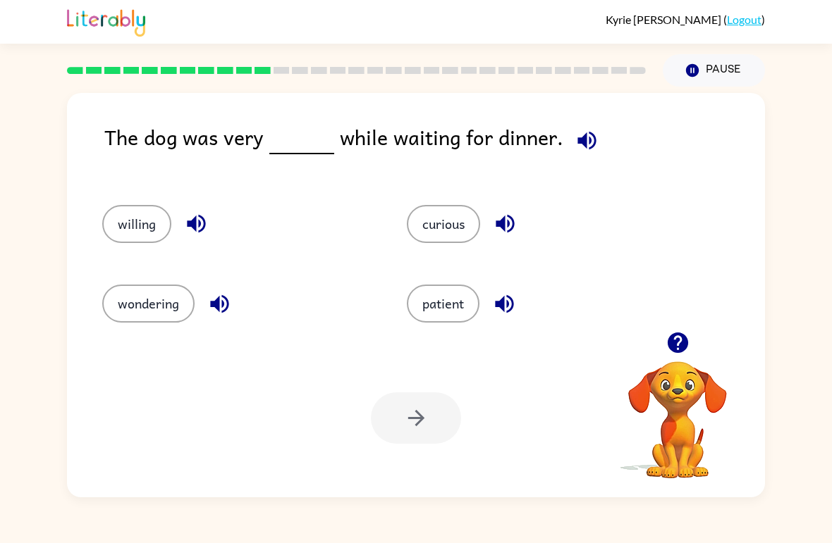
click at [501, 305] on icon "button" at bounding box center [504, 304] width 18 height 18
click at [500, 305] on icon "button" at bounding box center [504, 304] width 18 height 18
click at [441, 307] on button "patient" at bounding box center [443, 304] width 73 height 38
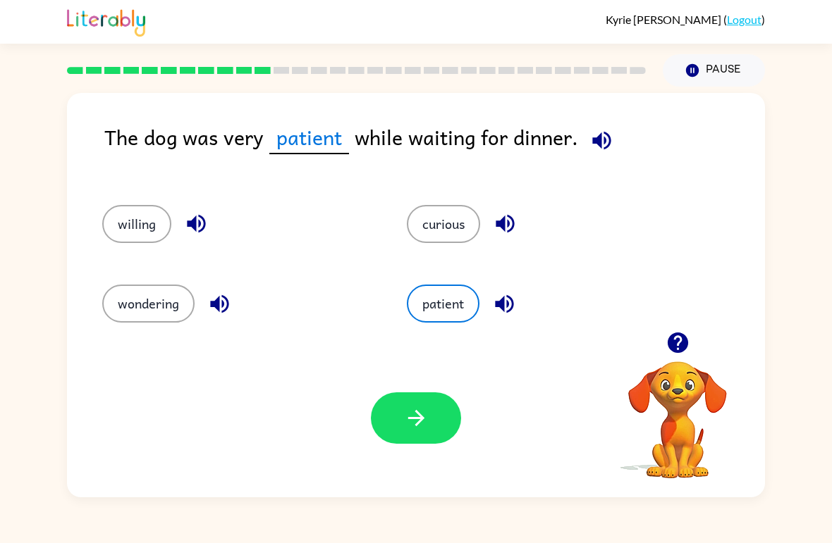
click at [410, 412] on icon "button" at bounding box center [416, 418] width 25 height 25
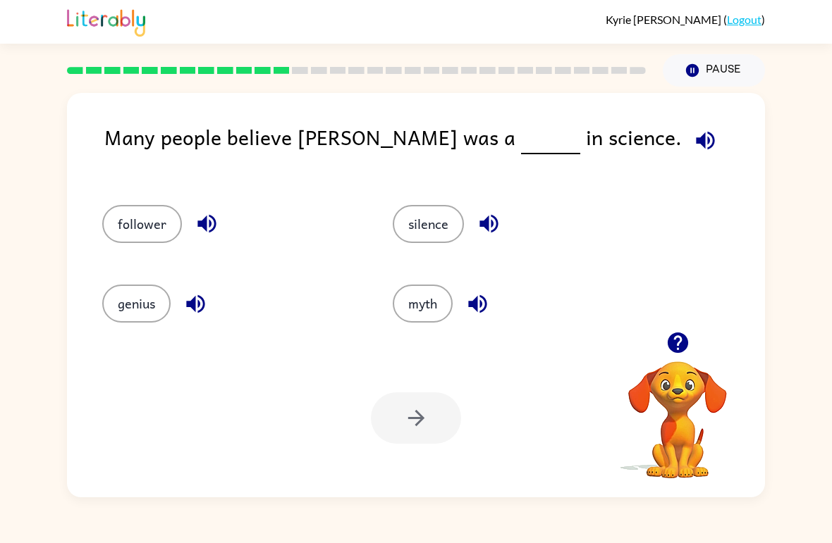
click at [140, 242] on button "follower" at bounding box center [142, 224] width 80 height 38
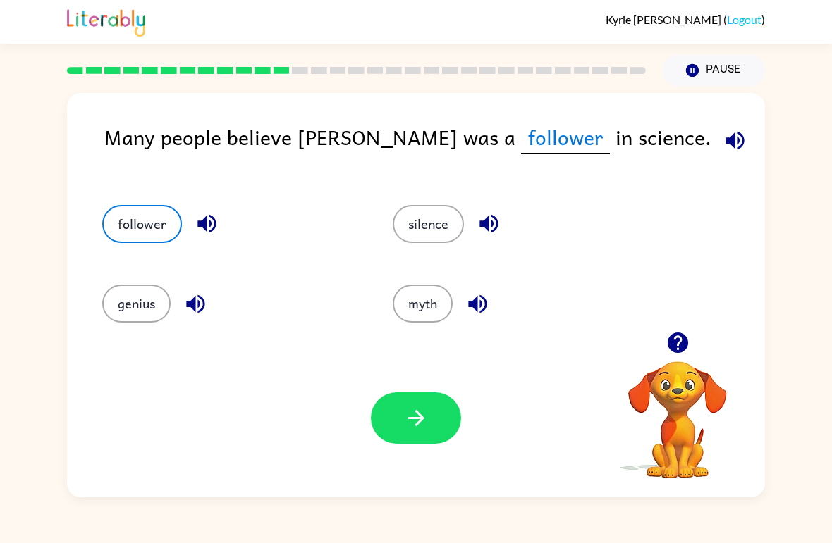
click at [400, 409] on button "button" at bounding box center [416, 418] width 90 height 51
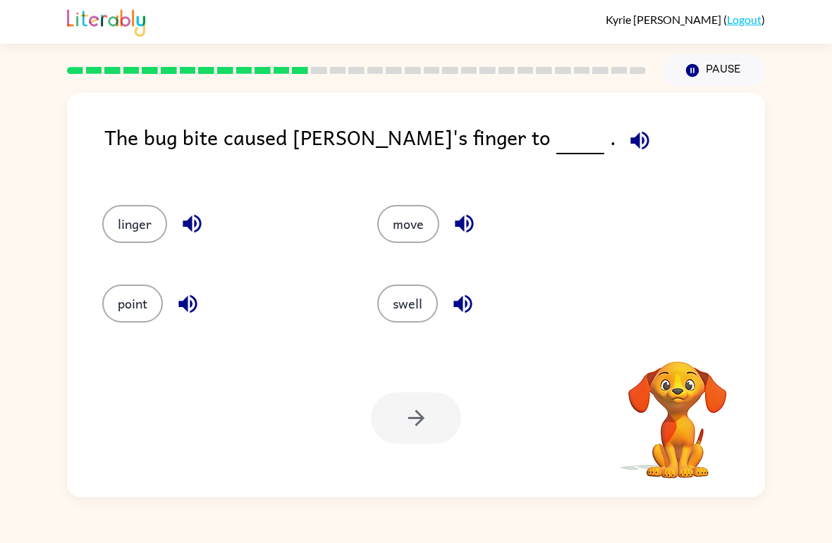
click at [414, 221] on button "move" at bounding box center [408, 224] width 62 height 38
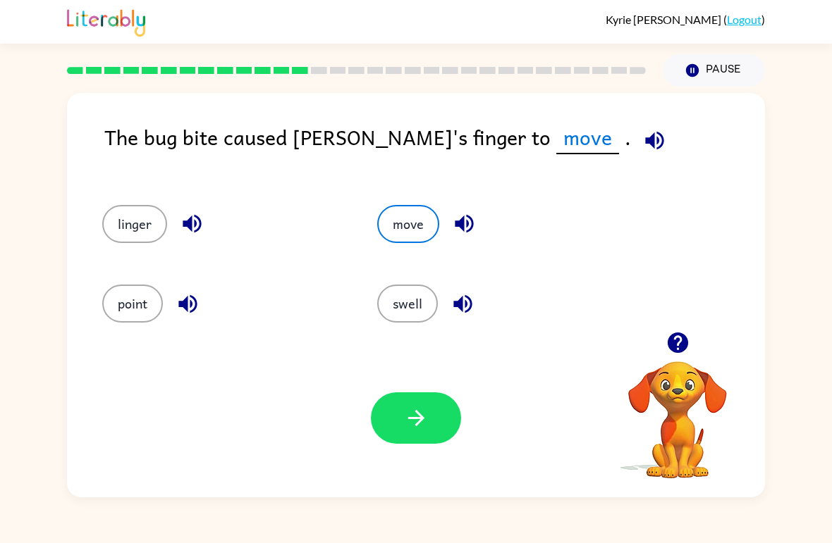
click at [397, 433] on button "button" at bounding box center [416, 418] width 90 height 51
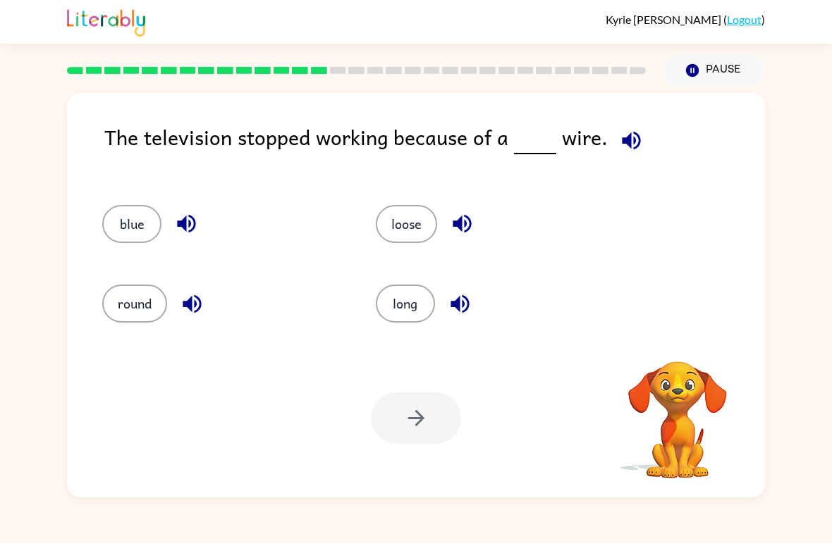
click at [394, 223] on button "loose" at bounding box center [406, 224] width 61 height 38
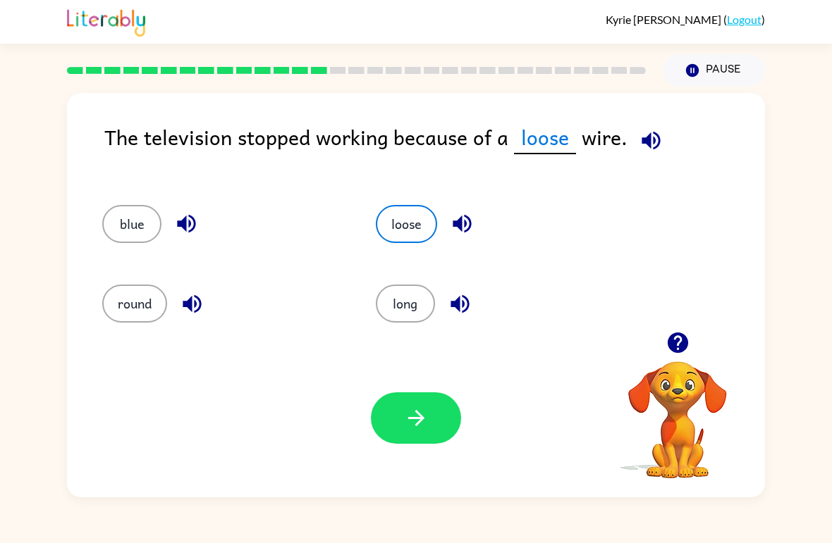
click at [395, 410] on button "button" at bounding box center [416, 418] width 90 height 51
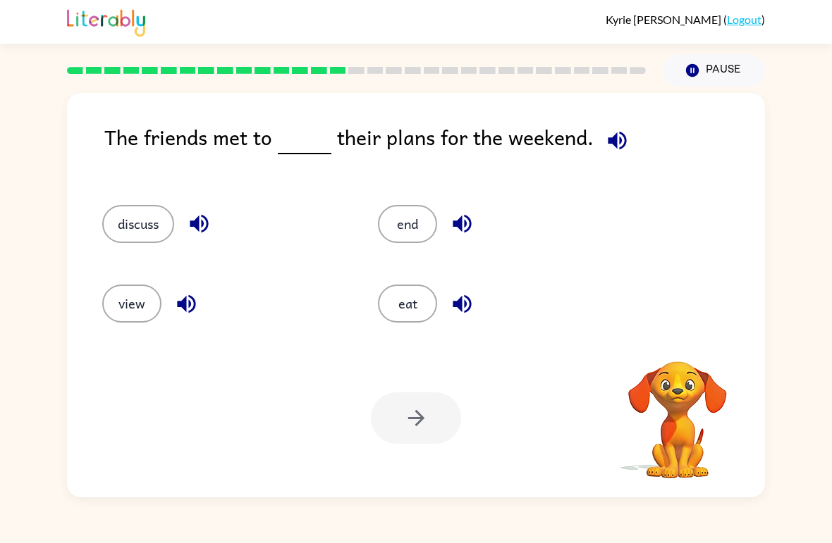
click at [126, 237] on button "discuss" at bounding box center [138, 224] width 72 height 38
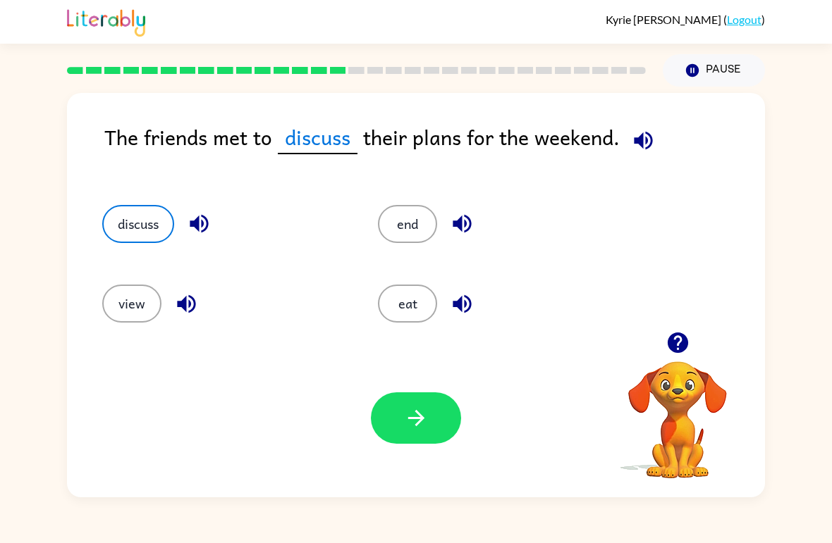
click at [421, 407] on icon "button" at bounding box center [416, 418] width 25 height 25
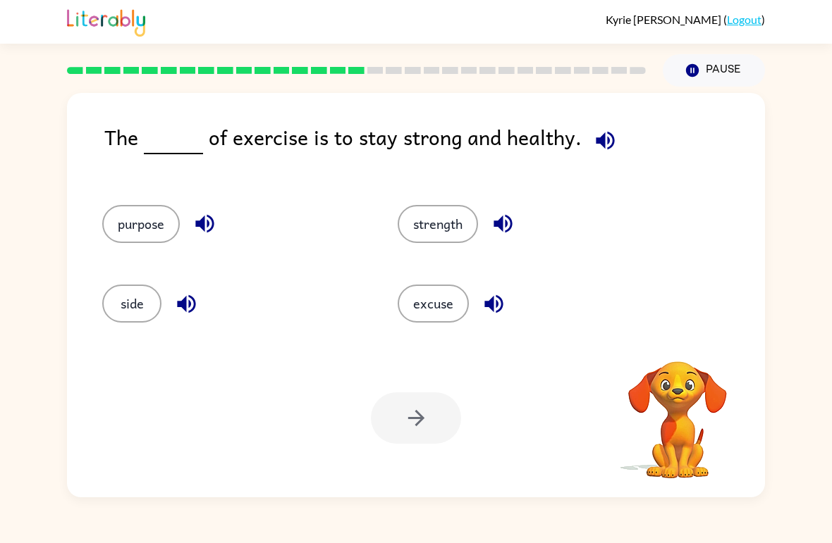
click at [439, 230] on button "strength" at bounding box center [437, 224] width 80 height 38
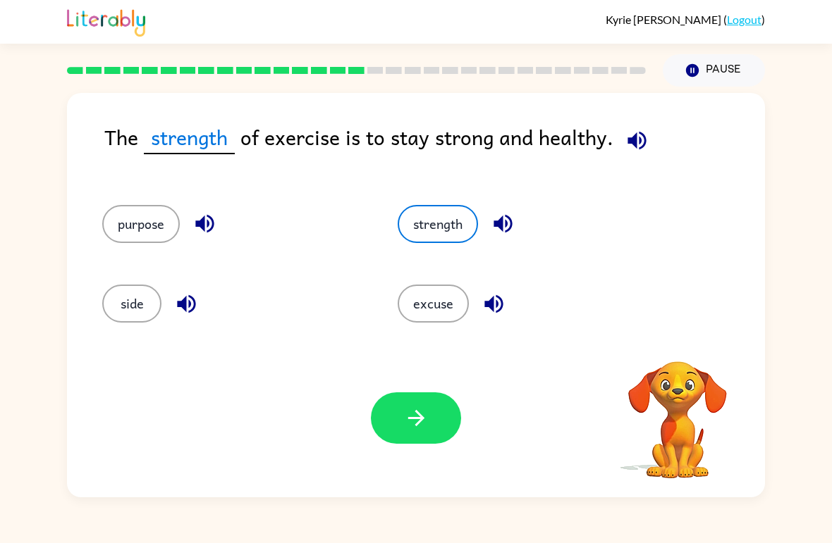
click at [423, 396] on button "button" at bounding box center [416, 418] width 90 height 51
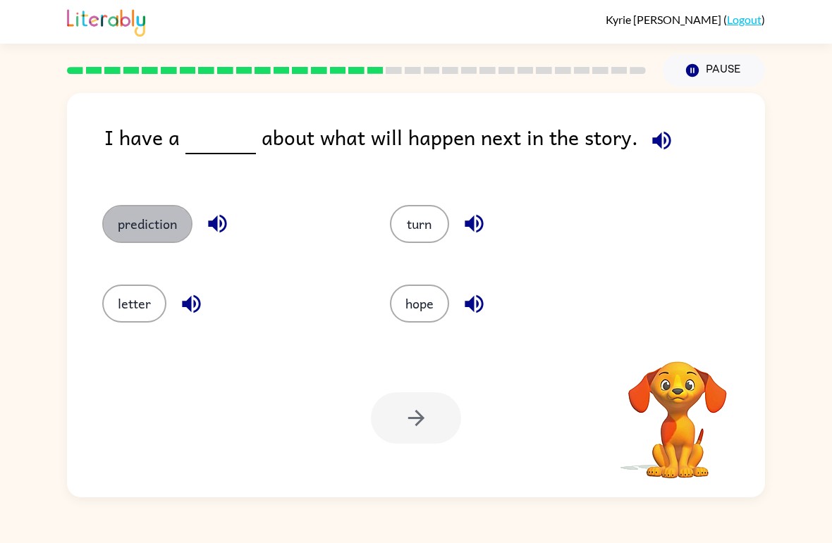
click at [133, 221] on button "prediction" at bounding box center [147, 224] width 90 height 38
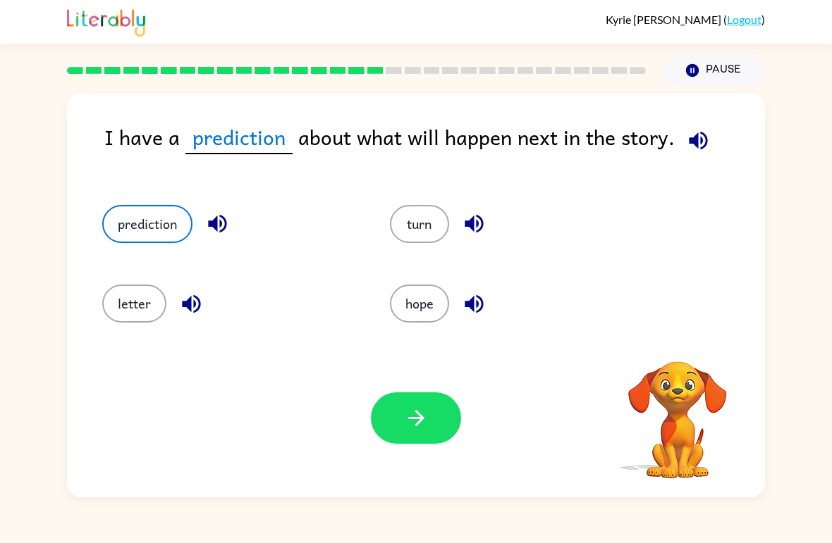
click at [429, 405] on button "button" at bounding box center [416, 418] width 90 height 51
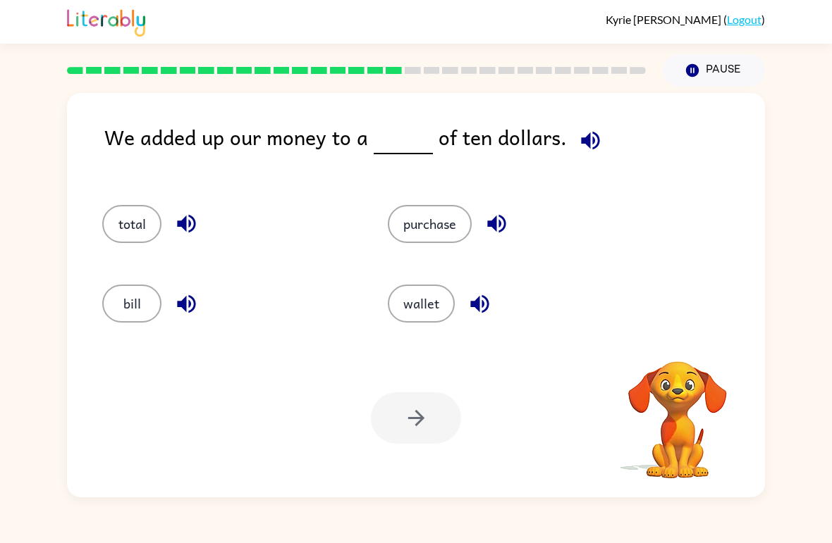
click at [432, 231] on button "purchase" at bounding box center [430, 224] width 84 height 38
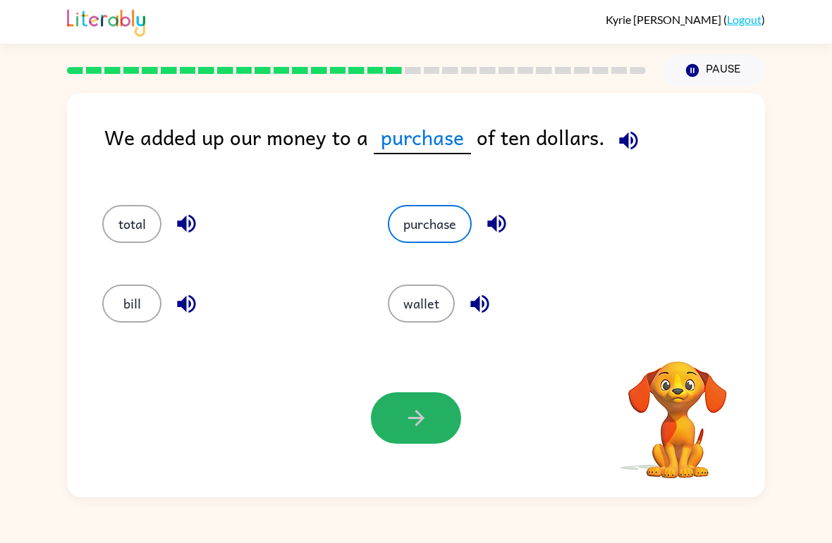
click at [424, 421] on icon "button" at bounding box center [416, 418] width 25 height 25
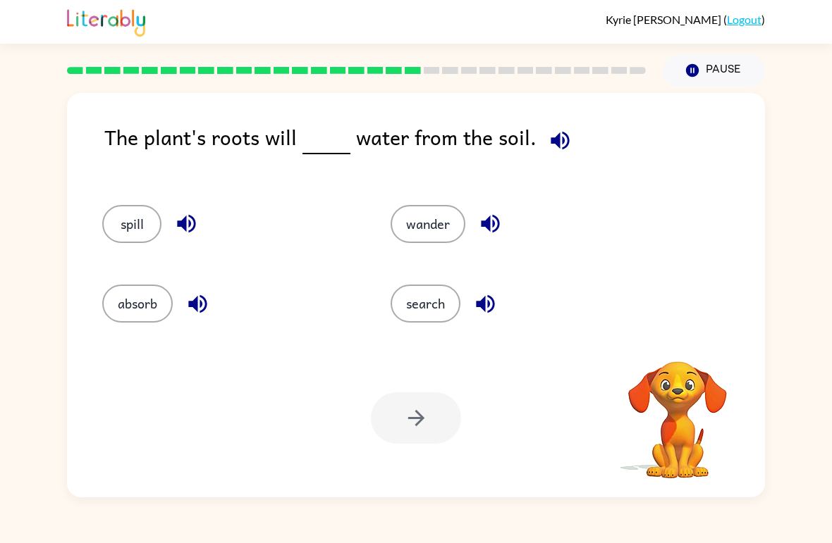
click at [130, 233] on button "spill" at bounding box center [131, 224] width 59 height 38
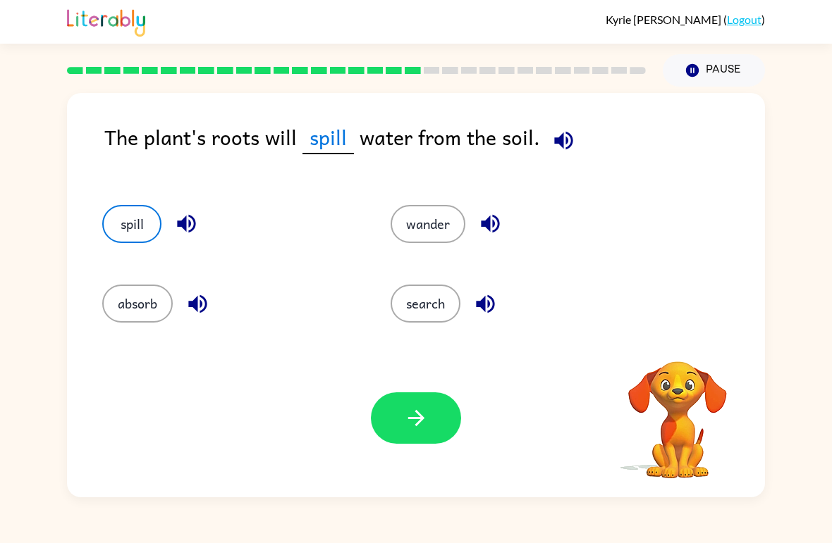
click at [442, 409] on button "button" at bounding box center [416, 418] width 90 height 51
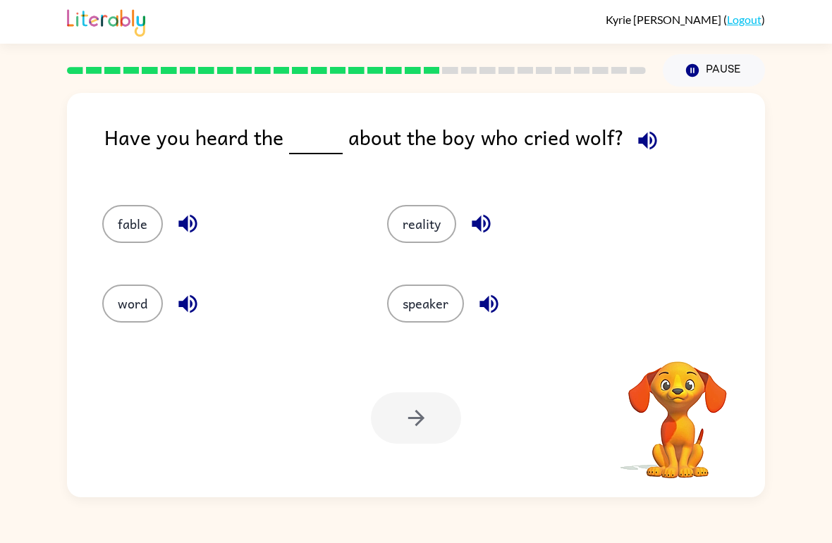
click at [439, 295] on button "speaker" at bounding box center [425, 304] width 77 height 38
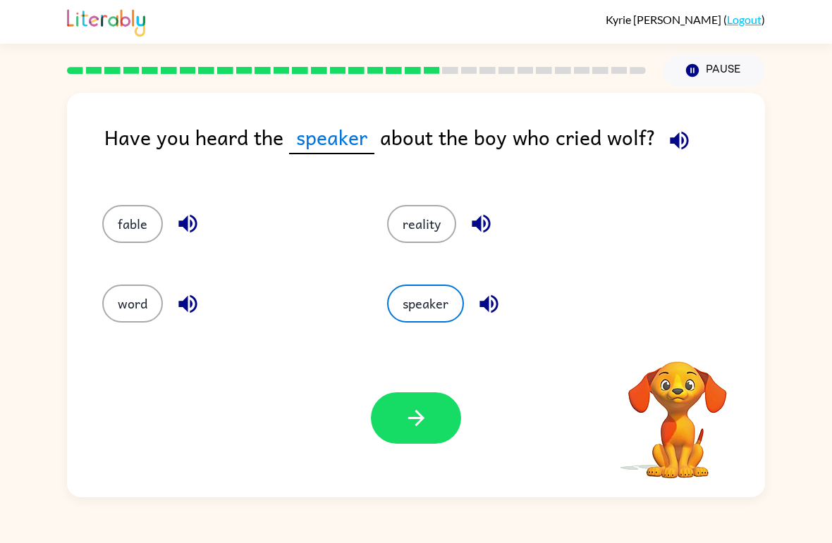
click at [419, 417] on icon "button" at bounding box center [416, 418] width 25 height 25
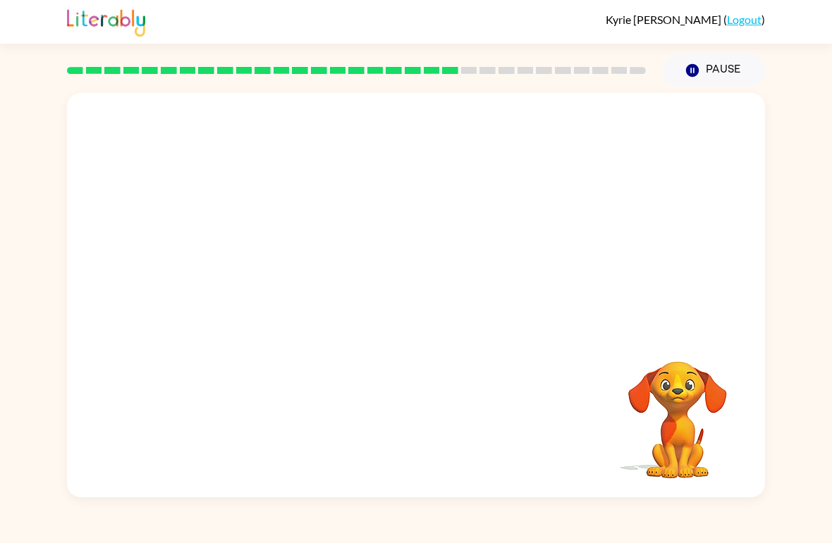
click at [126, 290] on div at bounding box center [416, 212] width 698 height 239
click at [148, 303] on div at bounding box center [416, 212] width 698 height 239
click at [145, 301] on div at bounding box center [416, 212] width 698 height 239
click at [519, 219] on video "Your browser must support playing .mp4 files to use Literably. Please try using…" at bounding box center [416, 212] width 698 height 239
click at [428, 309] on icon "button" at bounding box center [416, 302] width 25 height 25
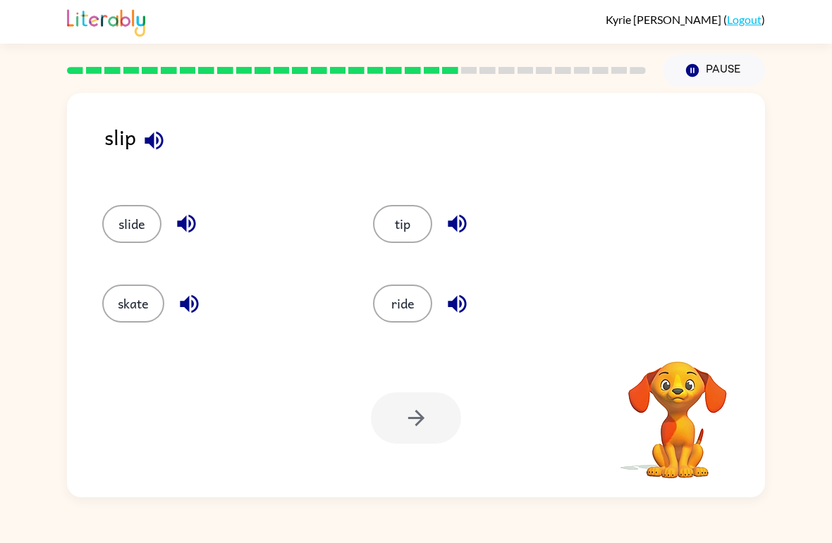
click at [462, 316] on icon "button" at bounding box center [457, 304] width 25 height 25
click at [204, 225] on button "button" at bounding box center [186, 224] width 36 height 36
click at [179, 221] on icon "button" at bounding box center [186, 223] width 25 height 25
click at [173, 230] on button "button" at bounding box center [186, 224] width 36 height 36
click at [185, 221] on icon "button" at bounding box center [186, 224] width 18 height 18
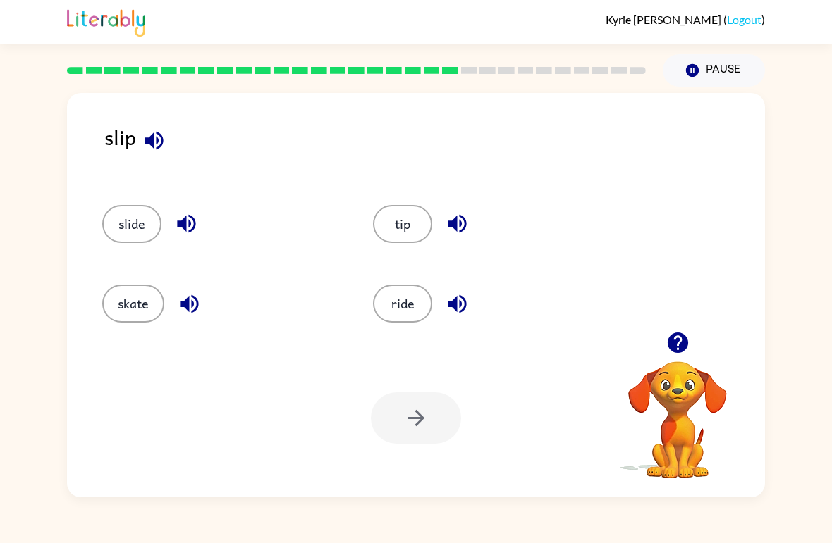
click at [205, 302] on button "button" at bounding box center [189, 304] width 36 height 36
click at [183, 218] on icon "button" at bounding box center [186, 223] width 25 height 25
click at [123, 220] on button "slide" at bounding box center [131, 224] width 59 height 38
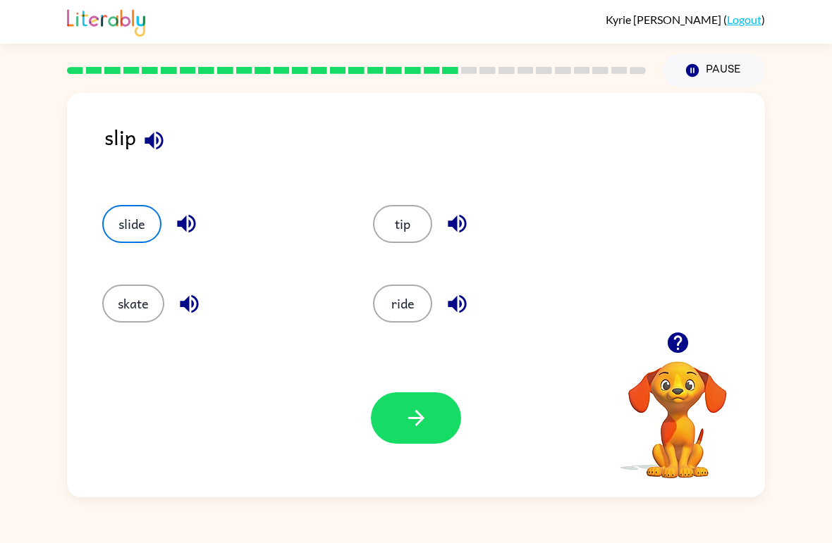
click at [404, 431] on icon "button" at bounding box center [416, 418] width 25 height 25
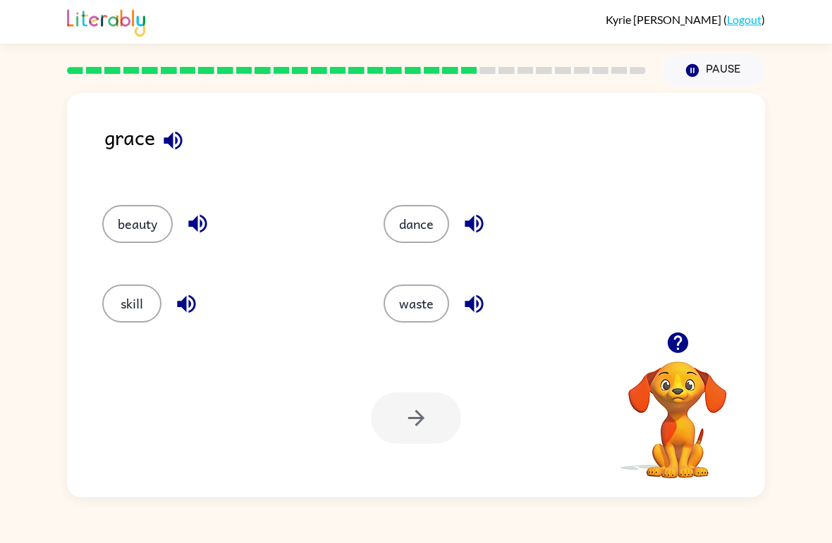
click at [484, 230] on icon "button" at bounding box center [474, 223] width 25 height 25
click at [477, 221] on icon "button" at bounding box center [474, 223] width 25 height 25
click at [400, 447] on div "Your browser must support playing .mp4 files to use Literably. Please try using…" at bounding box center [416, 418] width 698 height 159
click at [416, 228] on button "dance" at bounding box center [416, 224] width 66 height 38
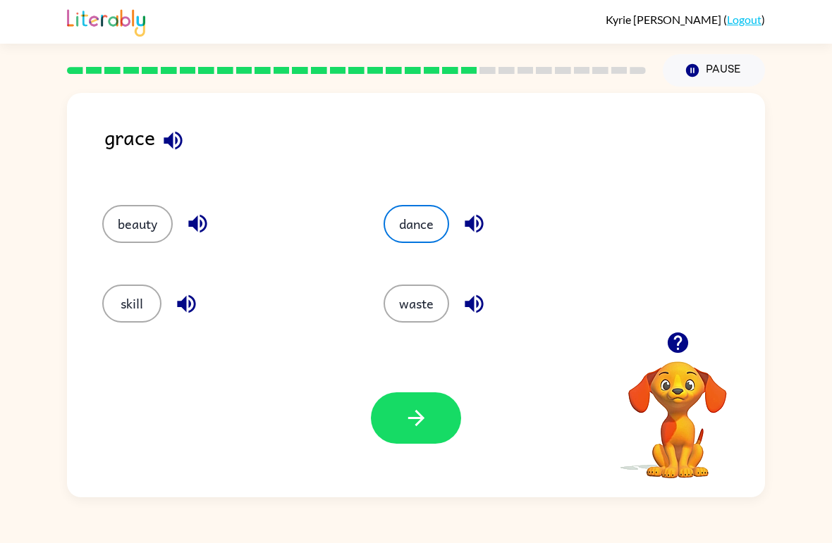
click at [400, 426] on button "button" at bounding box center [416, 418] width 90 height 51
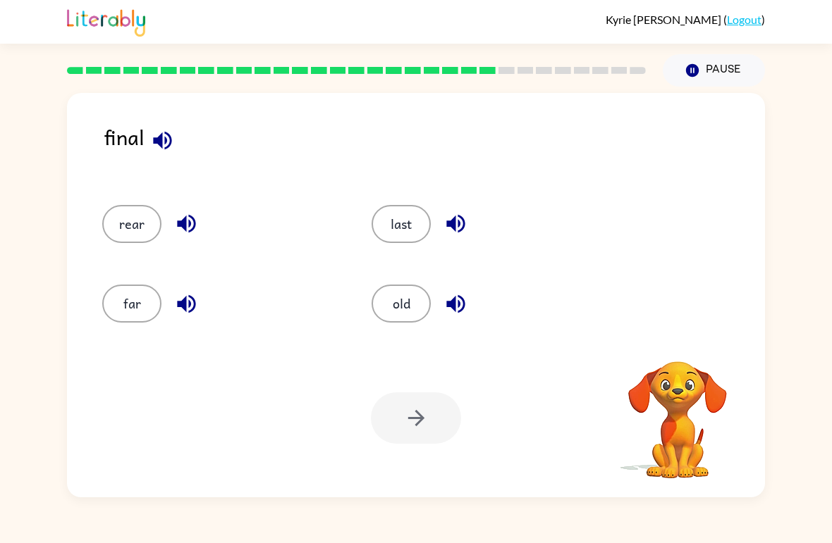
click at [402, 229] on button "last" at bounding box center [400, 224] width 59 height 38
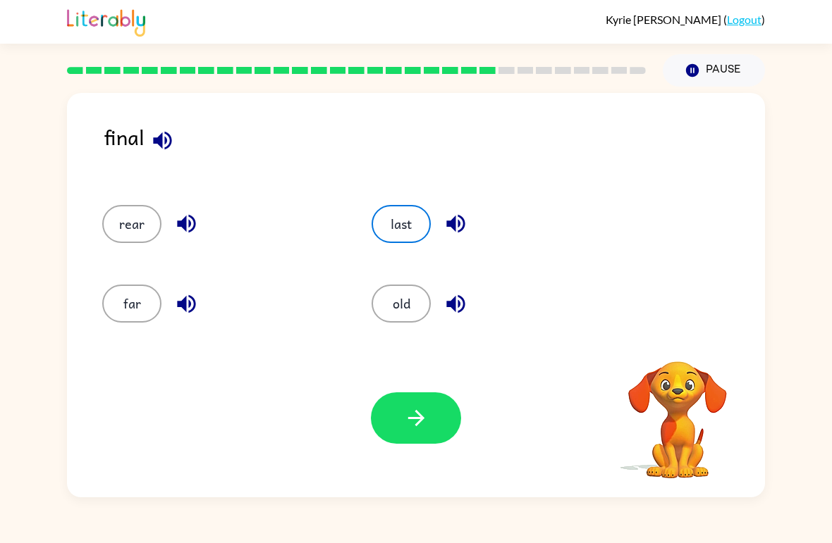
click at [417, 422] on icon "button" at bounding box center [416, 418] width 25 height 25
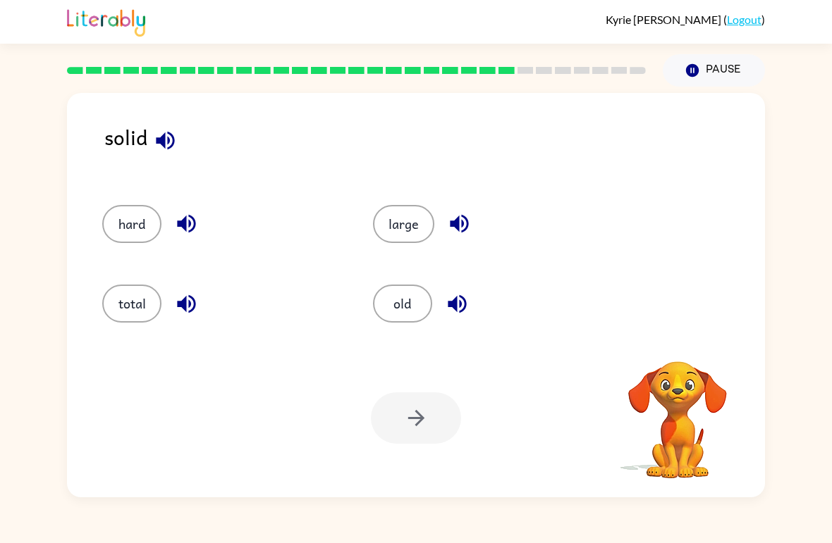
click at [110, 210] on button "hard" at bounding box center [131, 224] width 59 height 38
click at [107, 207] on div "hard" at bounding box center [221, 224] width 238 height 38
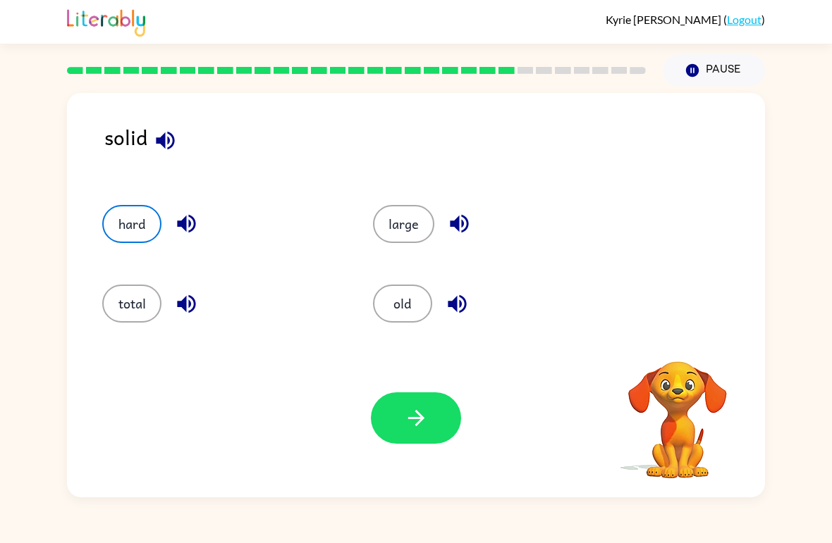
click at [419, 414] on icon "button" at bounding box center [416, 418] width 25 height 25
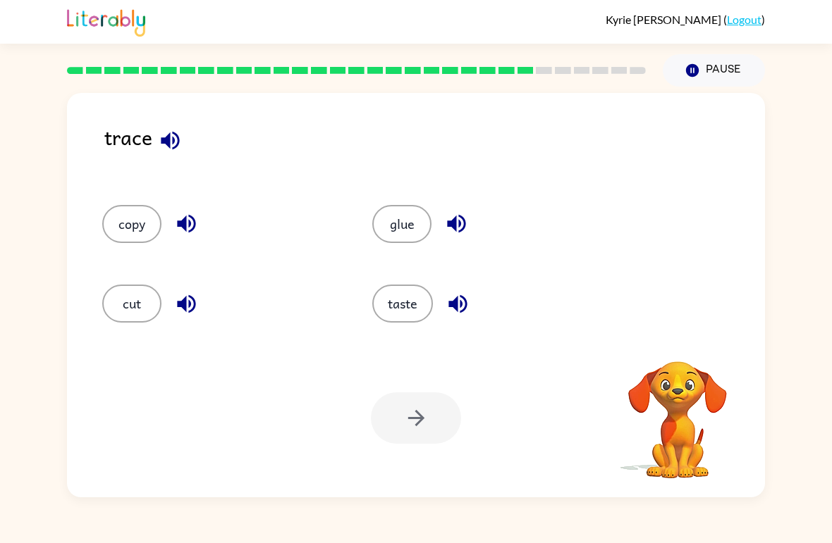
click at [412, 230] on button "glue" at bounding box center [401, 224] width 59 height 38
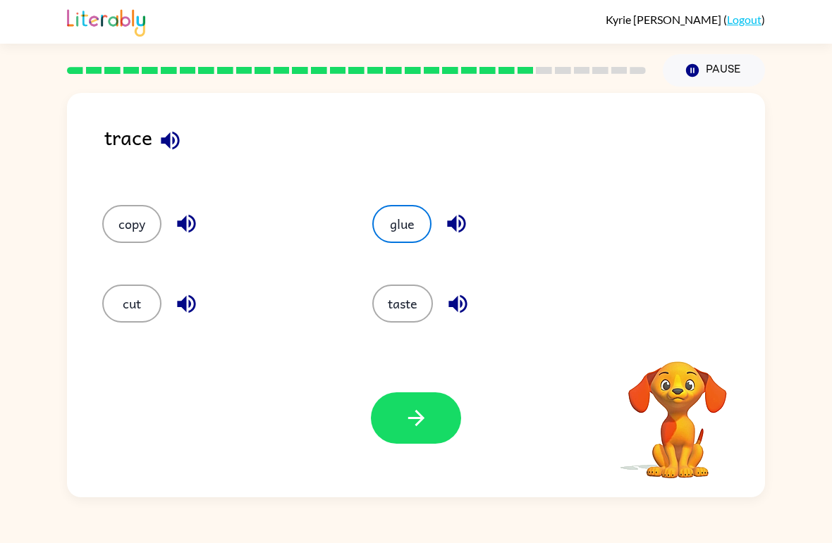
click at [410, 420] on icon "button" at bounding box center [416, 418] width 25 height 25
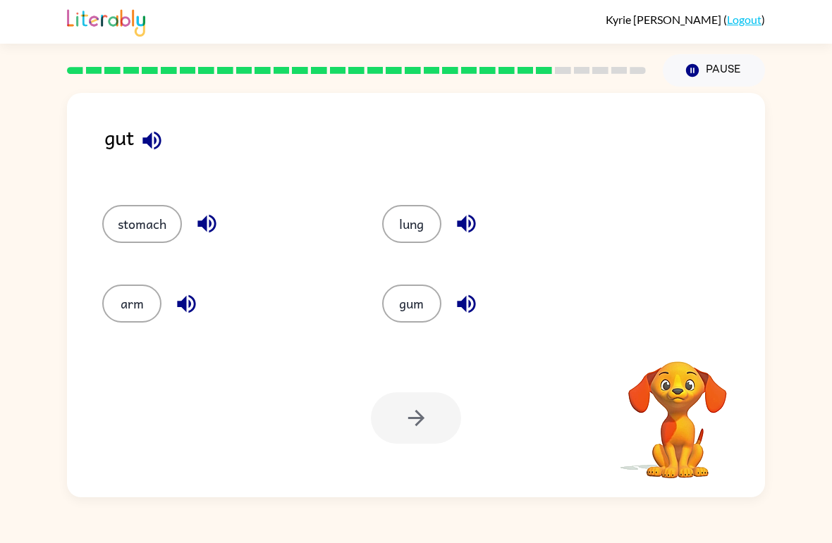
click at [115, 214] on button "stomach" at bounding box center [142, 224] width 80 height 38
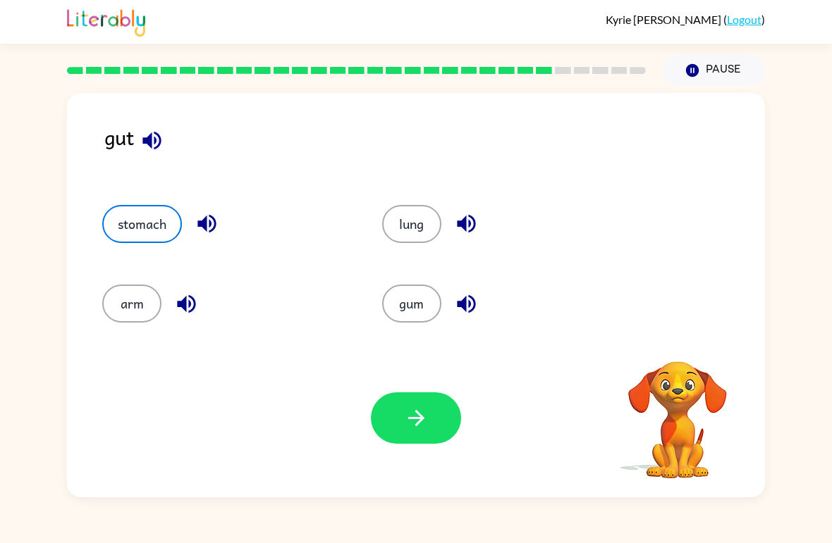
click at [429, 427] on button "button" at bounding box center [416, 418] width 90 height 51
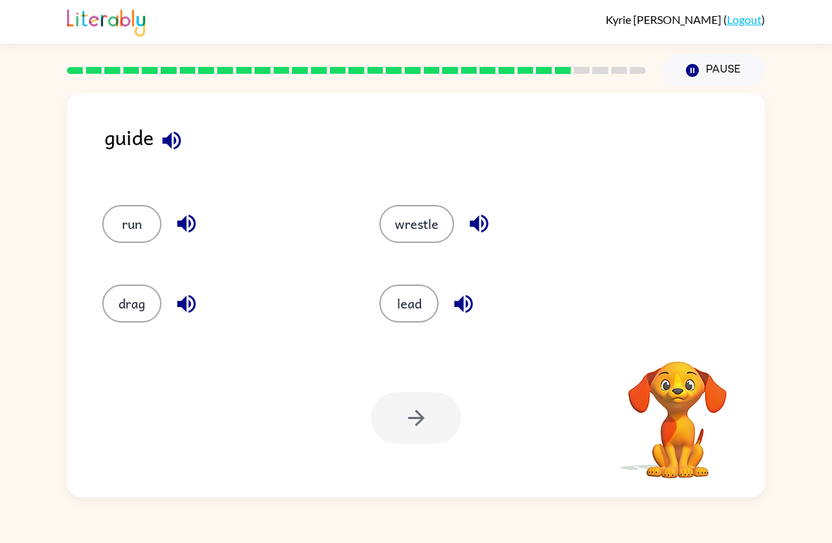
click at [424, 224] on button "wrestle" at bounding box center [416, 224] width 75 height 38
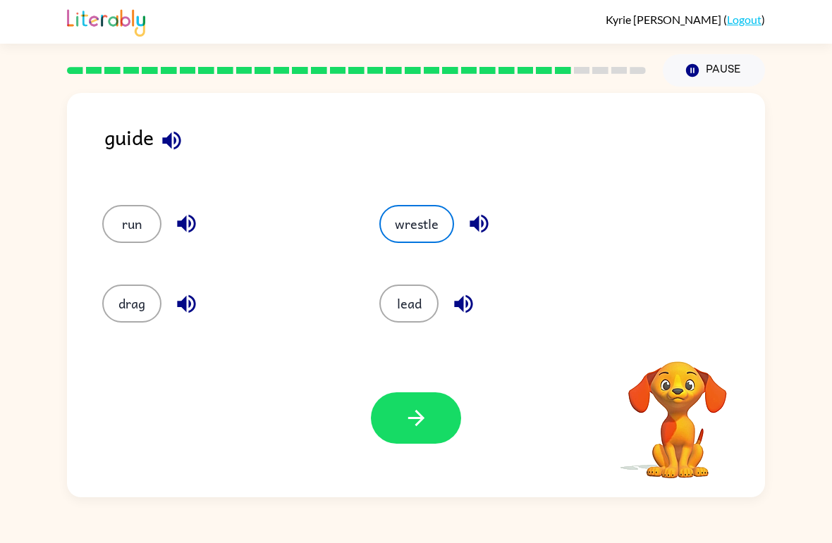
click at [417, 419] on icon "button" at bounding box center [415, 418] width 16 height 16
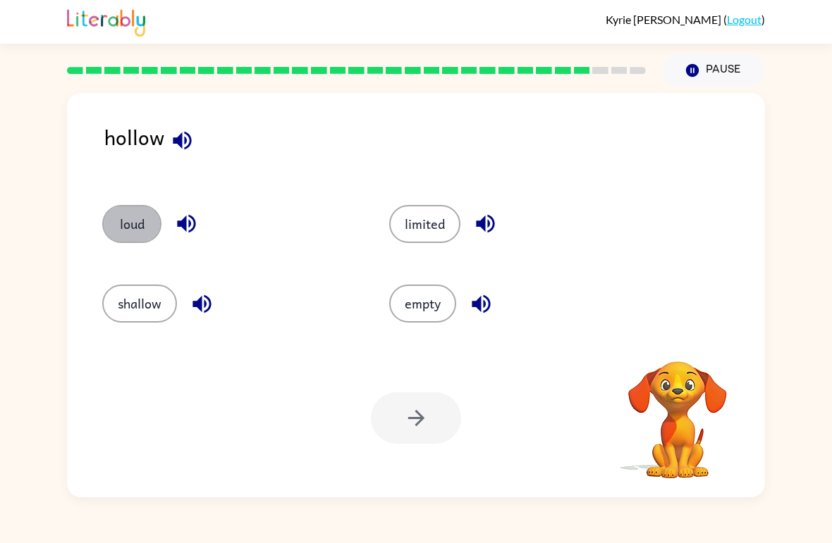
click at [130, 217] on button "loud" at bounding box center [131, 224] width 59 height 38
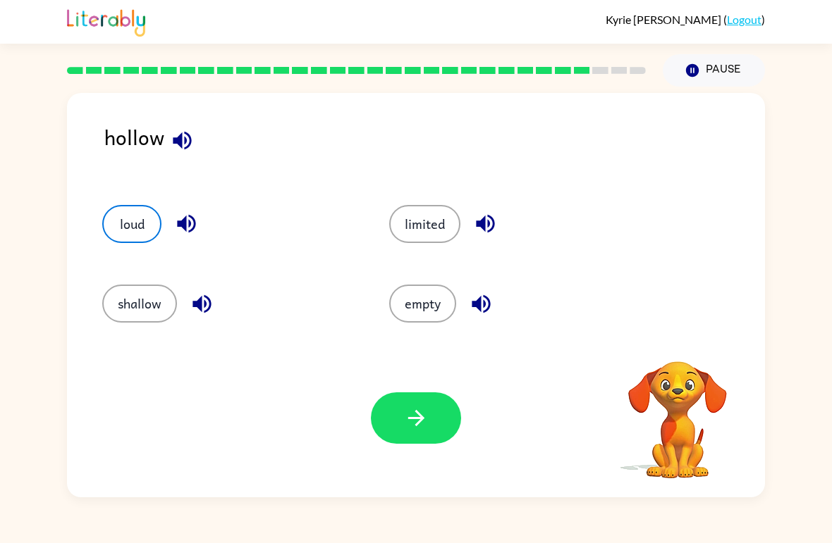
click at [431, 425] on button "button" at bounding box center [416, 418] width 90 height 51
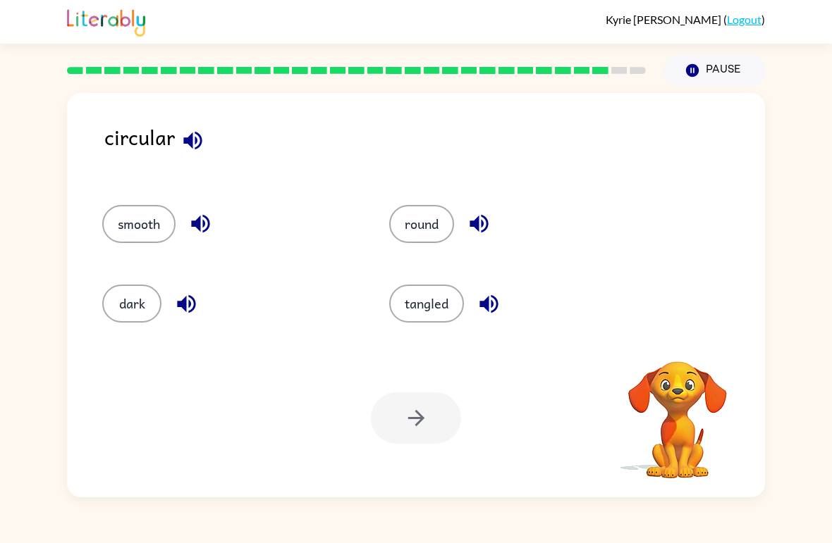
click at [437, 223] on button "round" at bounding box center [421, 224] width 65 height 38
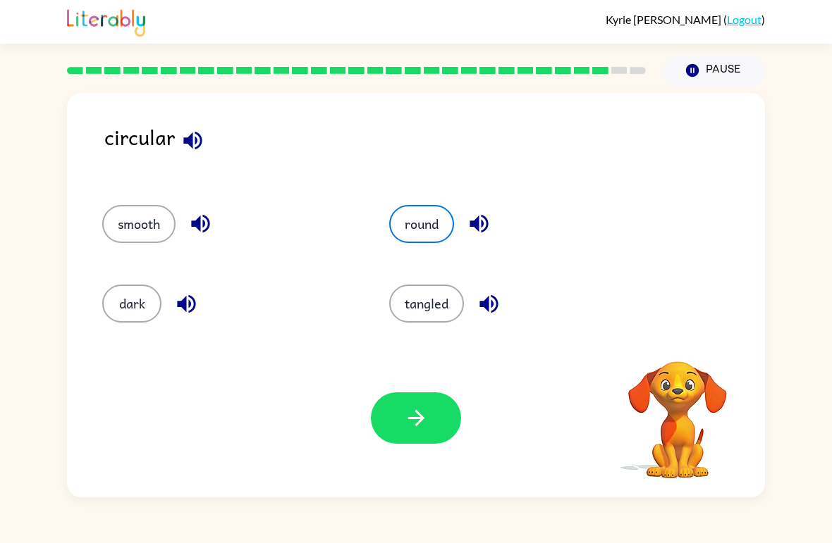
click at [426, 432] on button "button" at bounding box center [416, 418] width 90 height 51
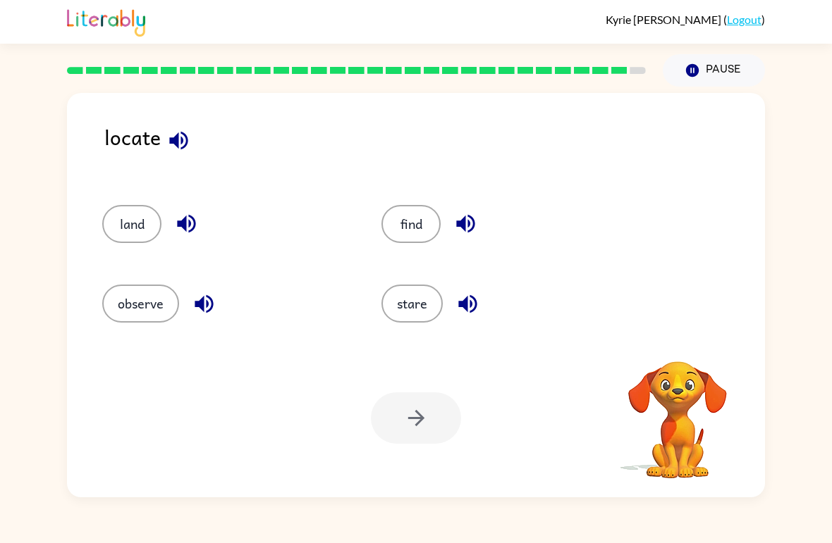
click at [124, 202] on div "land" at bounding box center [214, 218] width 279 height 80
click at [122, 215] on button "land" at bounding box center [131, 224] width 59 height 38
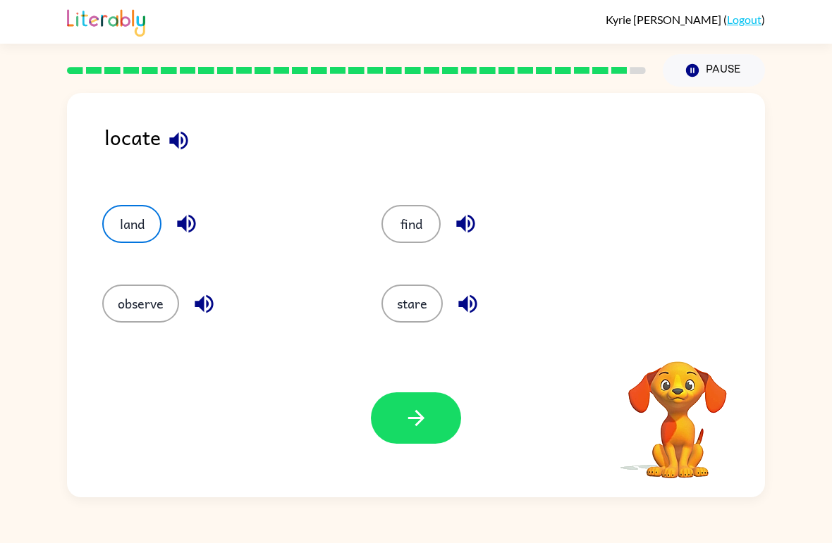
click at [402, 436] on button "button" at bounding box center [416, 418] width 90 height 51
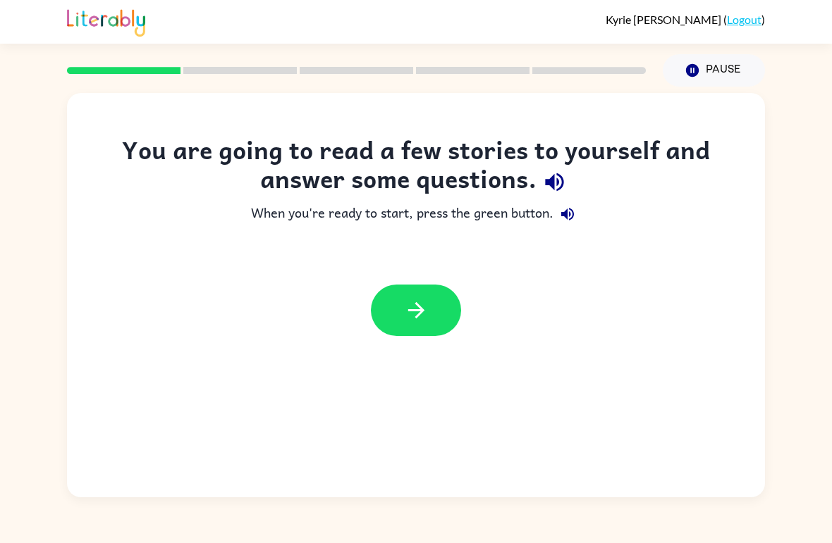
click at [448, 325] on button "button" at bounding box center [416, 310] width 90 height 51
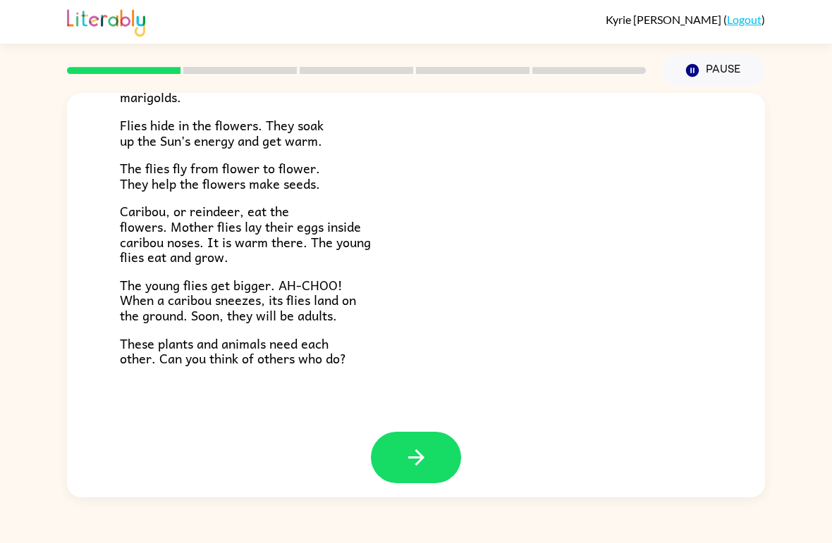
scroll to position [278, 0]
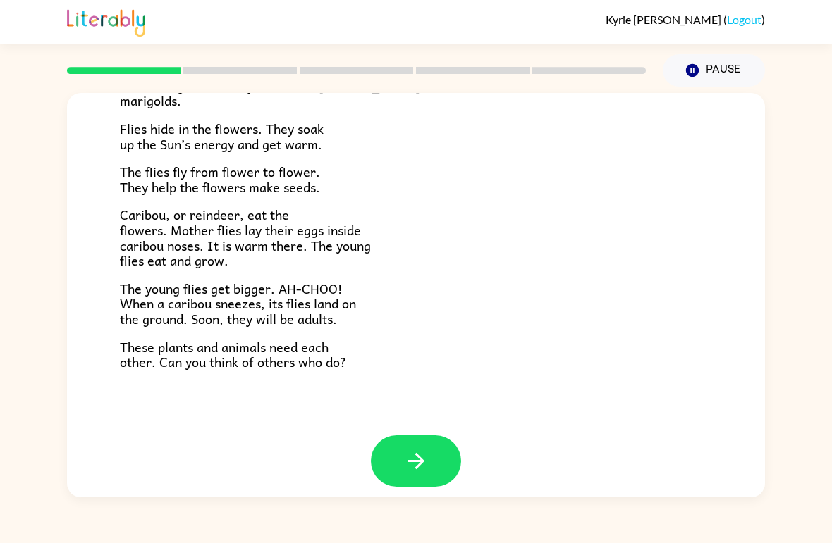
click at [408, 450] on icon "button" at bounding box center [416, 461] width 25 height 25
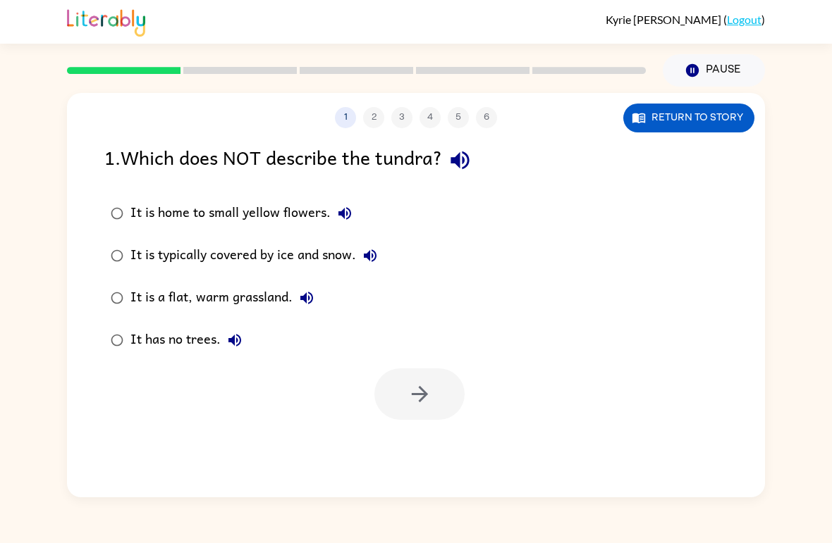
click at [408, 450] on div "1 2 3 4 5 6 Return to story 1 . Which does NOT describe the tundra? It is home …" at bounding box center [416, 295] width 698 height 405
click at [361, 209] on label "It is home to small yellow flowers." at bounding box center [244, 213] width 295 height 42
click at [347, 221] on icon "button" at bounding box center [344, 213] width 17 height 17
click at [409, 383] on icon "button" at bounding box center [419, 394] width 25 height 25
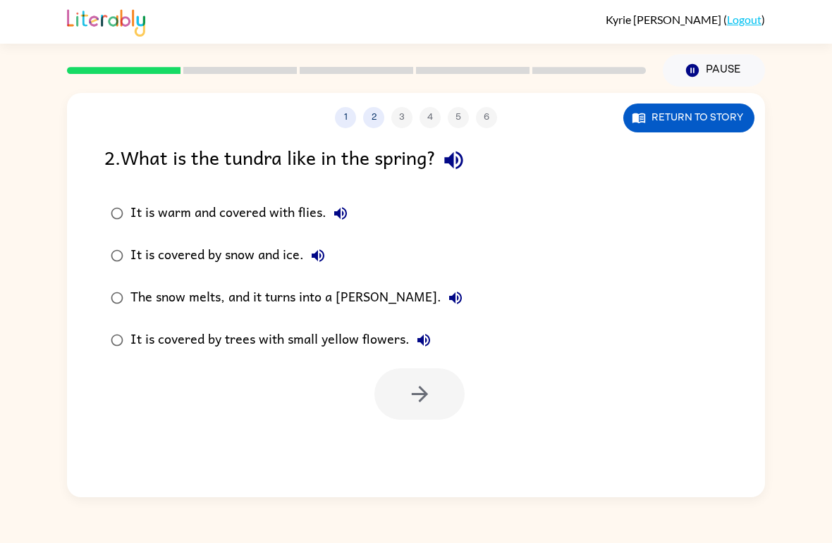
click at [447, 306] on icon "button" at bounding box center [455, 298] width 17 height 17
click at [449, 295] on icon "button" at bounding box center [455, 298] width 13 height 13
click at [410, 384] on div at bounding box center [419, 394] width 90 height 51
click at [355, 297] on div "The snow melts, and it turns into a marsh." at bounding box center [299, 298] width 339 height 28
click at [414, 392] on icon "button" at bounding box center [419, 394] width 25 height 25
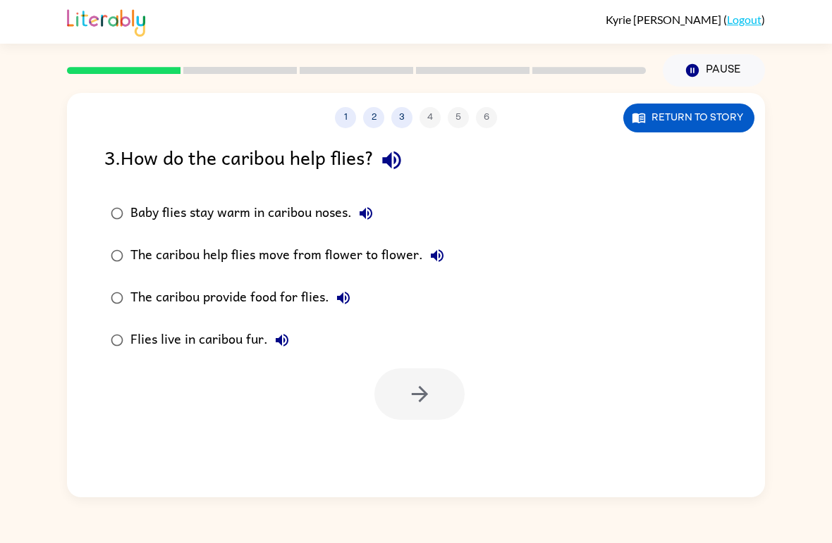
click at [393, 255] on div "The caribou help flies move from flower to flower." at bounding box center [290, 256] width 321 height 28
click at [432, 257] on icon "button" at bounding box center [437, 255] width 13 height 13
click at [362, 222] on icon "button" at bounding box center [365, 213] width 17 height 17
click at [359, 215] on icon "button" at bounding box center [365, 213] width 17 height 17
click at [366, 216] on icon "button" at bounding box center [365, 213] width 13 height 13
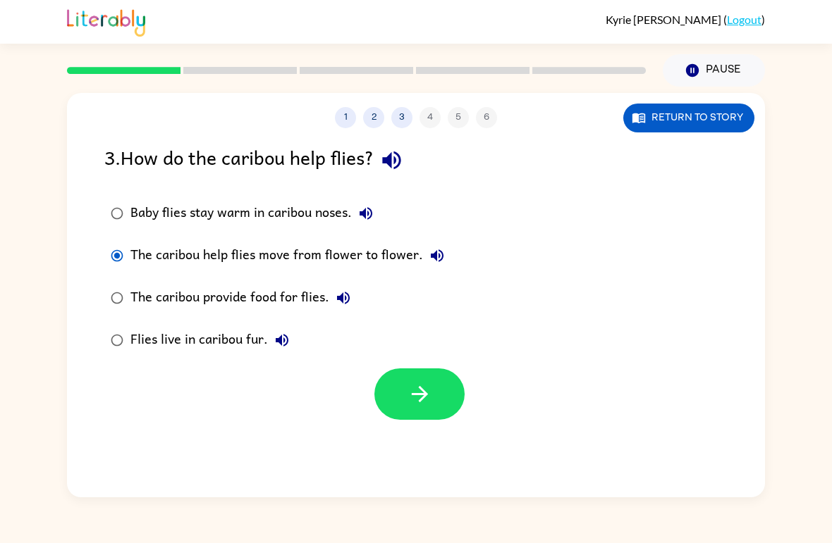
click at [332, 210] on div "Baby flies stay warm in caribou noses." at bounding box center [254, 213] width 249 height 28
click at [404, 156] on icon "button" at bounding box center [391, 160] width 25 height 25
click at [397, 158] on icon "button" at bounding box center [391, 161] width 18 height 18
click at [369, 209] on icon "button" at bounding box center [365, 213] width 13 height 13
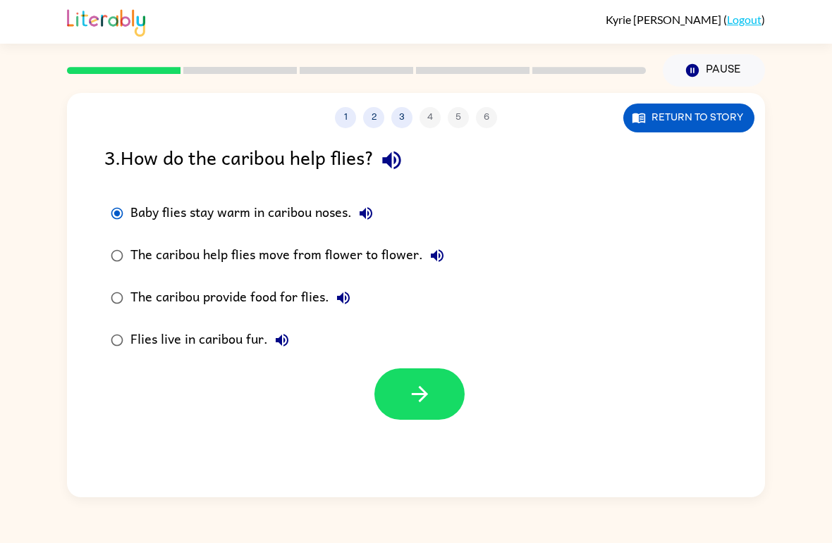
click at [369, 209] on icon "button" at bounding box center [365, 213] width 13 height 13
click at [374, 207] on icon "button" at bounding box center [365, 213] width 17 height 17
click at [372, 216] on icon "button" at bounding box center [365, 213] width 13 height 13
click at [407, 371] on button "button" at bounding box center [419, 394] width 90 height 51
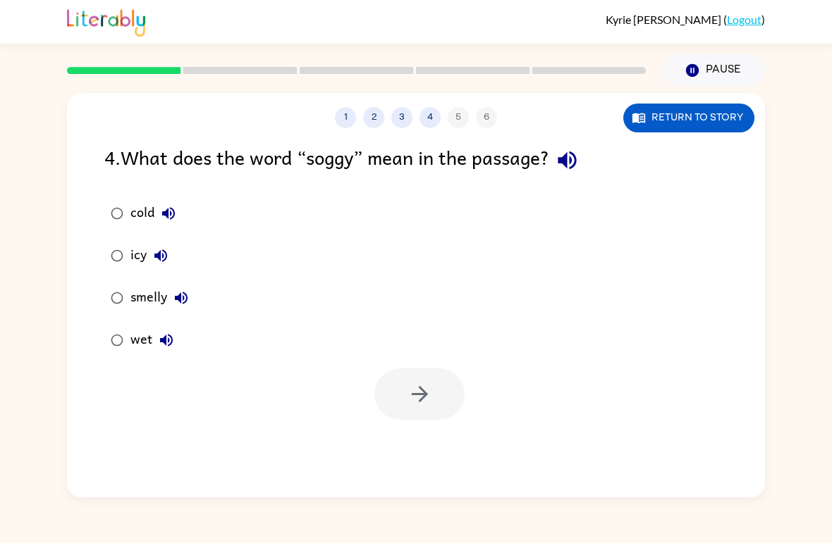
click at [157, 214] on button "cold" at bounding box center [168, 213] width 28 height 28
click at [153, 256] on icon "button" at bounding box center [160, 255] width 17 height 17
click at [175, 216] on icon "button" at bounding box center [168, 213] width 17 height 17
click at [159, 210] on button "cold" at bounding box center [168, 213] width 28 height 28
click at [142, 201] on div "cold" at bounding box center [156, 213] width 52 height 28
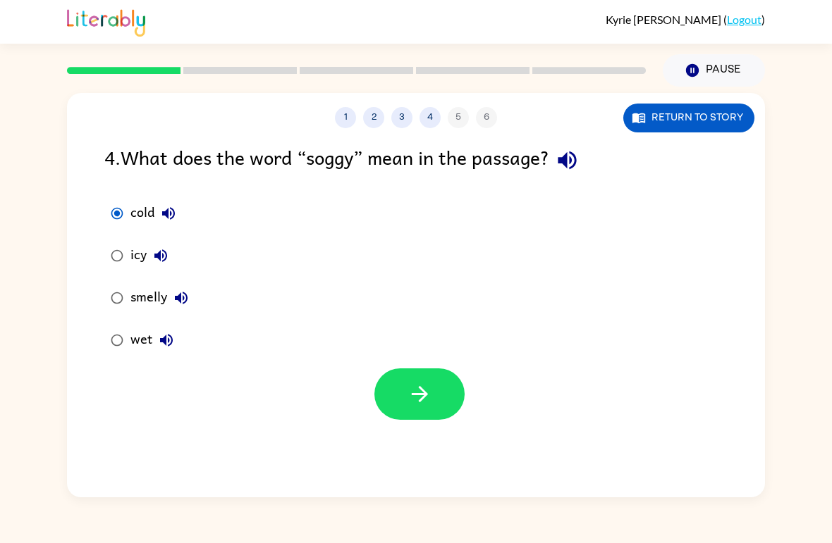
click at [429, 393] on icon "button" at bounding box center [419, 394] width 25 height 25
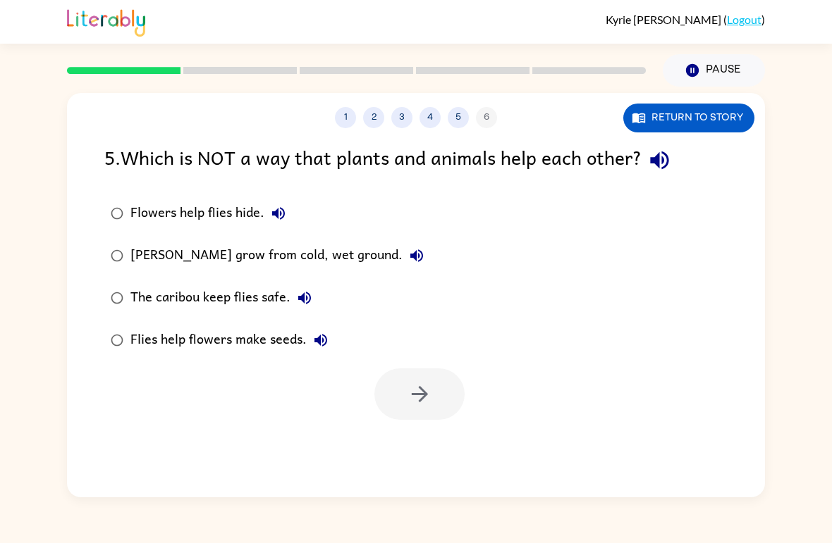
click at [286, 216] on icon "button" at bounding box center [278, 213] width 17 height 17
click at [414, 259] on icon "button" at bounding box center [416, 255] width 17 height 17
click at [366, 248] on div "Marsh marigolds grow from cold, wet ground." at bounding box center [280, 256] width 300 height 28
click at [314, 252] on div "Marsh marigolds grow from cold, wet ground." at bounding box center [280, 256] width 300 height 28
click at [409, 400] on icon "button" at bounding box center [419, 394] width 25 height 25
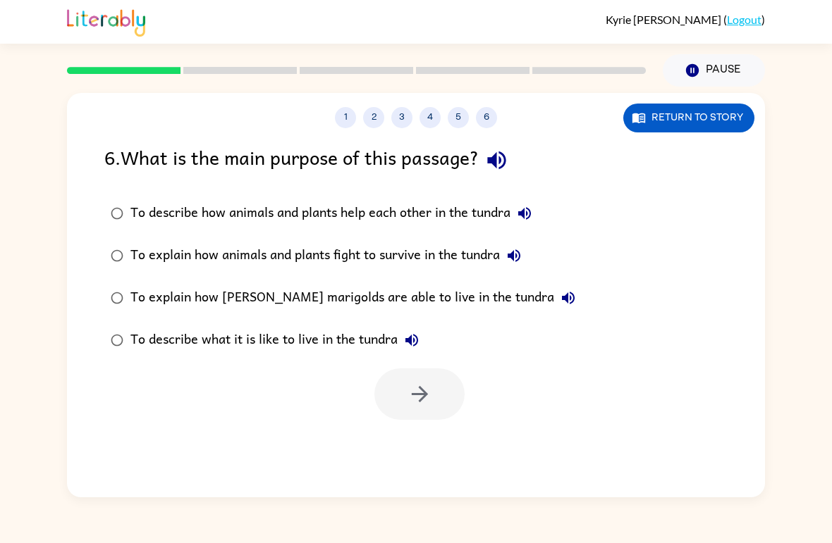
click at [486, 173] on div "6 . What is the main purpose of this passage?" at bounding box center [415, 160] width 623 height 36
click at [499, 170] on icon "button" at bounding box center [496, 160] width 25 height 25
click at [548, 208] on label "To describe how animals and plants help each other in the tundra" at bounding box center [343, 213] width 493 height 42
click at [547, 208] on label "To describe how animals and plants help each other in the tundra" at bounding box center [343, 213] width 493 height 42
click at [524, 227] on button "To describe how animals and plants help each other in the tundra" at bounding box center [524, 213] width 28 height 28
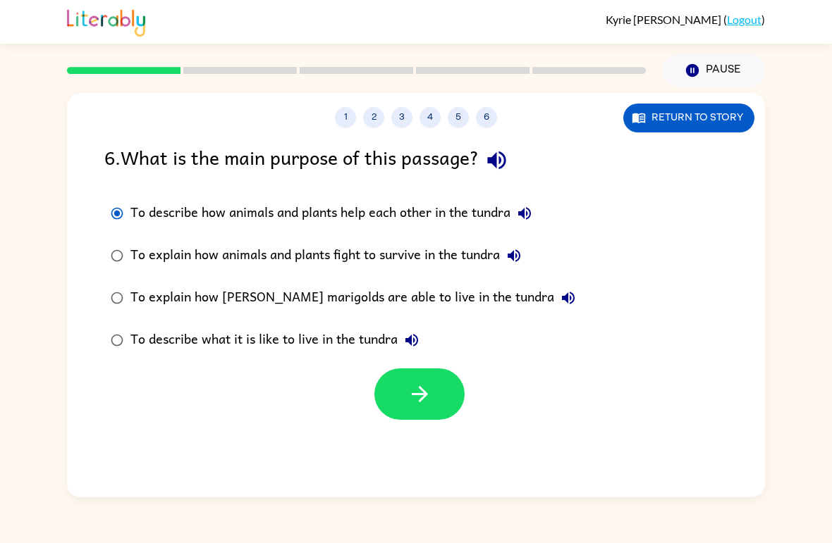
click at [533, 221] on icon "button" at bounding box center [524, 213] width 17 height 17
click at [529, 241] on label "To explain how animals and plants fight to survive in the tundra" at bounding box center [343, 256] width 493 height 42
click at [528, 241] on label "To explain how animals and plants fight to survive in the tundra" at bounding box center [343, 256] width 493 height 42
click at [532, 216] on icon "button" at bounding box center [524, 213] width 17 height 17
click at [413, 402] on icon "button" at bounding box center [419, 394] width 25 height 25
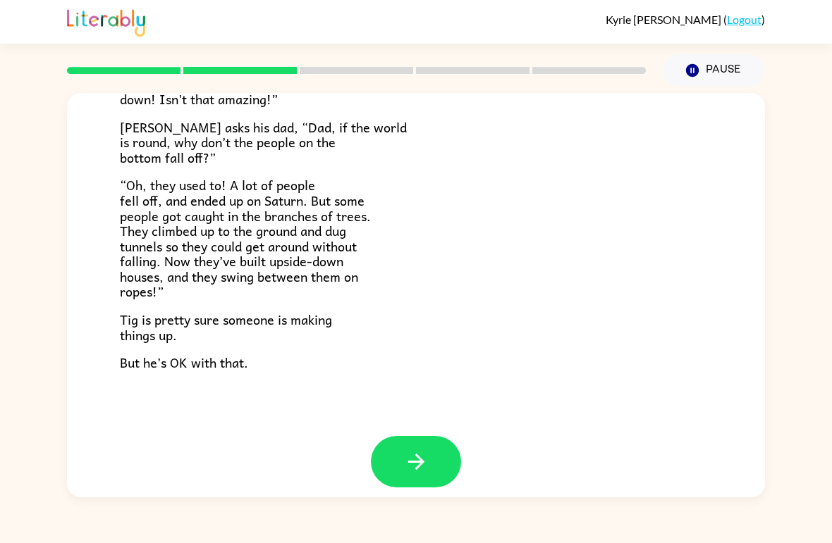
scroll to position [394, 0]
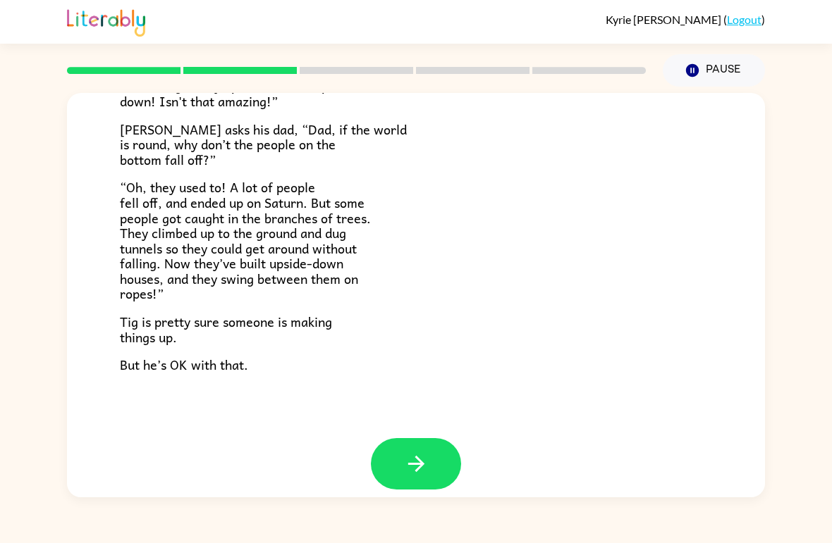
click at [428, 457] on icon "button" at bounding box center [416, 464] width 25 height 25
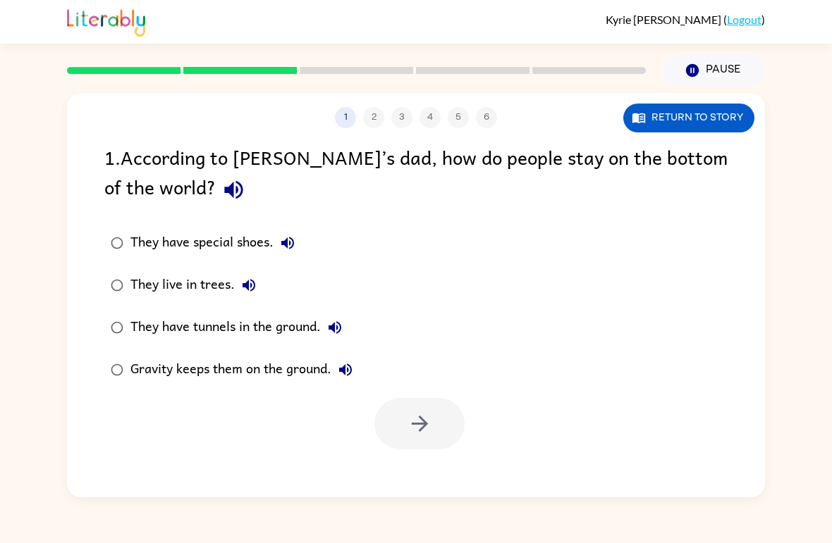
scroll to position [0, 0]
click at [285, 248] on icon "button" at bounding box center [287, 243] width 17 height 17
click at [230, 250] on div "They have special shoes." at bounding box center [215, 243] width 171 height 28
click at [410, 408] on button "button" at bounding box center [419, 423] width 90 height 51
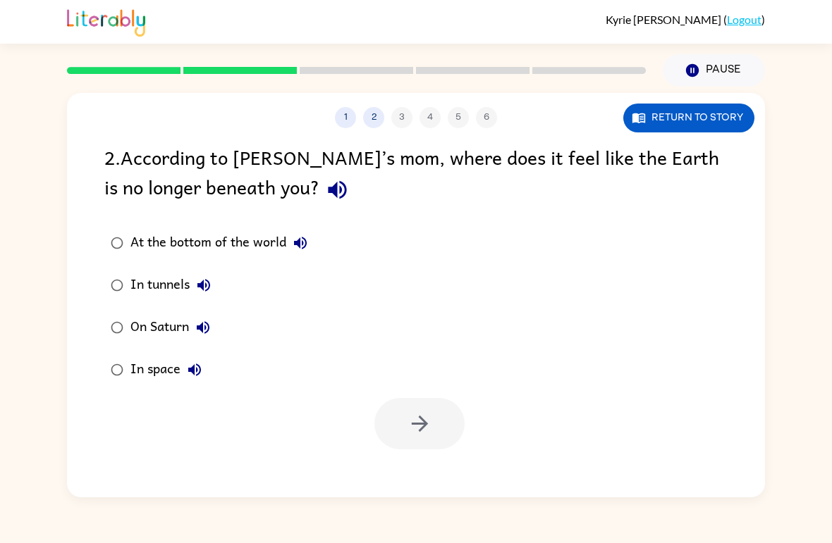
click at [207, 245] on div "At the bottom of the world" at bounding box center [222, 243] width 184 height 28
click at [295, 248] on icon "button" at bounding box center [300, 243] width 17 height 17
click at [198, 285] on icon "button" at bounding box center [203, 285] width 17 height 17
click at [206, 252] on div "At the bottom of the world" at bounding box center [222, 243] width 184 height 28
click at [216, 278] on button "In tunnels" at bounding box center [204, 285] width 28 height 28
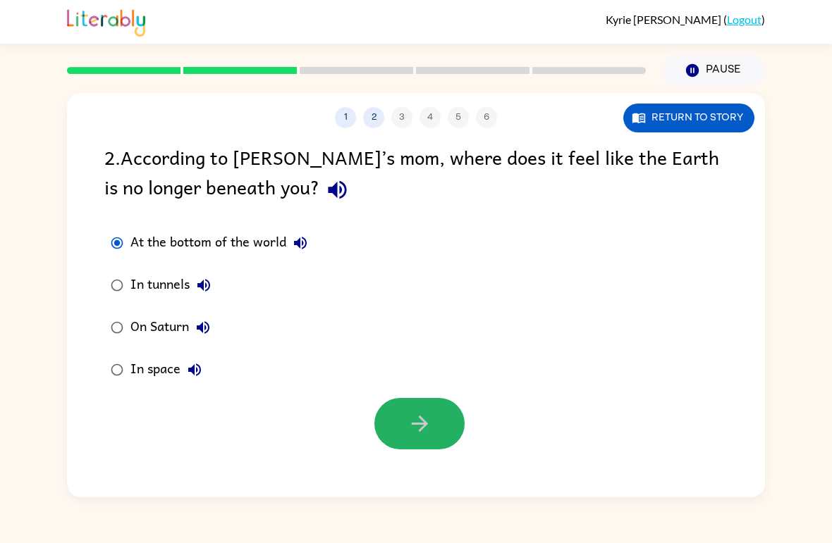
click at [418, 443] on button "button" at bounding box center [419, 423] width 90 height 51
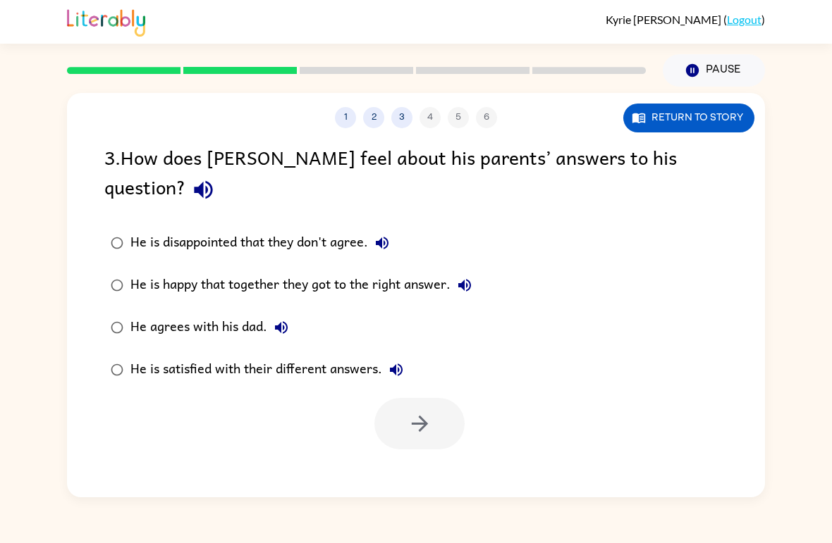
click at [388, 235] on icon "button" at bounding box center [382, 243] width 17 height 17
click at [464, 277] on icon "button" at bounding box center [464, 285] width 17 height 17
click at [477, 271] on button "He is happy that together they got to the right answer." at bounding box center [464, 285] width 28 height 28
click at [479, 271] on button "He is happy that together they got to the right answer." at bounding box center [464, 285] width 28 height 28
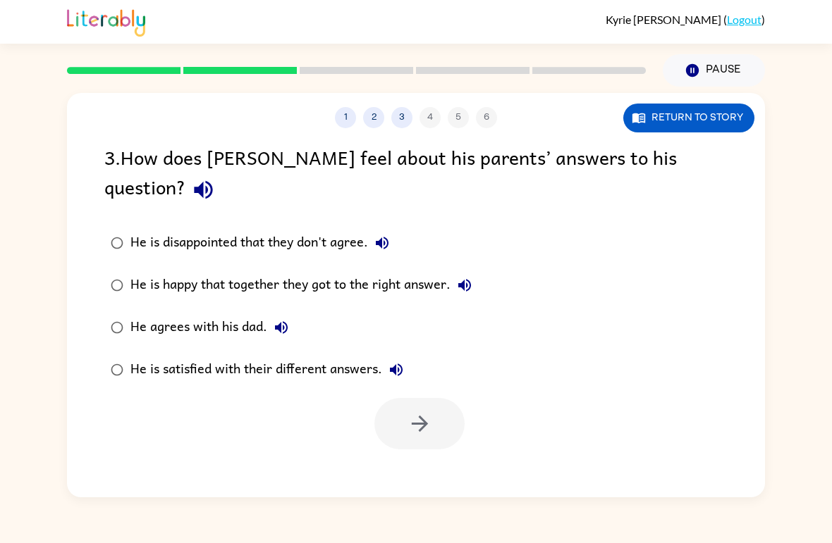
click at [469, 277] on icon "button" at bounding box center [464, 285] width 17 height 17
click at [685, 498] on div "1 2 3 4 5 6 Return to story 3 . How does Tig feel about his parents’ answers to…" at bounding box center [416, 295] width 698 height 405
click at [421, 271] on div "He is happy that together they got to the right answer." at bounding box center [304, 285] width 348 height 28
click at [670, 490] on div "1 2 3 4 5 6 Return to story 3 . How does Tig feel about his parents’ answers to…" at bounding box center [416, 295] width 698 height 405
click at [424, 412] on icon "button" at bounding box center [419, 424] width 25 height 25
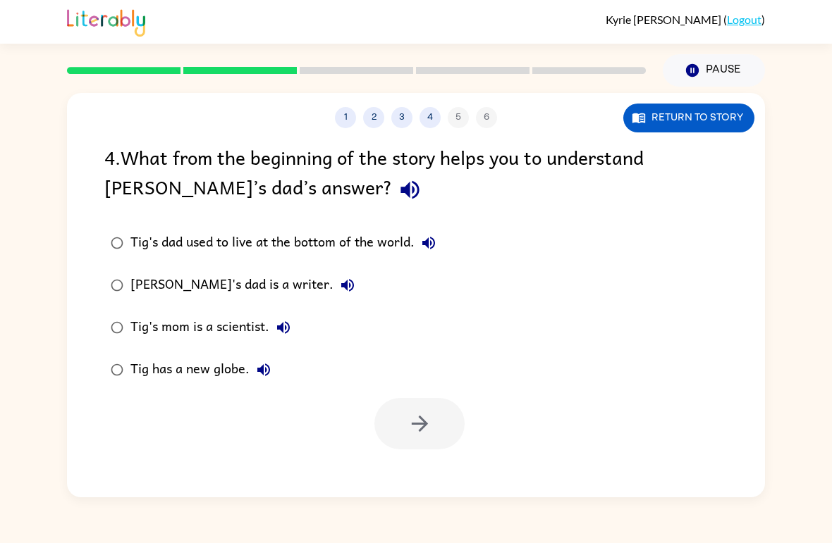
click at [449, 239] on label "Tig's dad used to live at the bottom of the world." at bounding box center [273, 243] width 353 height 42
click at [453, 243] on div "Tig's dad used to live at the bottom of the world. Tig's dad is a writer. Tig's…" at bounding box center [282, 306] width 357 height 169
click at [426, 257] on button "Tig's dad used to live at the bottom of the world." at bounding box center [428, 243] width 28 height 28
click at [429, 434] on icon "button" at bounding box center [419, 424] width 25 height 25
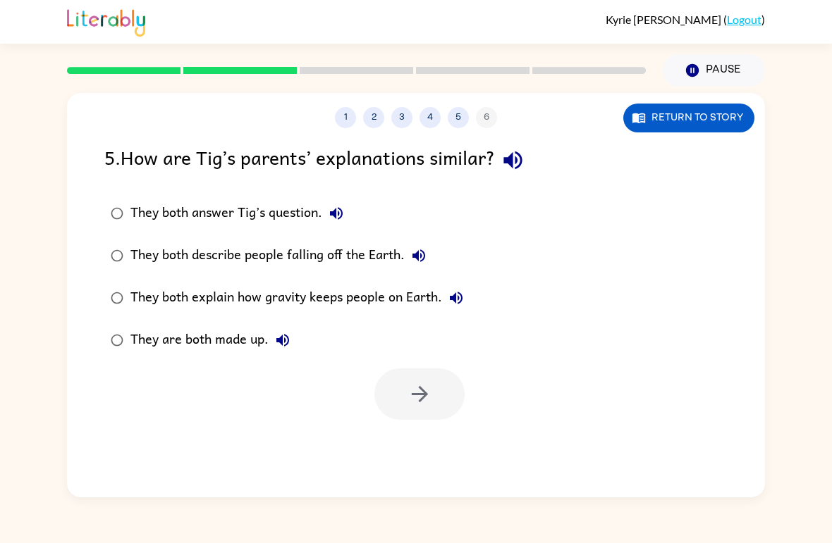
click at [464, 304] on icon "button" at bounding box center [456, 298] width 17 height 17
click at [460, 304] on icon "button" at bounding box center [456, 298] width 13 height 13
click at [406, 300] on div "They both explain how gravity keeps people on Earth." at bounding box center [300, 298] width 340 height 28
click at [423, 388] on icon "button" at bounding box center [419, 394] width 25 height 25
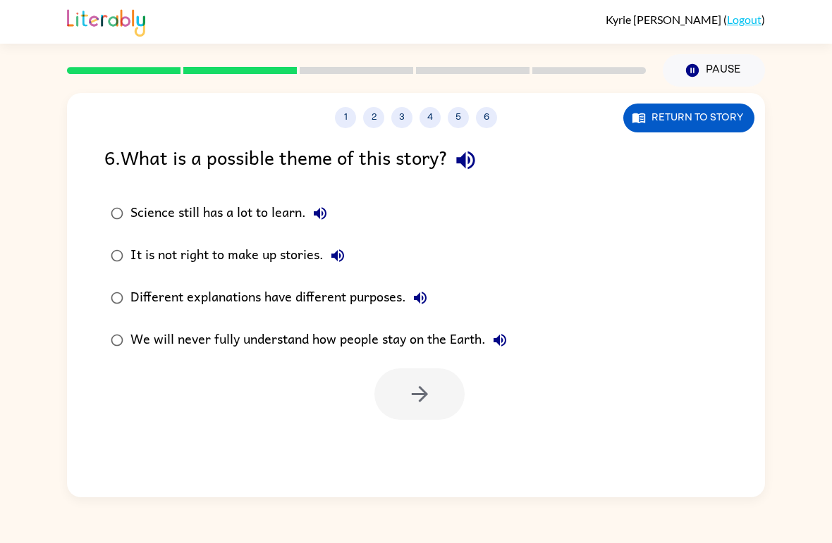
click at [409, 345] on div "We will never fully understand how people stay on the Earth." at bounding box center [321, 340] width 383 height 28
click at [494, 346] on icon "button" at bounding box center [499, 340] width 17 height 17
click at [435, 385] on button "button" at bounding box center [419, 394] width 90 height 51
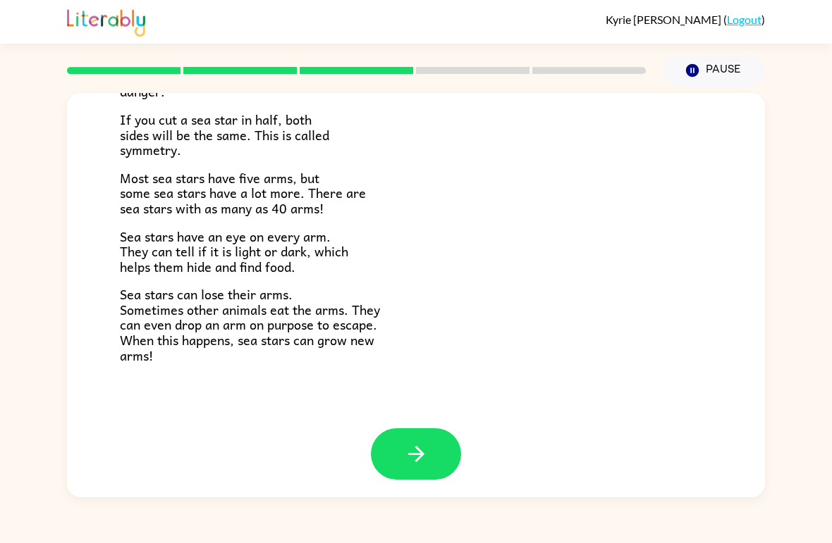
scroll to position [391, 0]
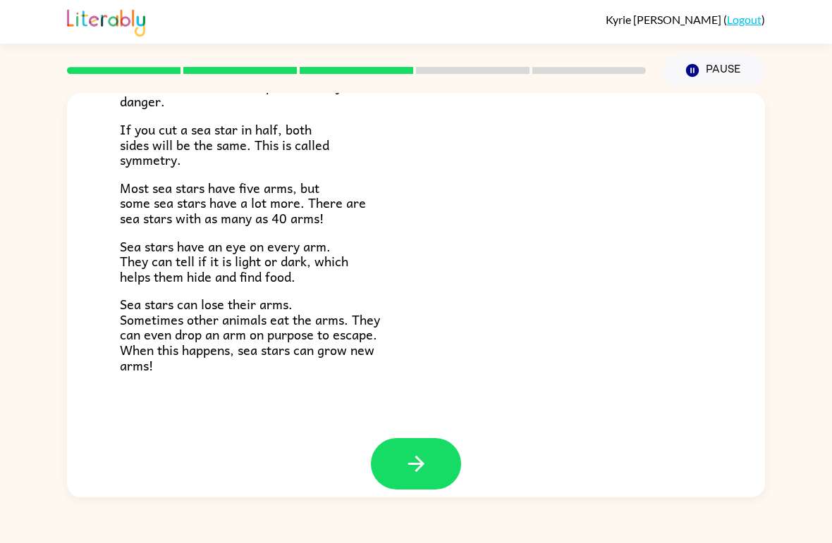
click at [414, 473] on button "button" at bounding box center [416, 463] width 90 height 51
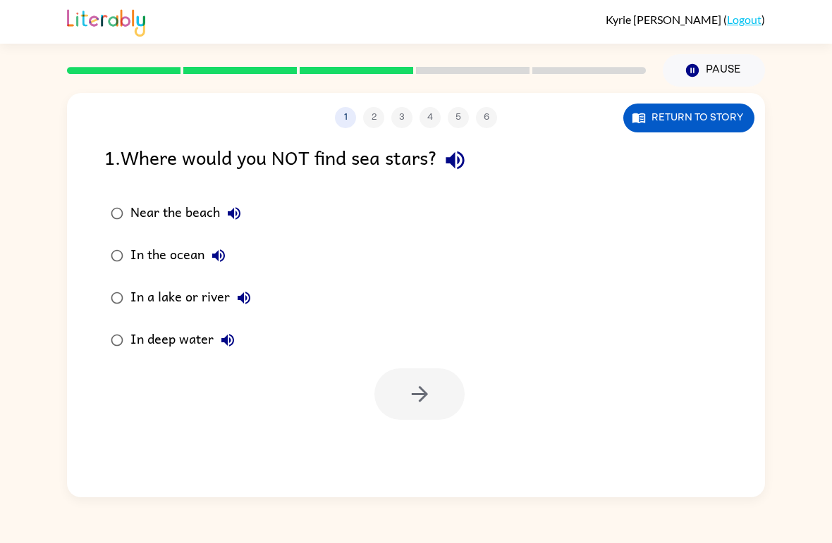
click at [232, 212] on icon "button" at bounding box center [234, 213] width 13 height 13
click at [6, 68] on div "Kyrie Agard ( Logout ) Pause Pause 1 2 3 4 5 6 Return to story 1 . Where would …" at bounding box center [416, 271] width 832 height 543
click at [139, 214] on div "Near the beach" at bounding box center [189, 213] width 118 height 28
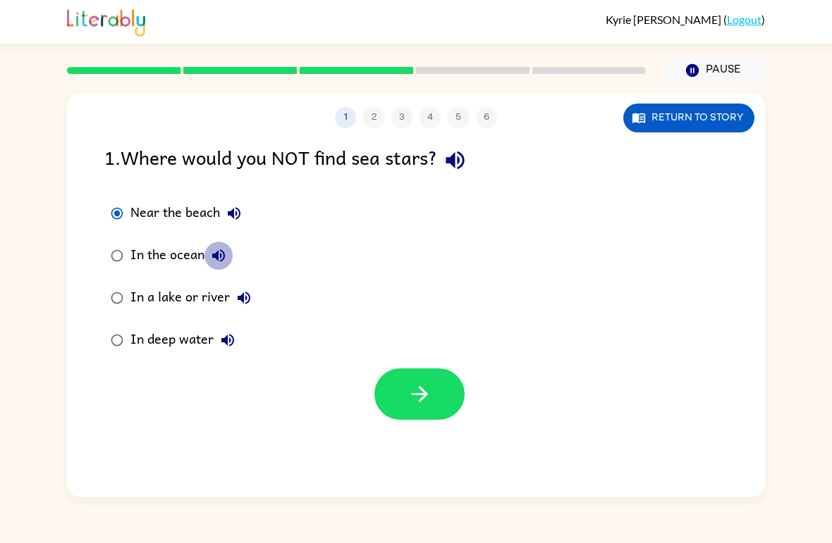
click at [211, 254] on icon "button" at bounding box center [218, 255] width 17 height 17
click at [431, 410] on button "button" at bounding box center [419, 394] width 90 height 51
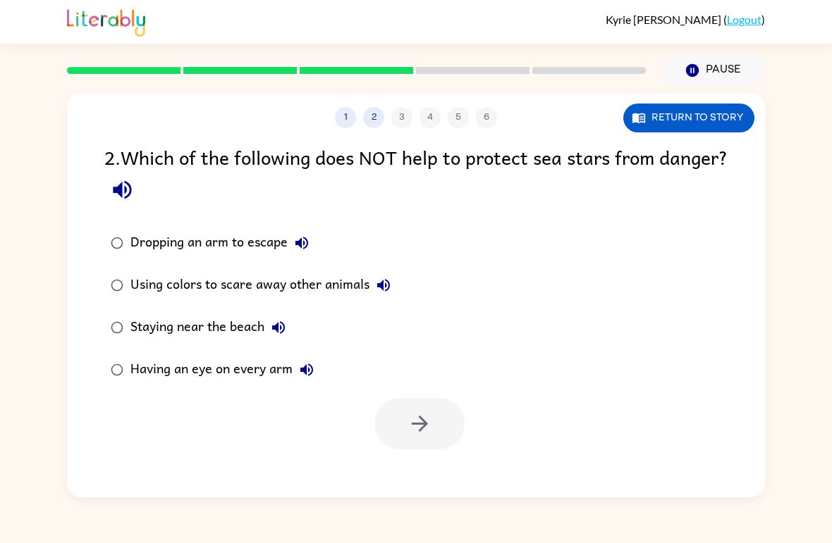
click at [309, 246] on icon "button" at bounding box center [301, 243] width 17 height 17
click at [309, 245] on icon "button" at bounding box center [301, 243] width 17 height 17
click at [300, 247] on icon "button" at bounding box center [301, 243] width 13 height 13
click at [172, 231] on div "Dropping an arm to escape" at bounding box center [222, 243] width 185 height 28
click at [438, 441] on button "button" at bounding box center [419, 423] width 90 height 51
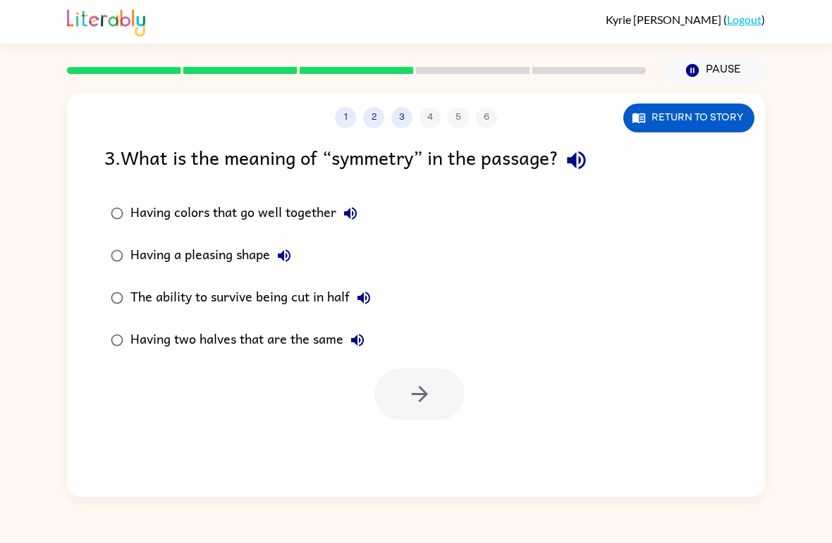
click at [349, 221] on icon "button" at bounding box center [350, 213] width 17 height 17
click at [269, 224] on div "Having colors that go well together" at bounding box center [247, 213] width 234 height 28
click at [435, 387] on button "button" at bounding box center [419, 394] width 90 height 51
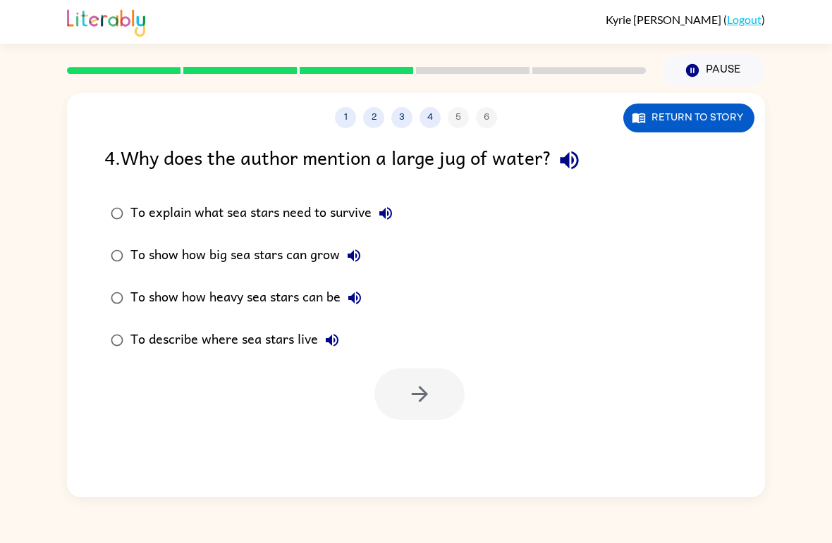
click at [386, 218] on icon "button" at bounding box center [385, 213] width 13 height 13
click at [361, 256] on icon "button" at bounding box center [353, 255] width 17 height 17
click at [357, 295] on icon "button" at bounding box center [354, 298] width 17 height 17
click at [234, 302] on div "To show how heavy sea stars can be" at bounding box center [249, 298] width 238 height 28
click at [453, 407] on button "button" at bounding box center [419, 394] width 90 height 51
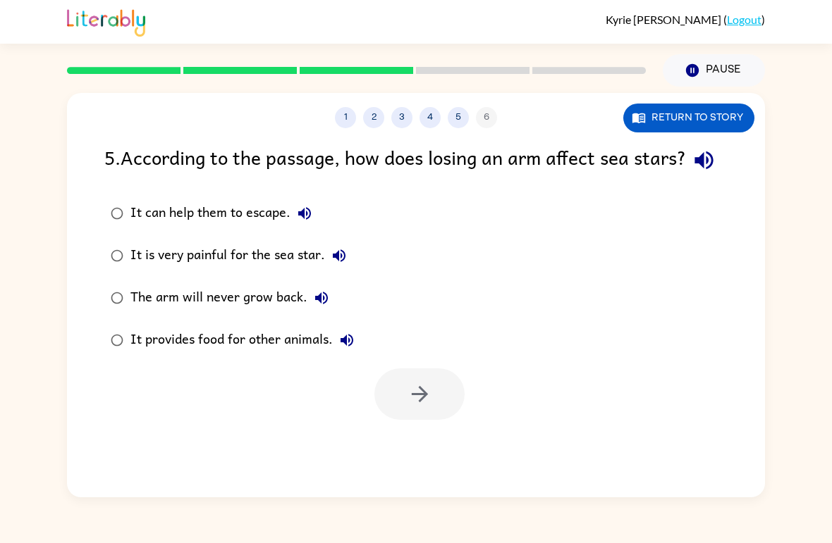
click at [318, 228] on button "It can help them to escape." at bounding box center [304, 213] width 28 height 28
click at [320, 235] on label "It can help them to escape." at bounding box center [232, 213] width 271 height 42
click at [241, 228] on div "It can help them to escape." at bounding box center [224, 213] width 188 height 28
click at [443, 420] on button "button" at bounding box center [419, 394] width 90 height 51
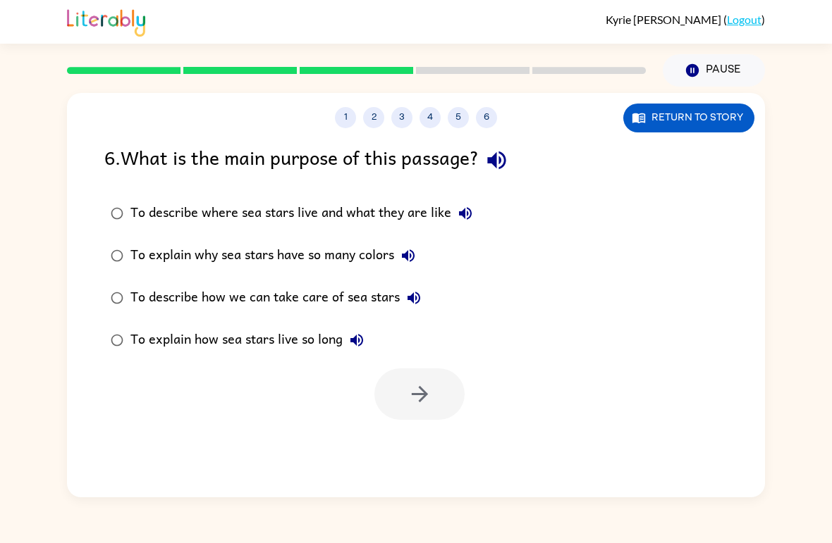
click at [401, 264] on icon "button" at bounding box center [408, 255] width 17 height 17
click at [464, 211] on icon "button" at bounding box center [465, 213] width 13 height 13
click at [432, 402] on div at bounding box center [419, 394] width 90 height 51
click at [236, 217] on div "To describe where sea stars live and what they are like" at bounding box center [304, 213] width 349 height 28
click at [417, 387] on icon "button" at bounding box center [419, 394] width 25 height 25
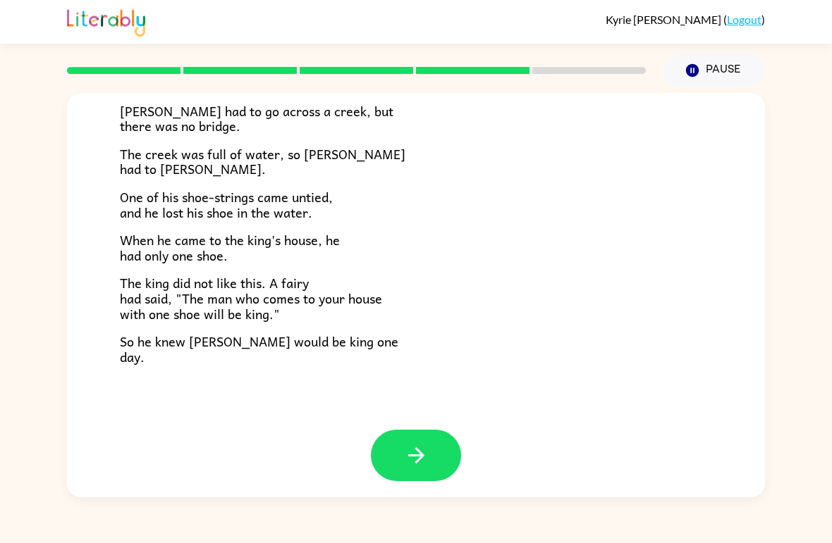
scroll to position [231, 0]
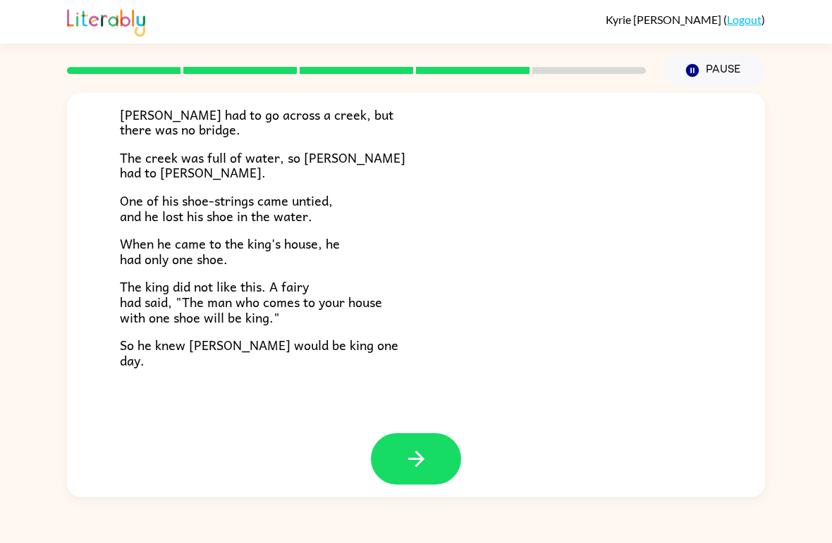
click at [418, 457] on icon "button" at bounding box center [415, 459] width 16 height 16
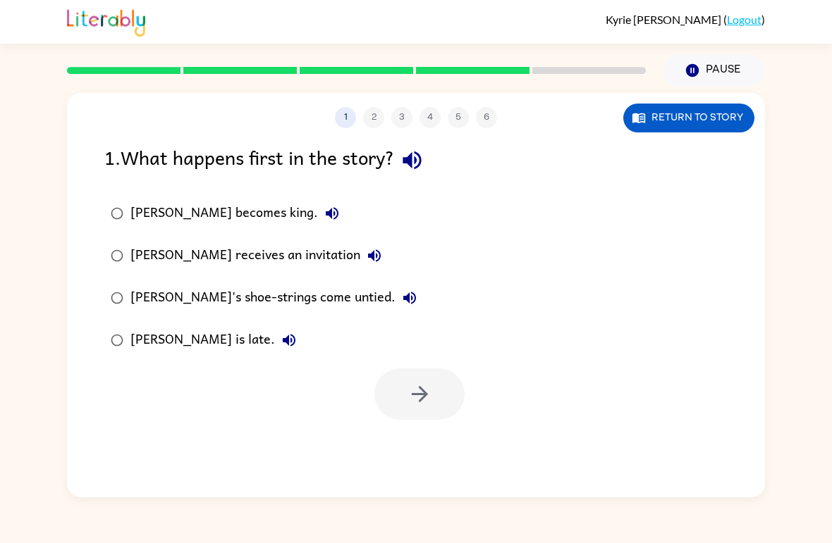
click at [323, 209] on icon "button" at bounding box center [331, 213] width 17 height 17
click at [249, 198] on label "Jason becomes king." at bounding box center [264, 213] width 334 height 42
click at [318, 203] on button "Jason becomes king." at bounding box center [332, 213] width 28 height 28
click at [323, 213] on icon "button" at bounding box center [331, 213] width 17 height 17
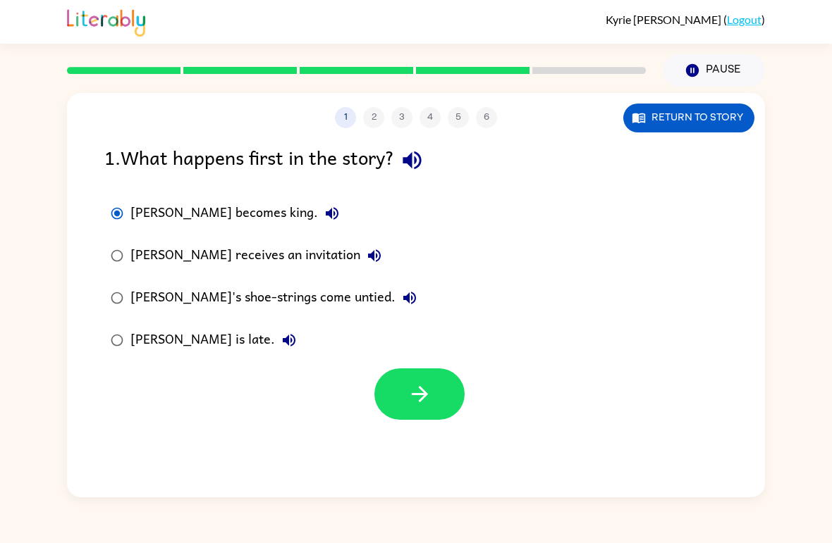
click at [429, 378] on button "button" at bounding box center [419, 394] width 90 height 51
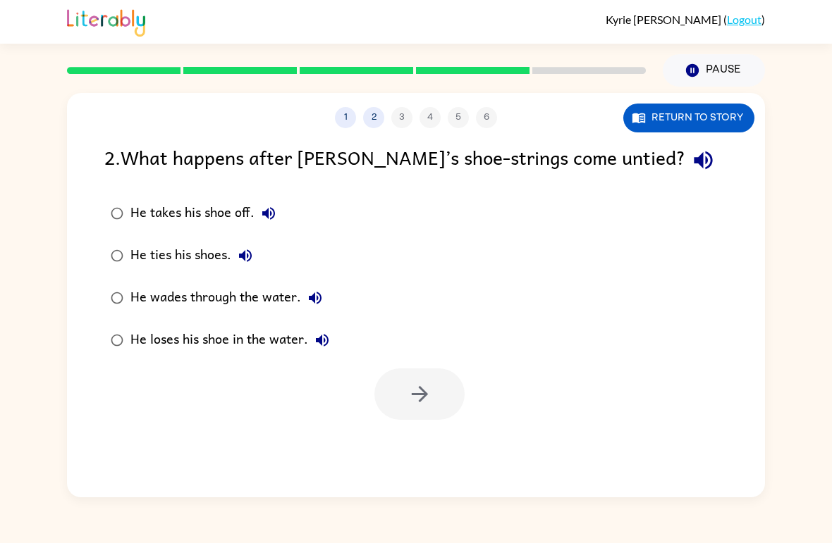
click at [268, 212] on icon "button" at bounding box center [268, 213] width 13 height 13
click at [171, 218] on div "He takes his shoe off." at bounding box center [206, 213] width 152 height 28
click at [443, 392] on button "button" at bounding box center [419, 394] width 90 height 51
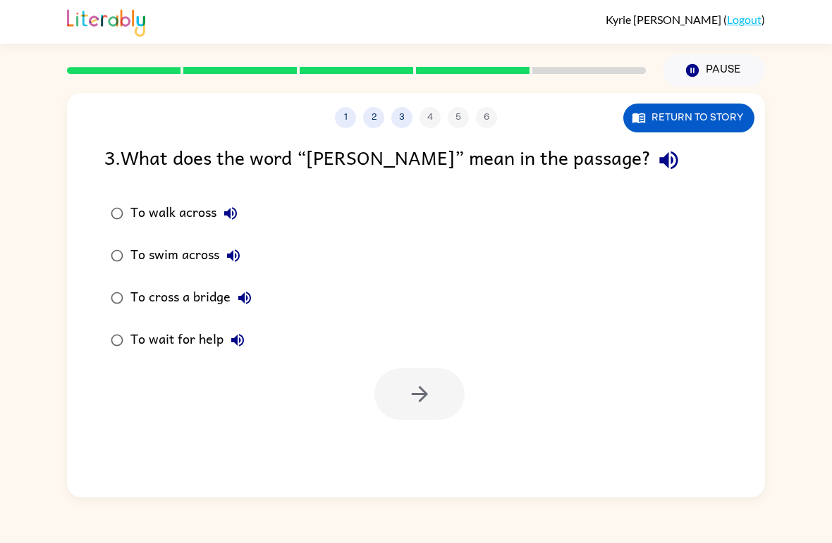
click at [228, 214] on icon "button" at bounding box center [230, 213] width 13 height 13
click at [412, 414] on div at bounding box center [419, 394] width 90 height 51
click at [181, 214] on div "To walk across" at bounding box center [187, 213] width 114 height 28
click at [429, 419] on button "button" at bounding box center [419, 394] width 90 height 51
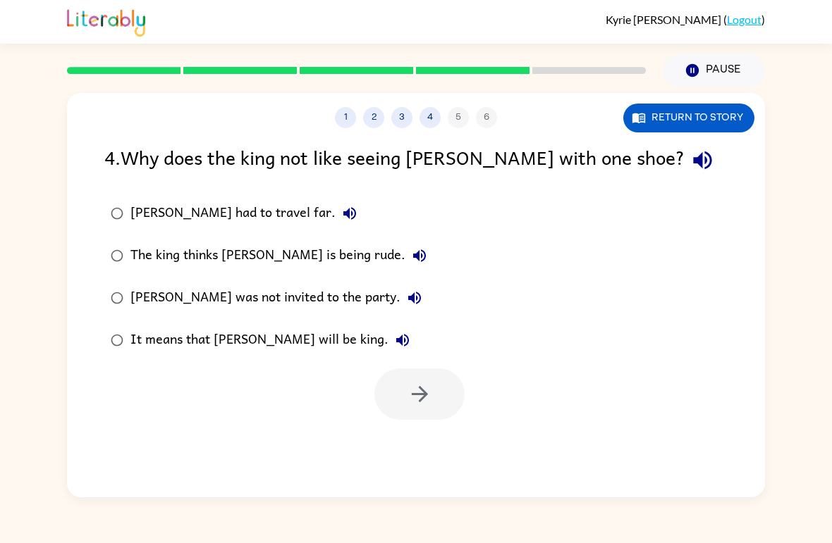
click at [405, 252] on button "The king thinks Jason is being rude." at bounding box center [419, 256] width 28 height 28
click at [338, 249] on div "The king thinks Jason is being rude." at bounding box center [281, 256] width 303 height 28
click at [413, 257] on icon "button" at bounding box center [419, 255] width 13 height 13
click at [413, 259] on icon "button" at bounding box center [419, 255] width 13 height 13
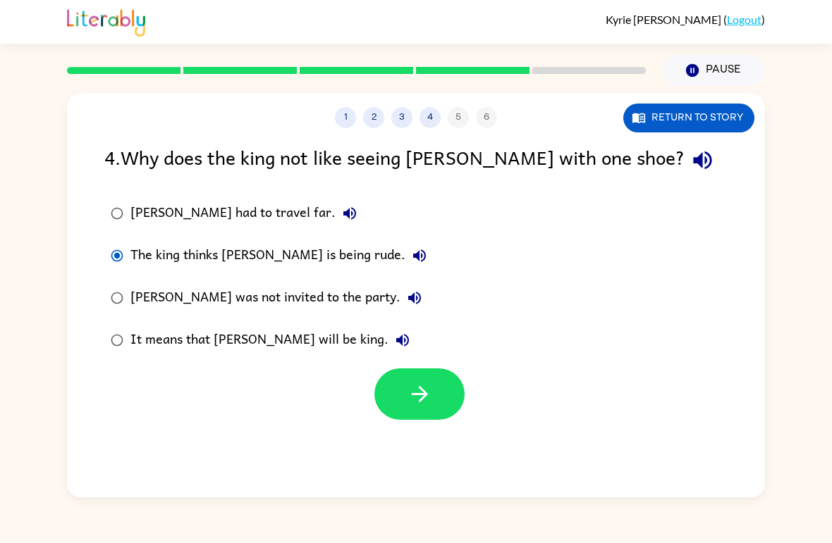
click at [259, 262] on div "The king thinks Jason is being rude." at bounding box center [281, 256] width 303 height 28
click at [432, 395] on button "button" at bounding box center [419, 394] width 90 height 51
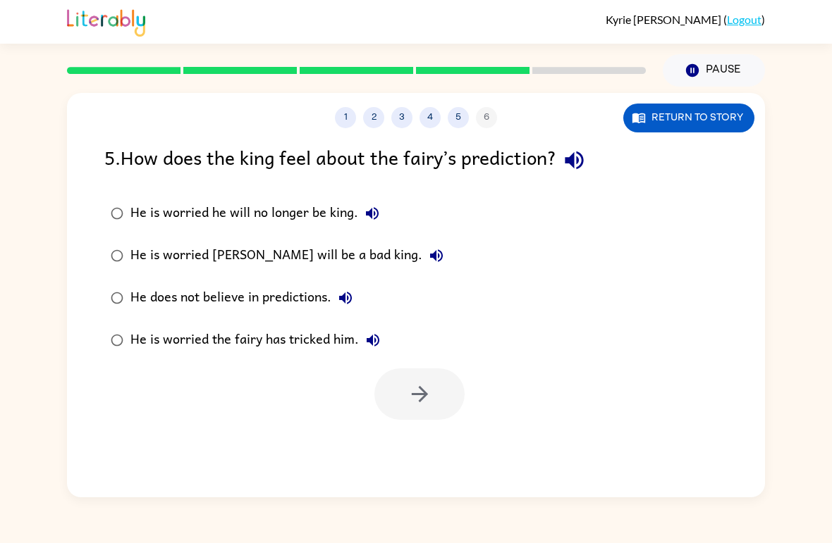
click at [368, 218] on icon "button" at bounding box center [372, 213] width 17 height 17
click at [371, 218] on icon "button" at bounding box center [372, 213] width 17 height 17
click at [366, 216] on icon "button" at bounding box center [372, 213] width 13 height 13
click at [139, 204] on div "He is worried he will no longer be king." at bounding box center [258, 213] width 256 height 28
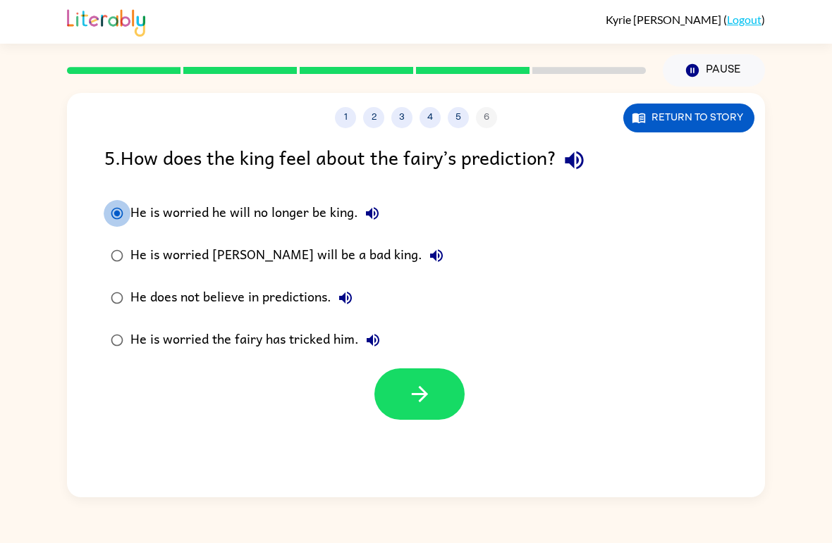
click at [139, 204] on div "He is worried he will no longer be king." at bounding box center [258, 213] width 256 height 28
click at [414, 411] on button "button" at bounding box center [419, 394] width 90 height 51
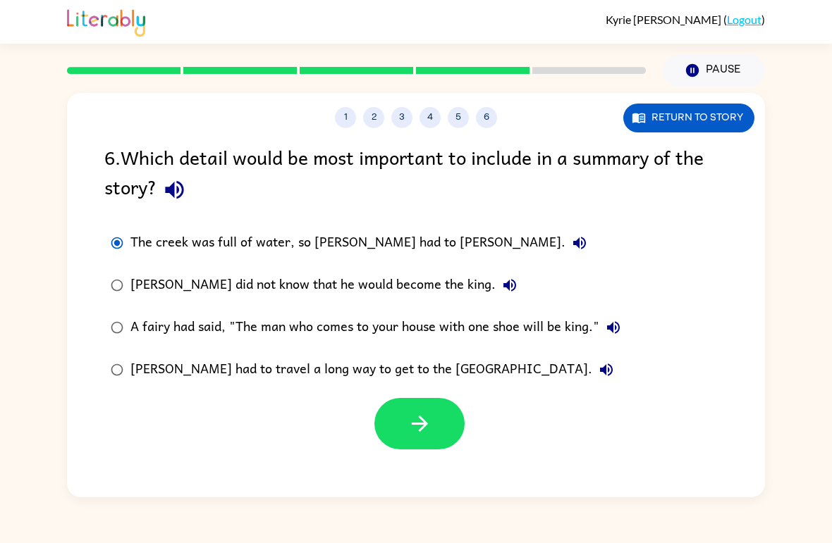
click at [565, 242] on button "The creek was full of water, so Jason had to wade." at bounding box center [579, 243] width 28 height 28
click at [431, 424] on icon "button" at bounding box center [419, 424] width 25 height 25
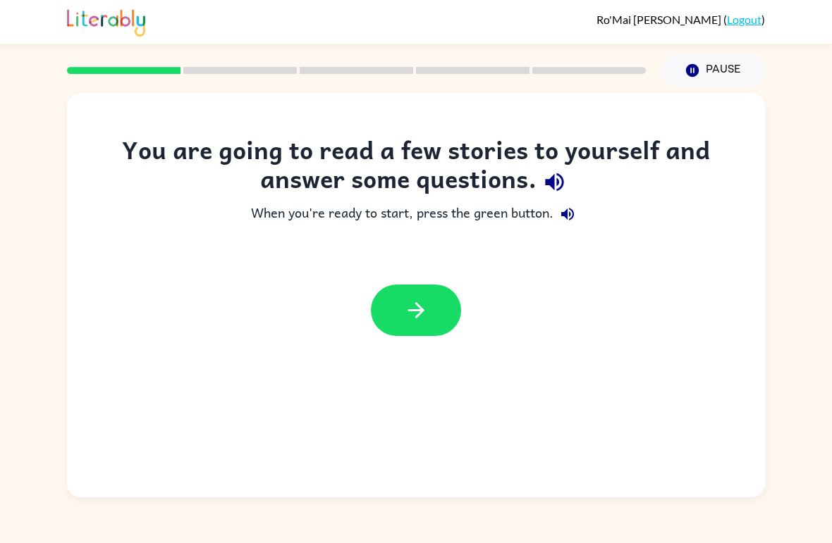
click at [741, 18] on link "Logout" at bounding box center [744, 19] width 35 height 13
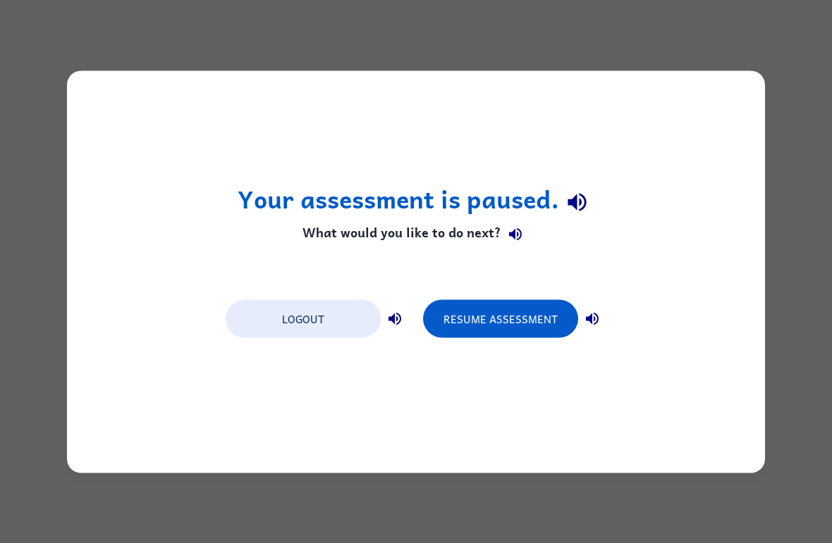
click at [309, 315] on button "Logout" at bounding box center [303, 319] width 155 height 38
